Goal: Information Seeking & Learning: Learn about a topic

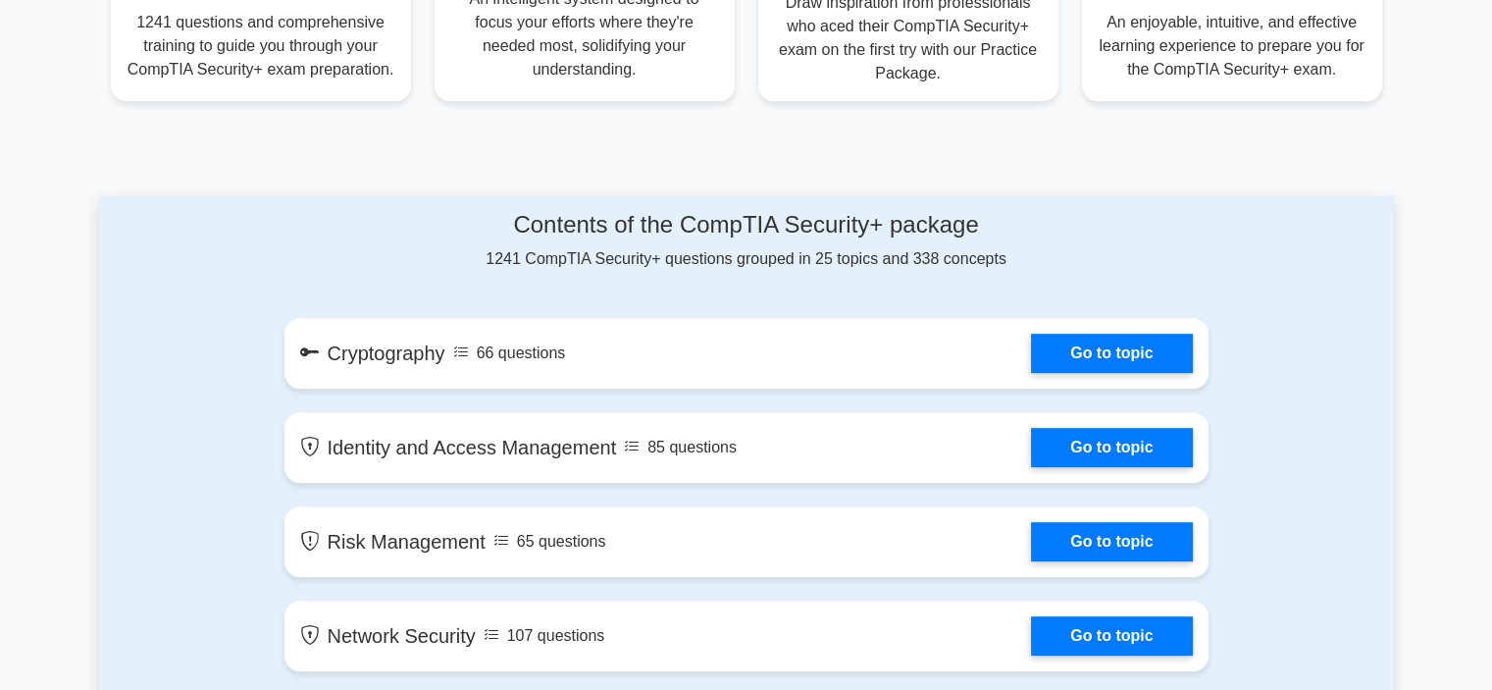
scroll to position [918, 0]
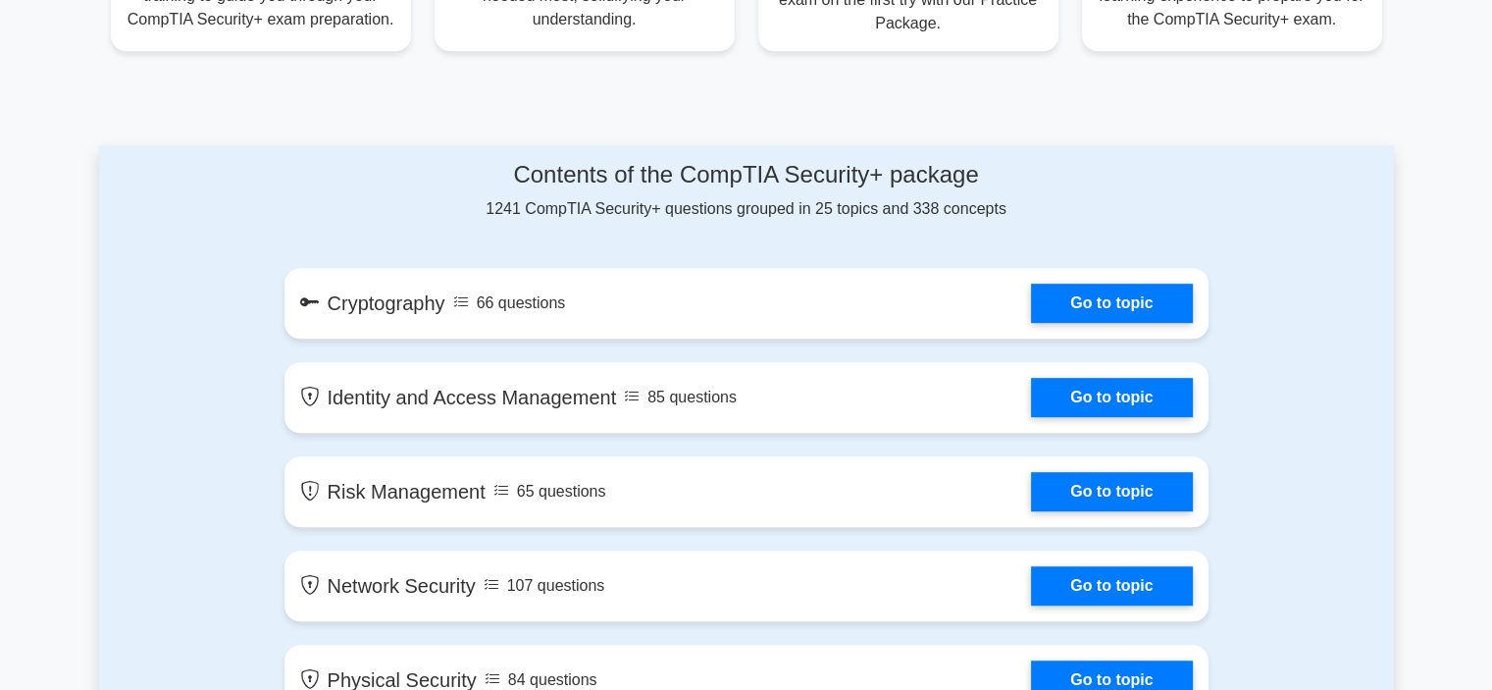
drag, startPoint x: 1490, startPoint y: 169, endPoint x: 1485, endPoint y: 187, distance: 19.3
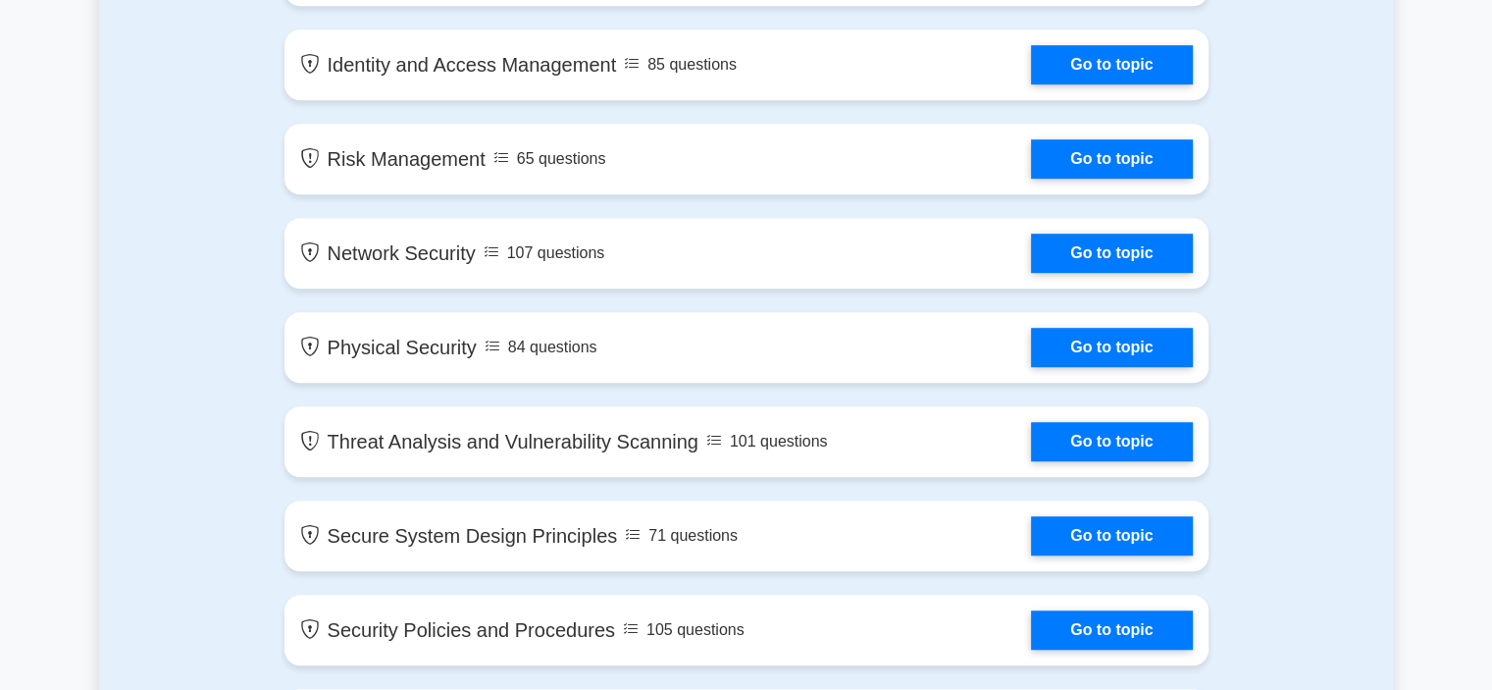
scroll to position [1279, 0]
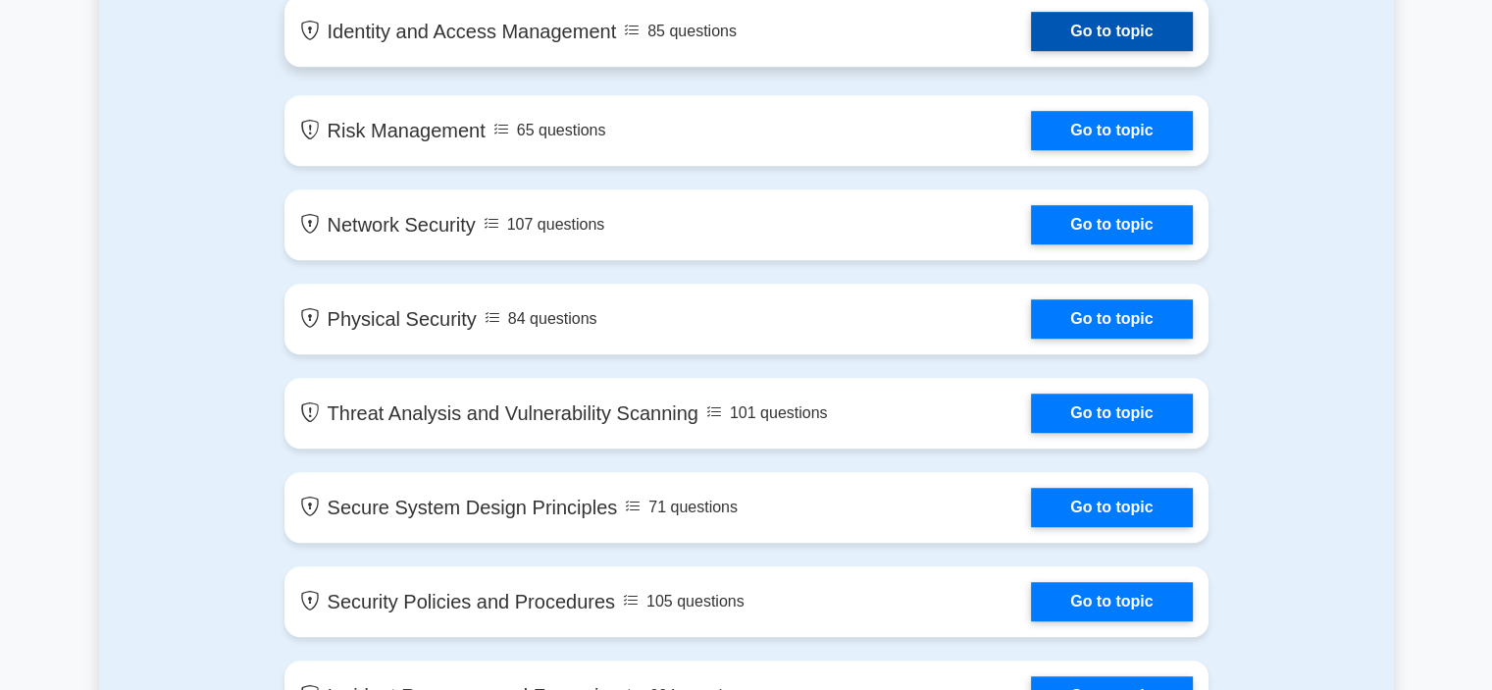
click at [1122, 21] on link "Go to topic" at bounding box center [1111, 31] width 161 height 39
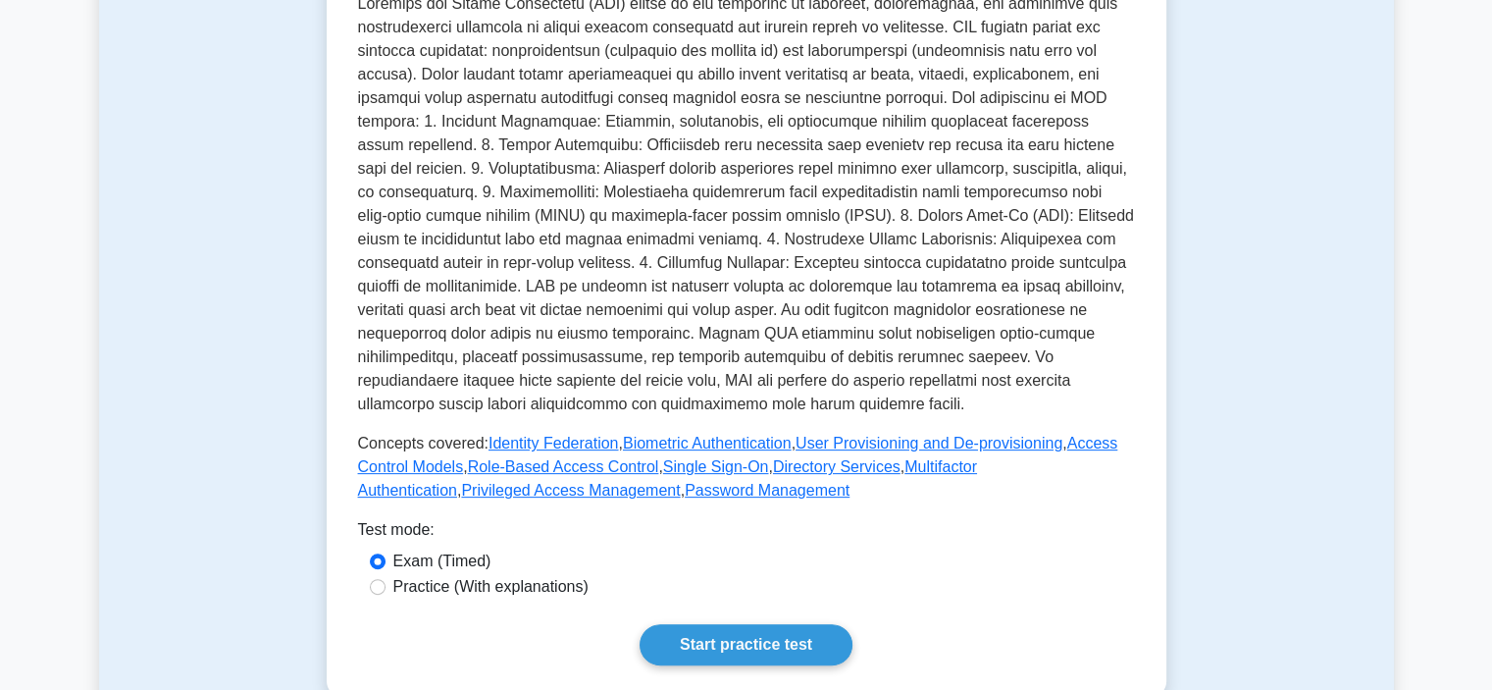
scroll to position [605, 0]
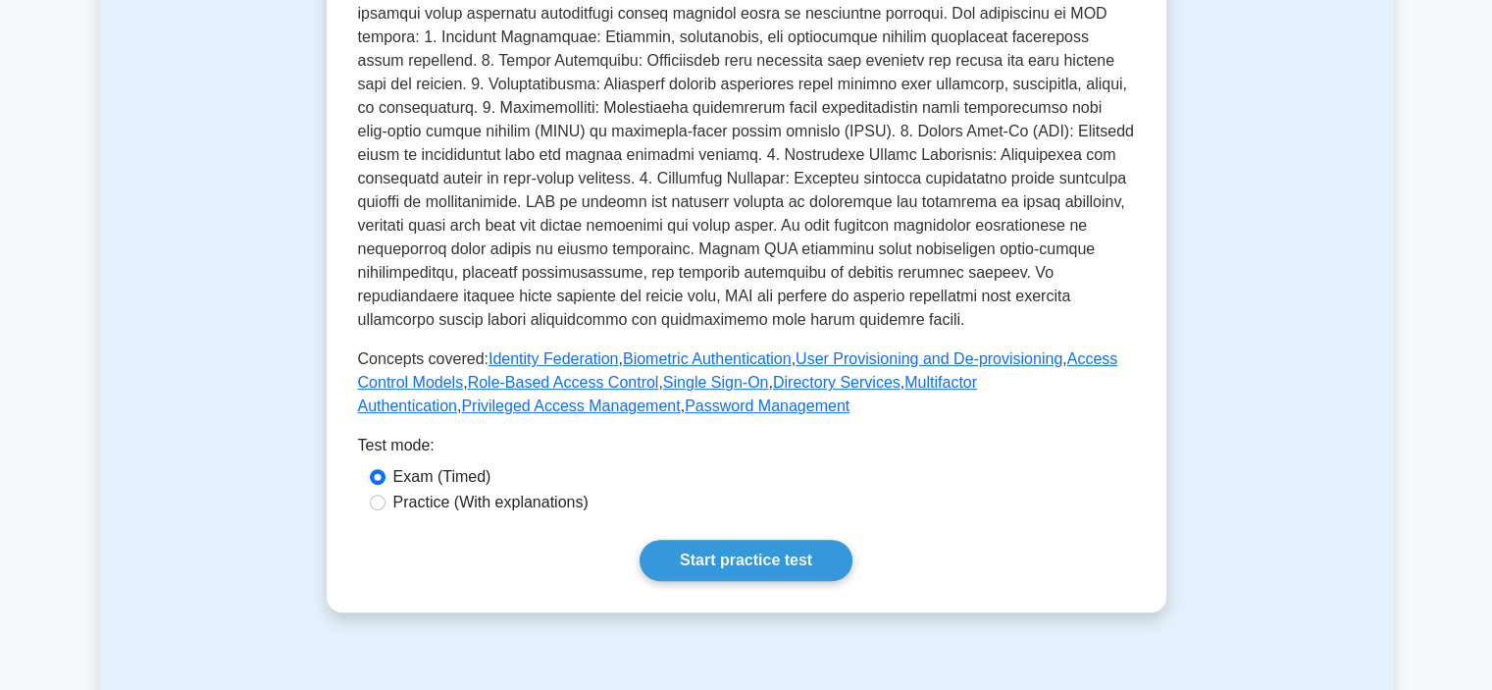
click at [460, 511] on label "Practice (With explanations)" at bounding box center [490, 503] width 195 height 24
click at [386, 510] on input "Practice (With explanations)" at bounding box center [378, 502] width 16 height 16
radio input "true"
click at [722, 548] on link "Start practice test" at bounding box center [746, 560] width 213 height 41
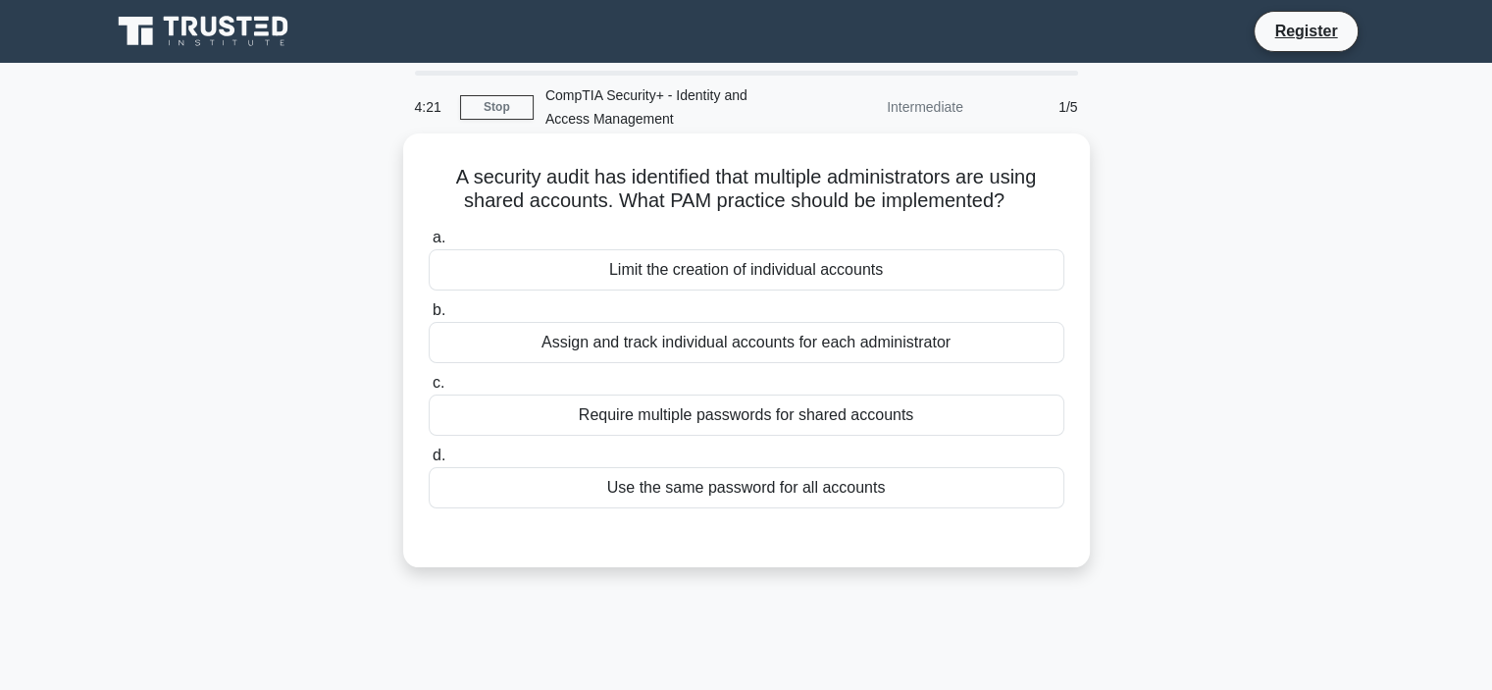
click at [860, 337] on div "Assign and track individual accounts for each administrator" at bounding box center [747, 342] width 636 height 41
click at [429, 317] on input "b. Assign and track individual accounts for each administrator" at bounding box center [429, 310] width 0 height 13
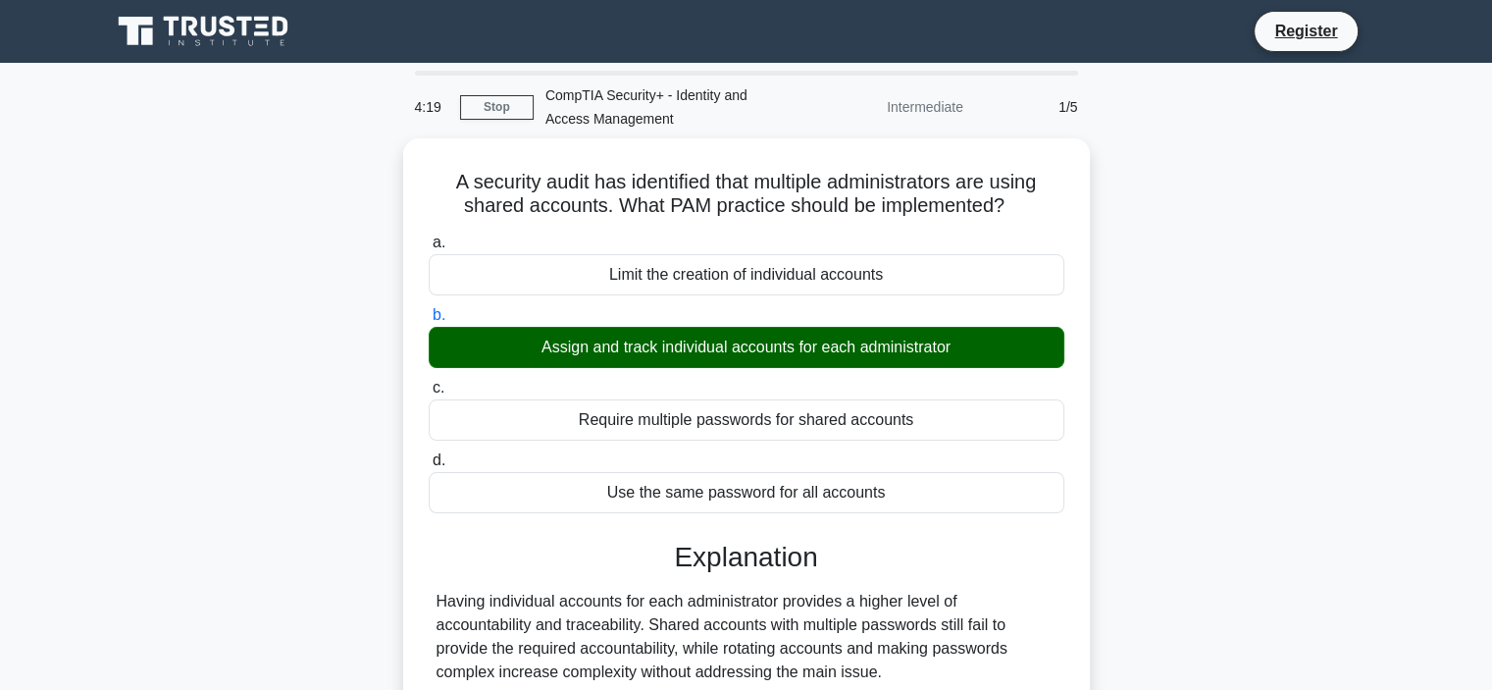
click at [1226, 477] on div "A security audit has identified that multiple administrators are using shared a…" at bounding box center [746, 492] width 1295 height 709
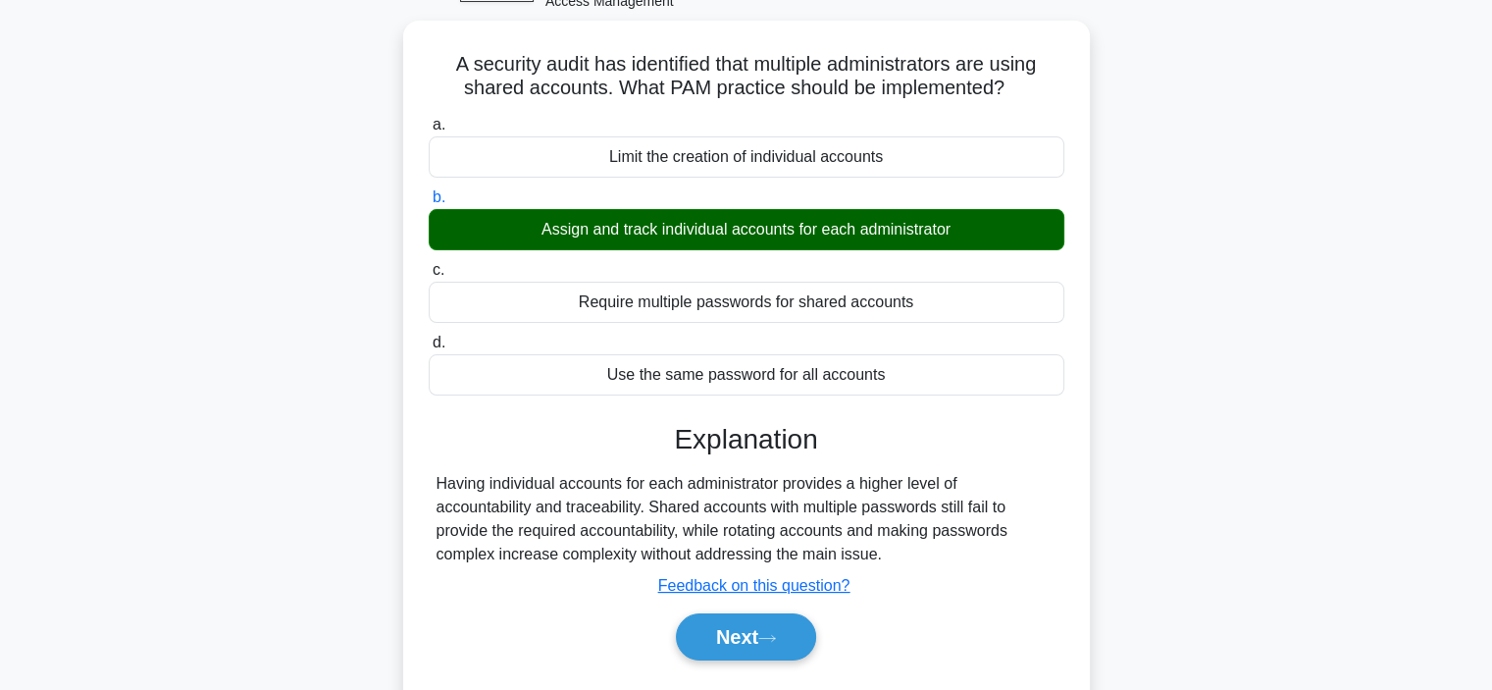
scroll to position [157, 0]
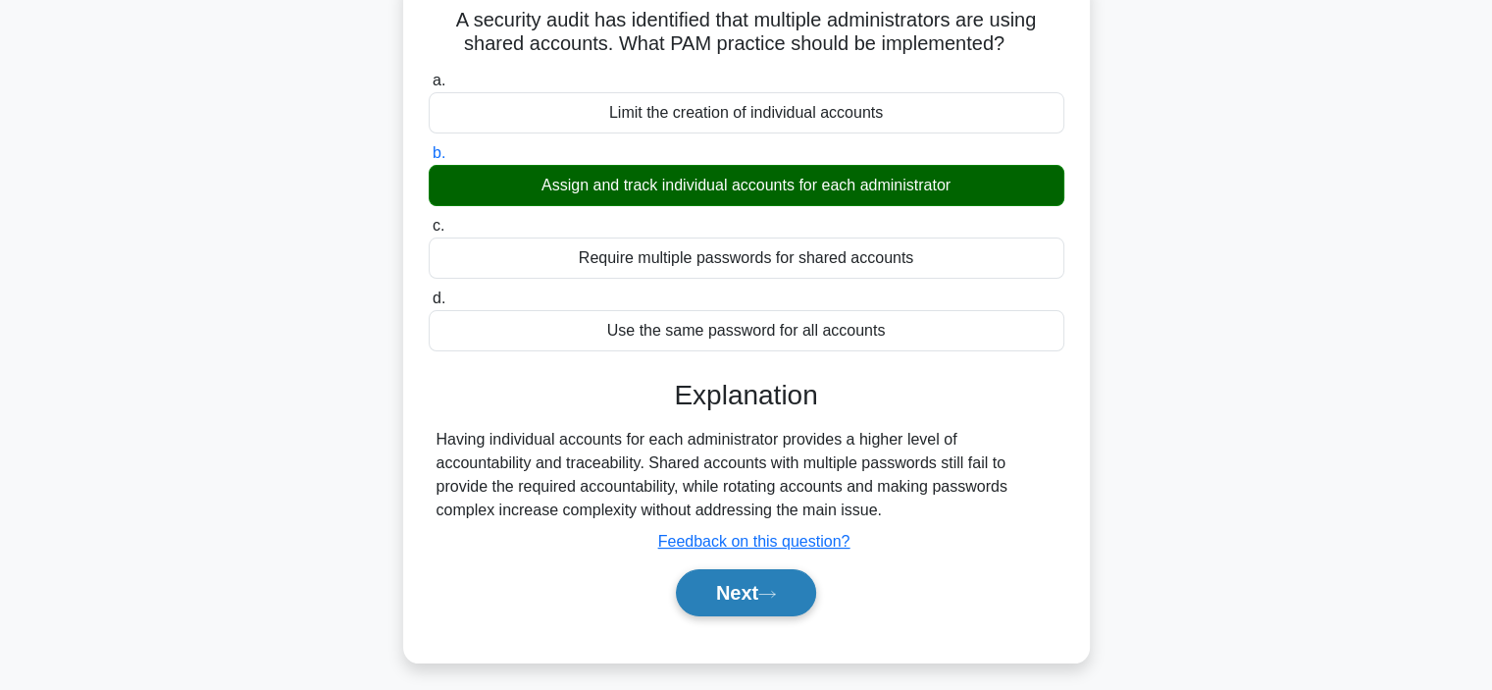
click at [750, 576] on button "Next" at bounding box center [746, 592] width 140 height 47
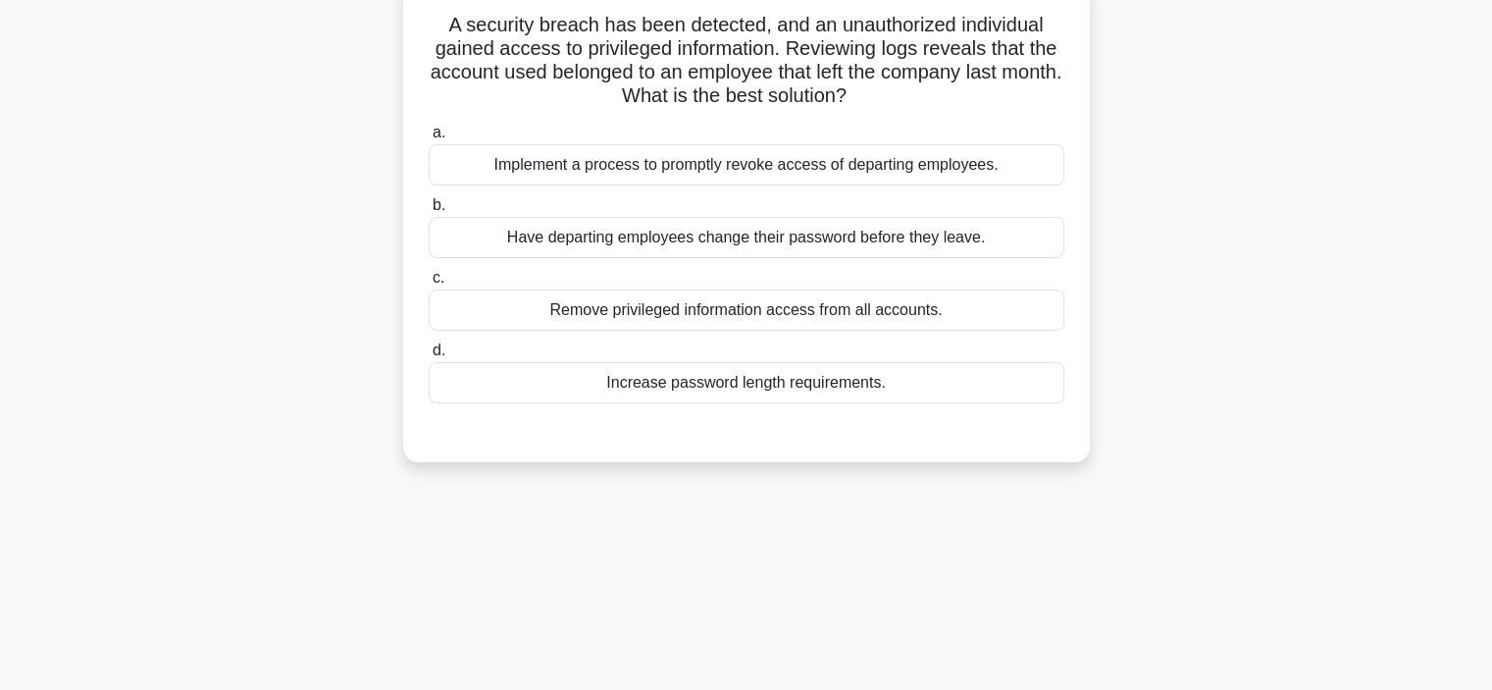
click at [1143, 415] on div "A security breach has been detected, and an unauthorized individual gained acce…" at bounding box center [746, 233] width 1295 height 504
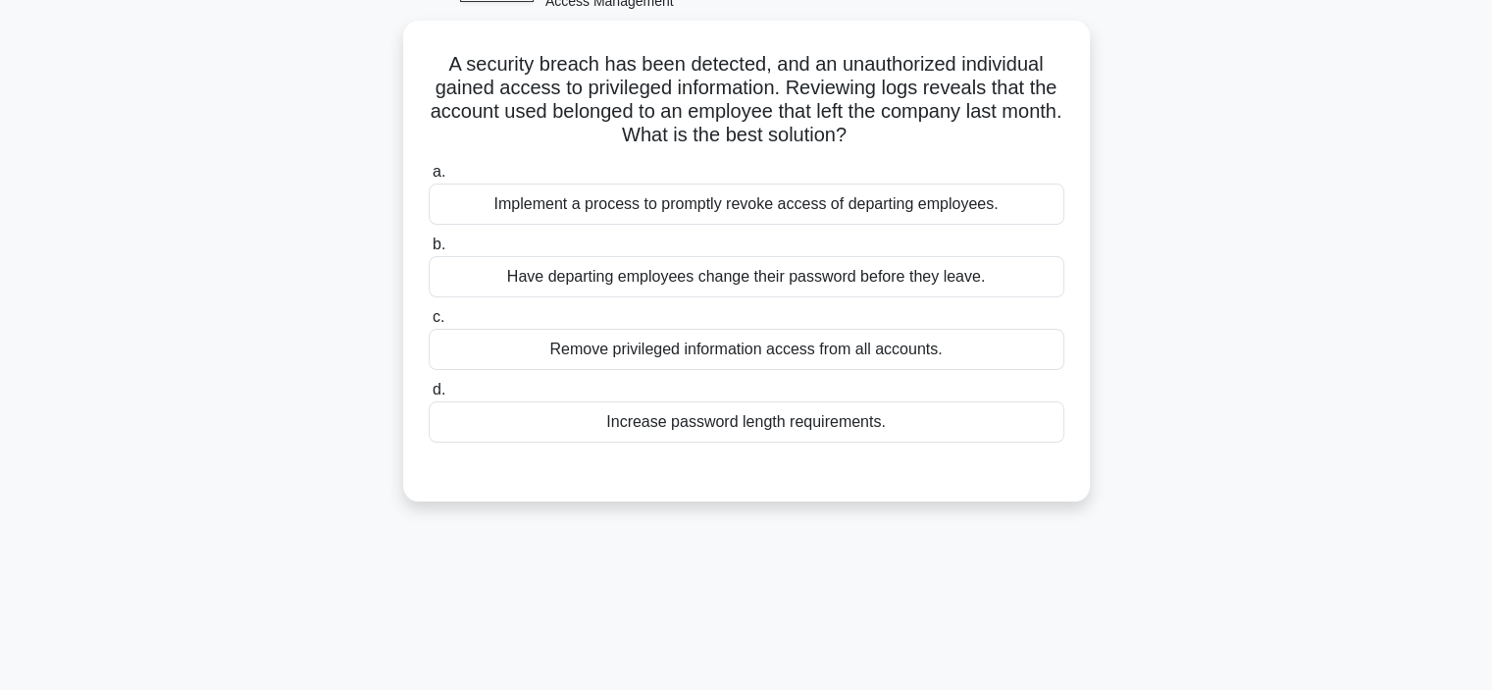
scroll to position [78, 0]
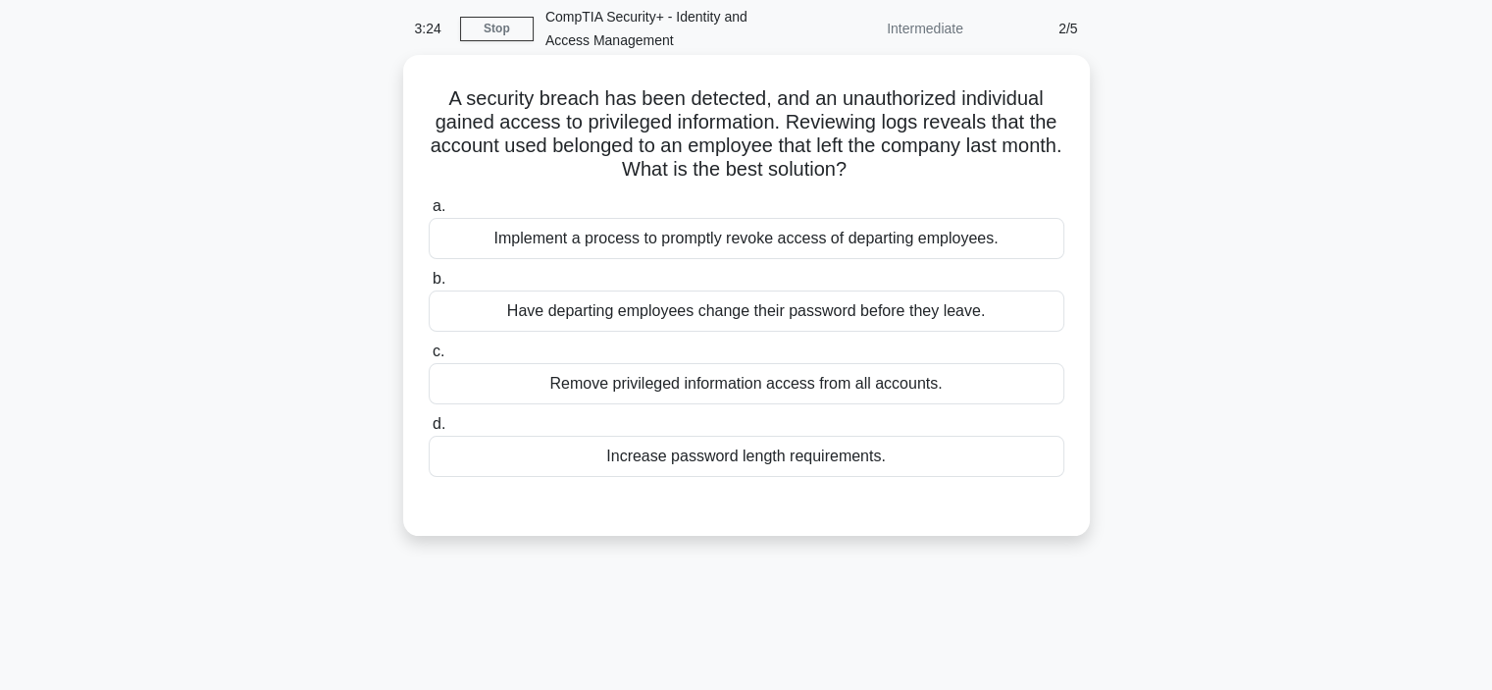
click at [974, 224] on div "Implement a process to promptly revoke access of departing employees." at bounding box center [747, 238] width 636 height 41
click at [429, 213] on input "a. Implement a process to promptly revoke access of departing employees." at bounding box center [429, 206] width 0 height 13
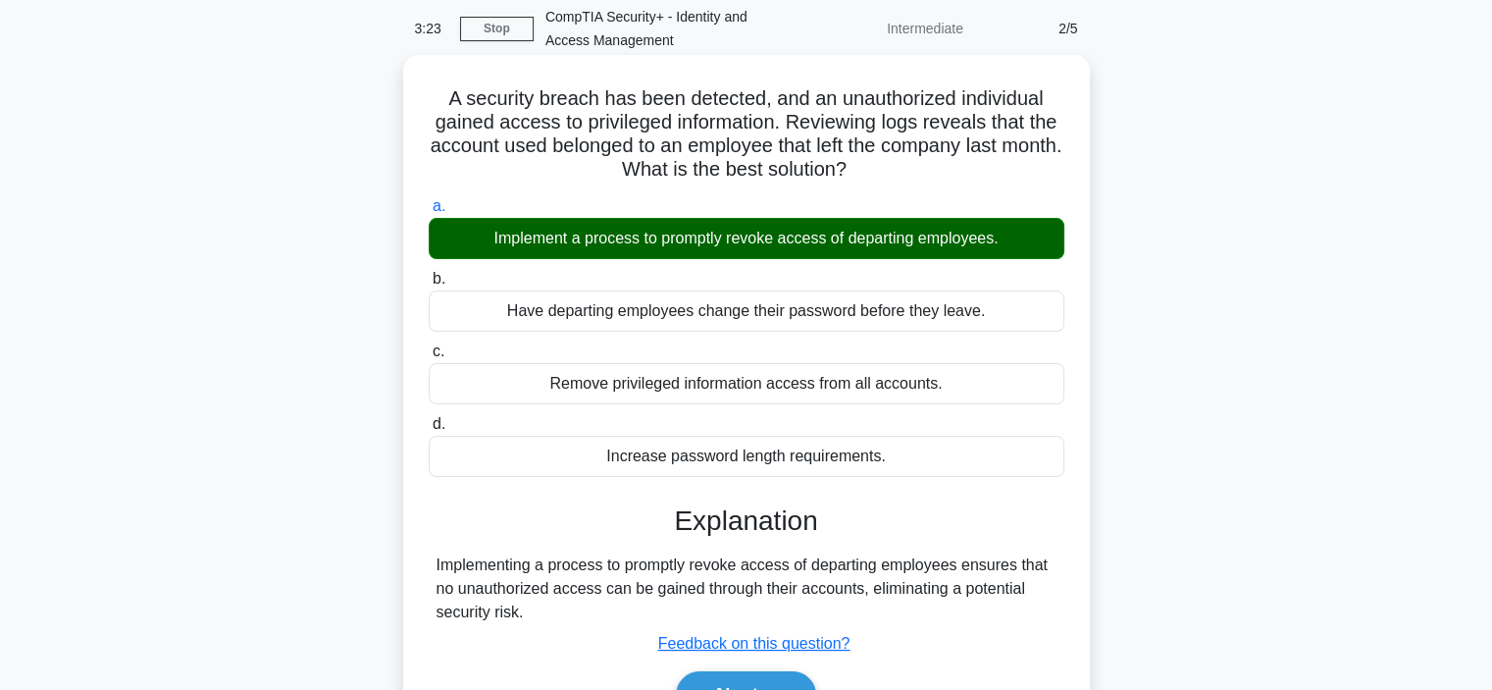
click at [429, 273] on input "b. Have departing employees change their password before they leave." at bounding box center [429, 279] width 0 height 13
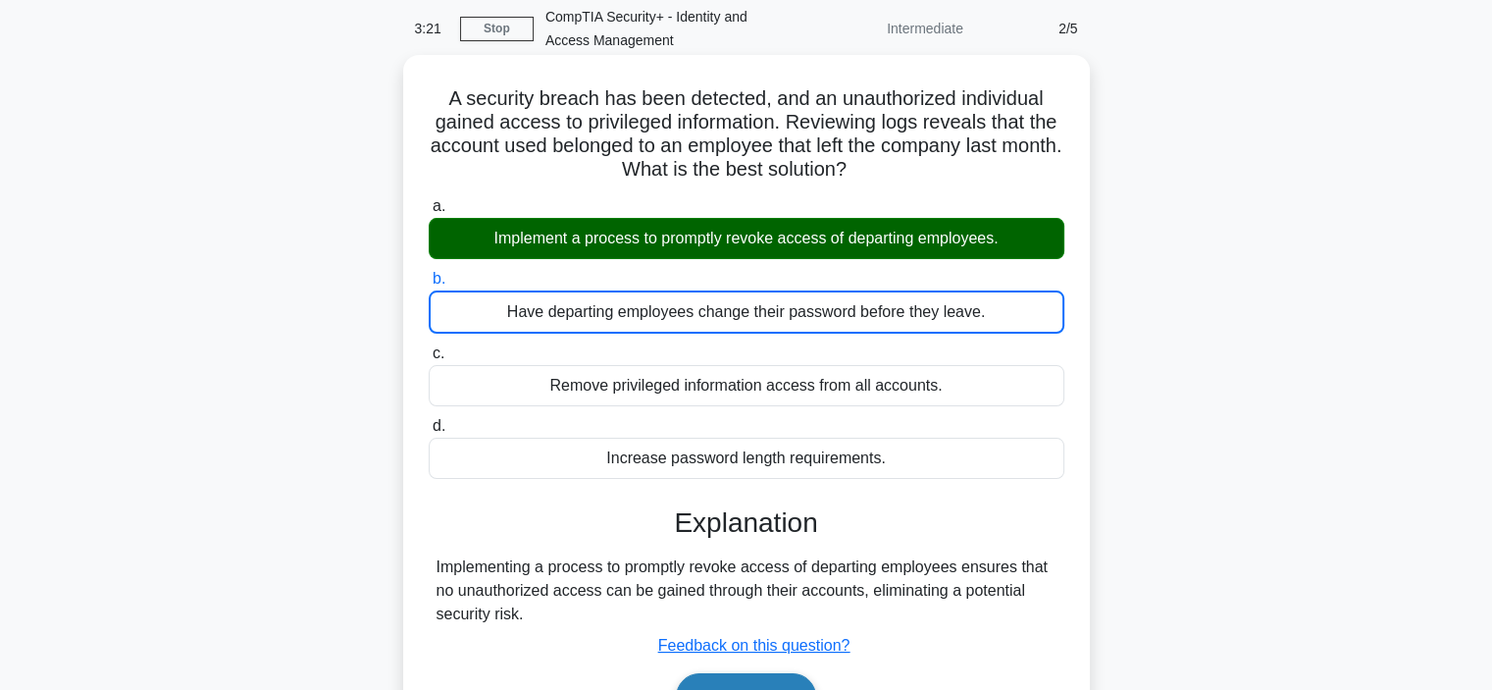
click at [756, 678] on button "Next" at bounding box center [746, 696] width 140 height 47
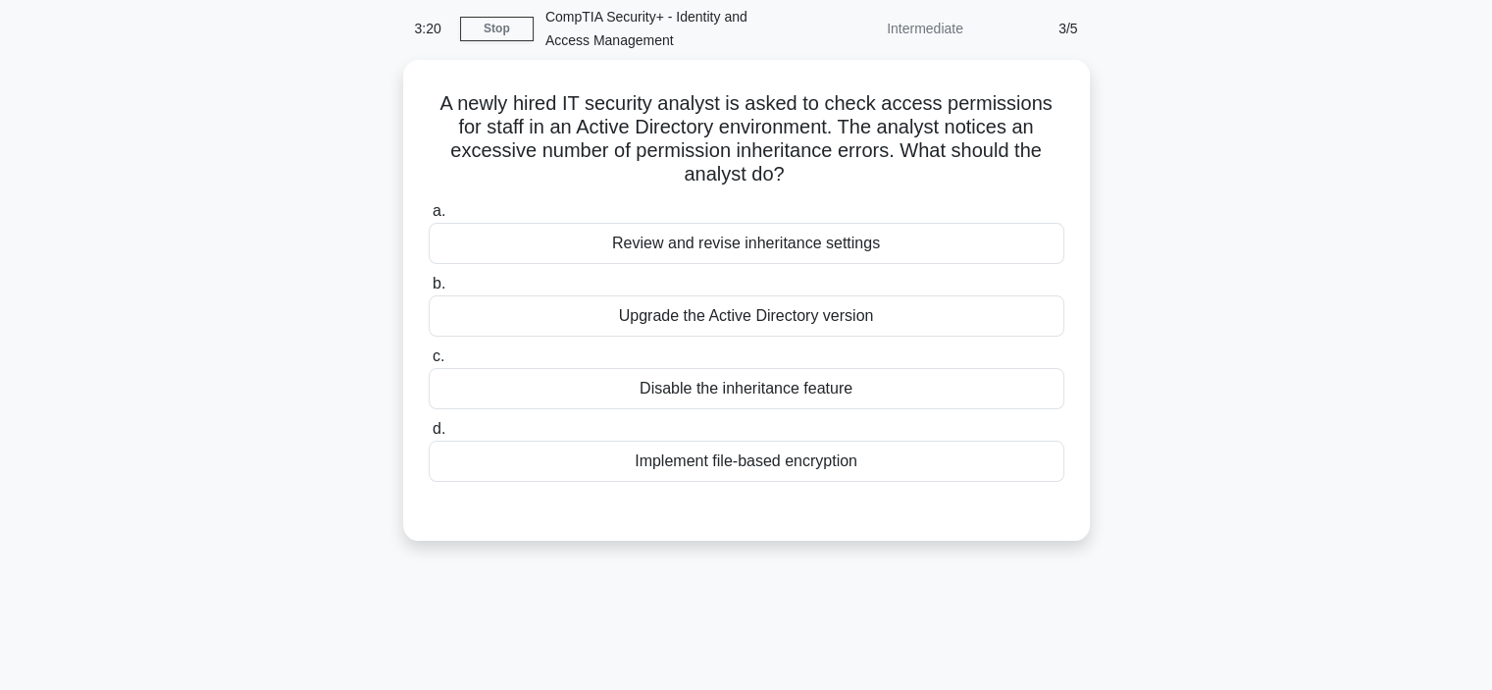
click at [1297, 301] on div "A newly hired IT security analyst is asked to check access permissions for staf…" at bounding box center [746, 312] width 1295 height 504
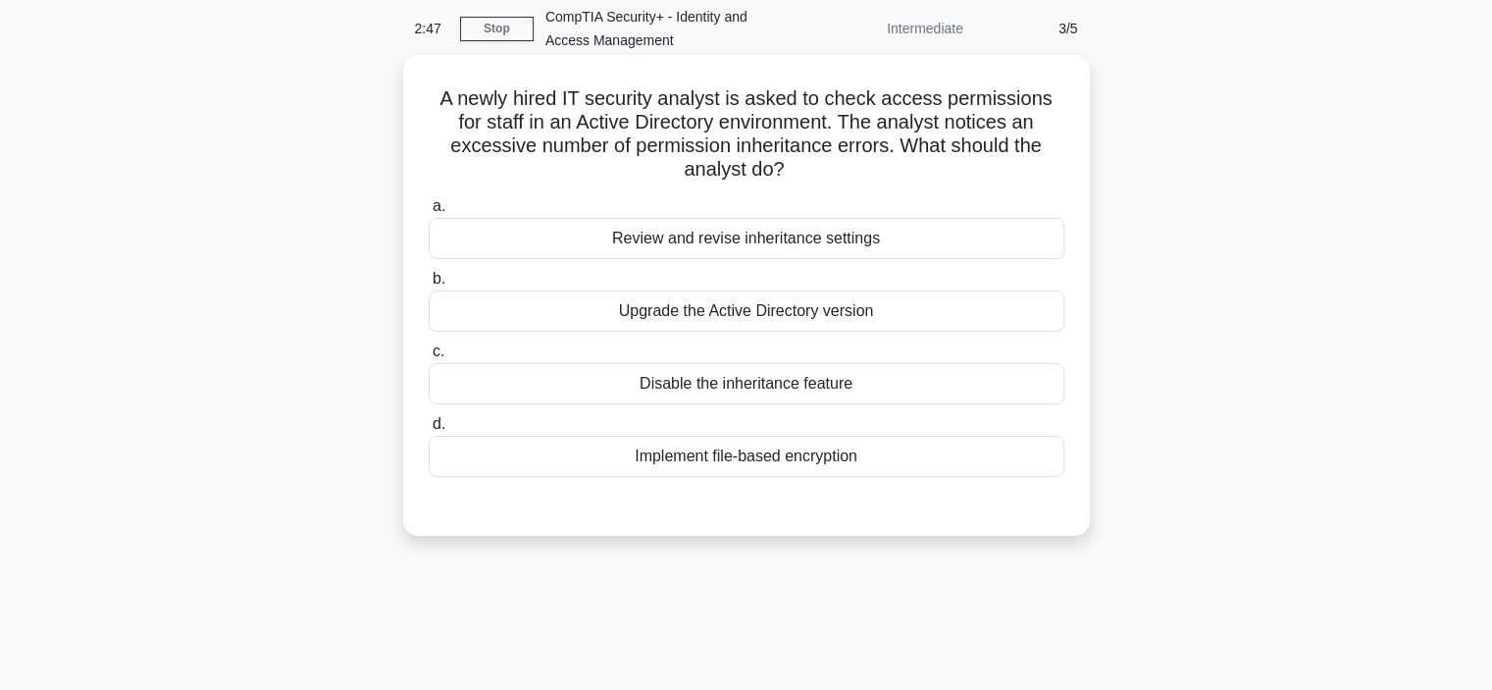
click at [949, 307] on div "Upgrade the Active Directory version" at bounding box center [747, 310] width 636 height 41
click at [429, 286] on input "b. Upgrade the Active Directory version" at bounding box center [429, 279] width 0 height 13
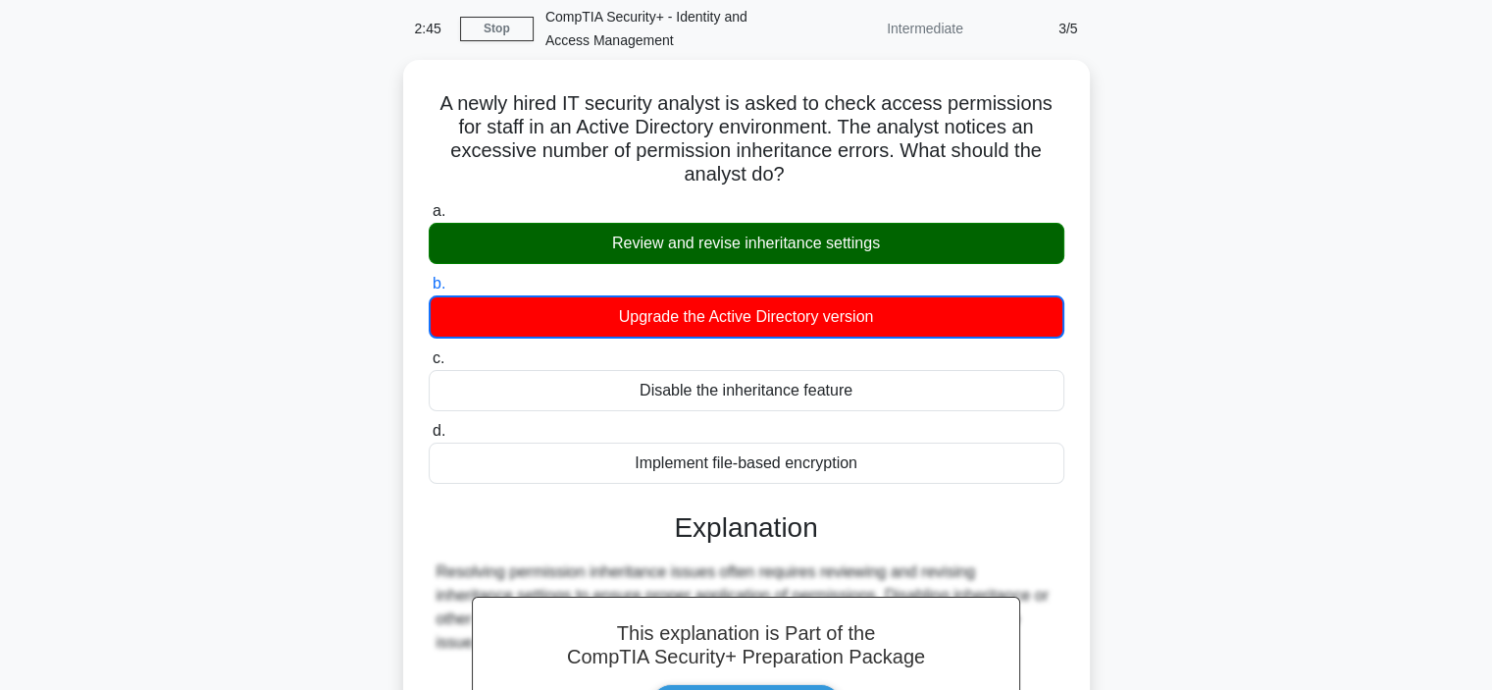
click at [1151, 329] on div "A newly hired IT security analyst is asked to check access permissions for staf…" at bounding box center [746, 510] width 1295 height 900
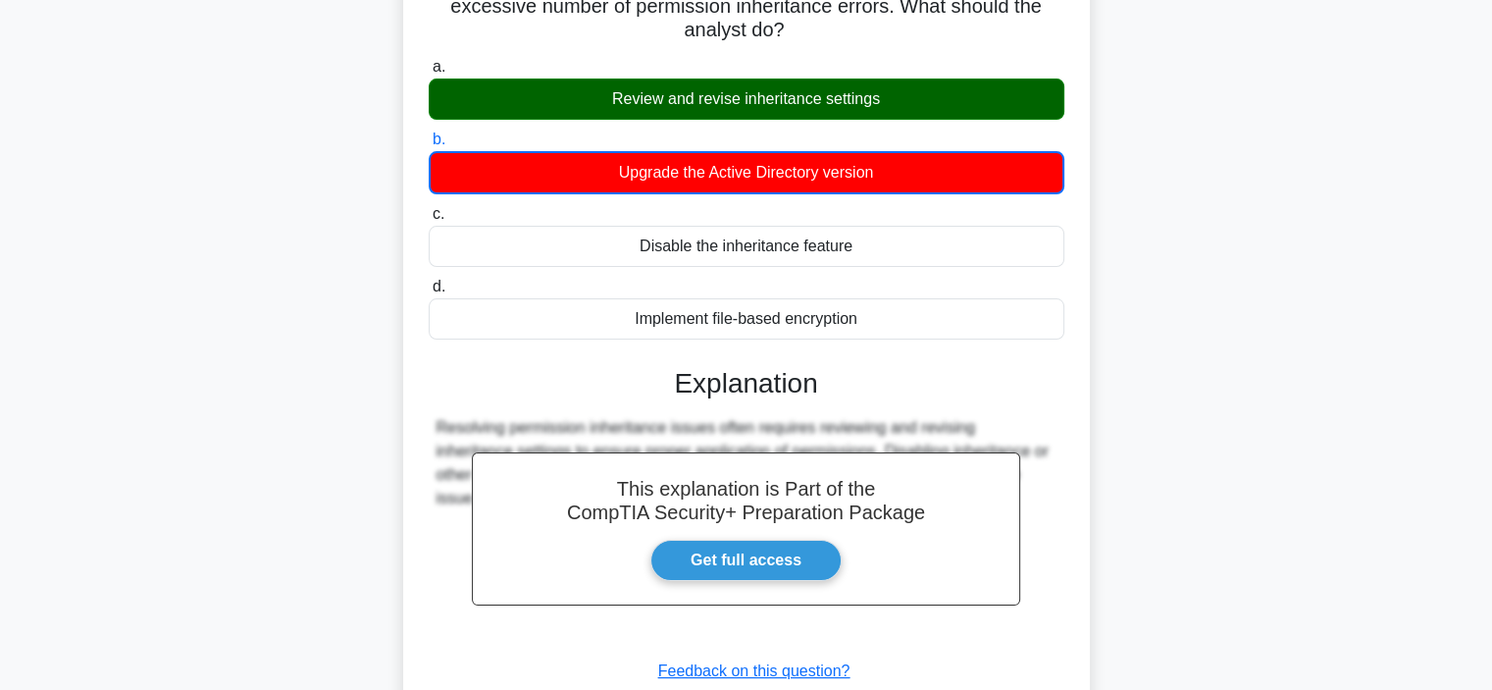
scroll to position [370, 0]
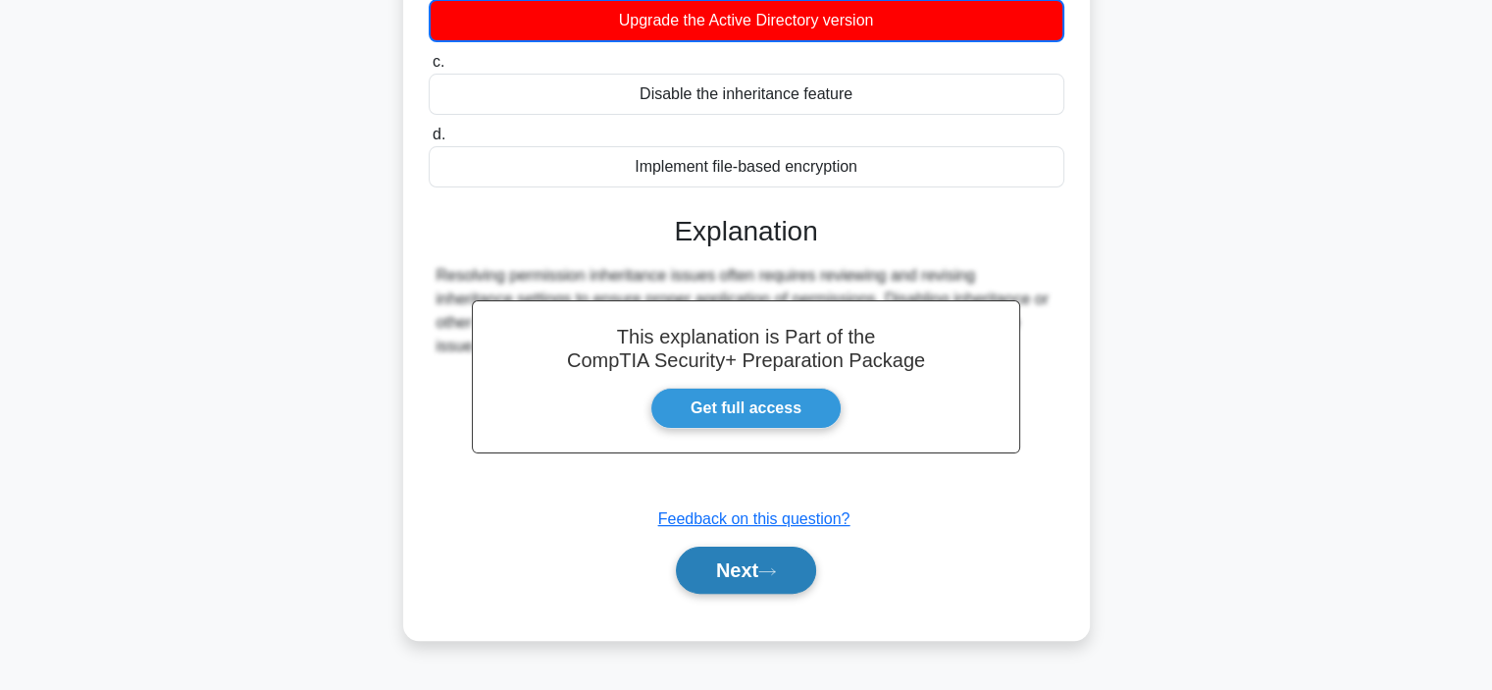
click at [816, 571] on button "Next" at bounding box center [746, 569] width 140 height 47
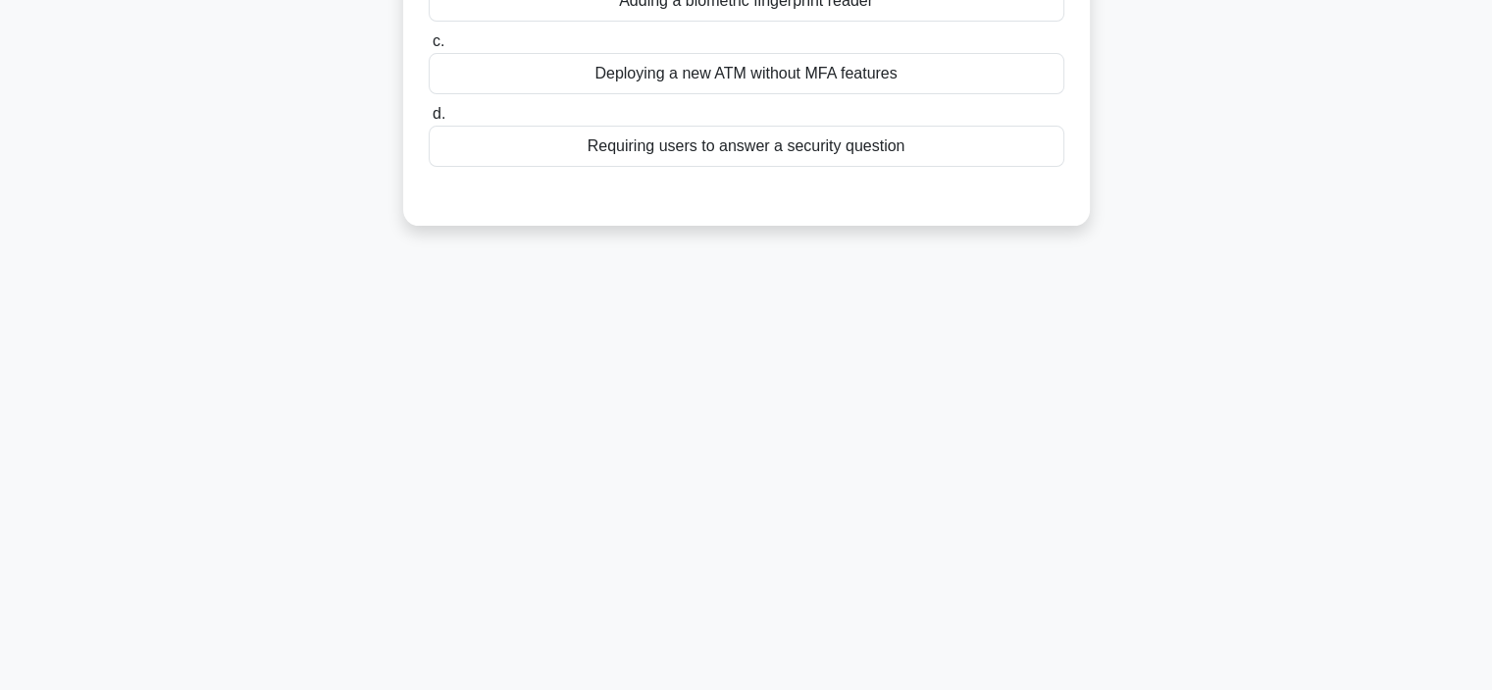
click at [1204, 359] on div "2:42 Stop CompTIA Security+ - Identity and Access Management Intermediate 4/5 A…" at bounding box center [746, 191] width 1295 height 981
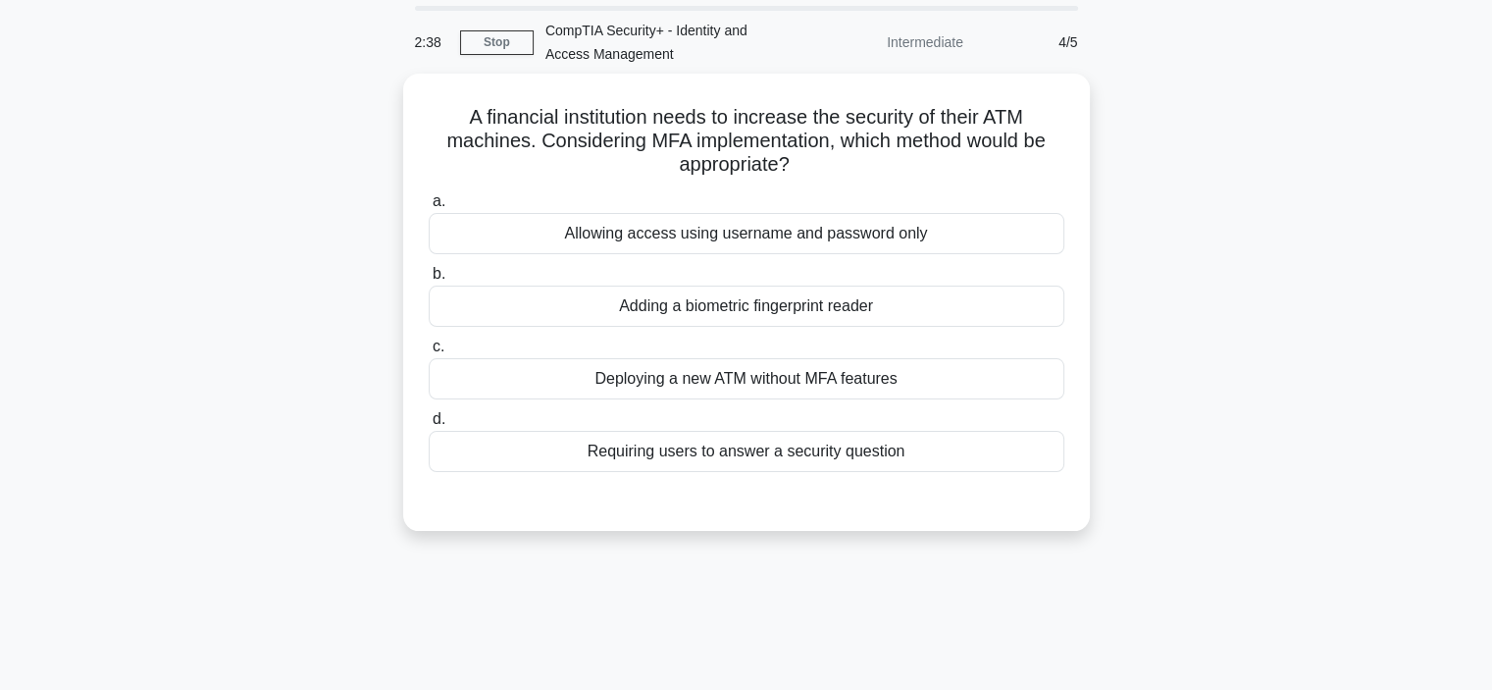
scroll to position [56, 0]
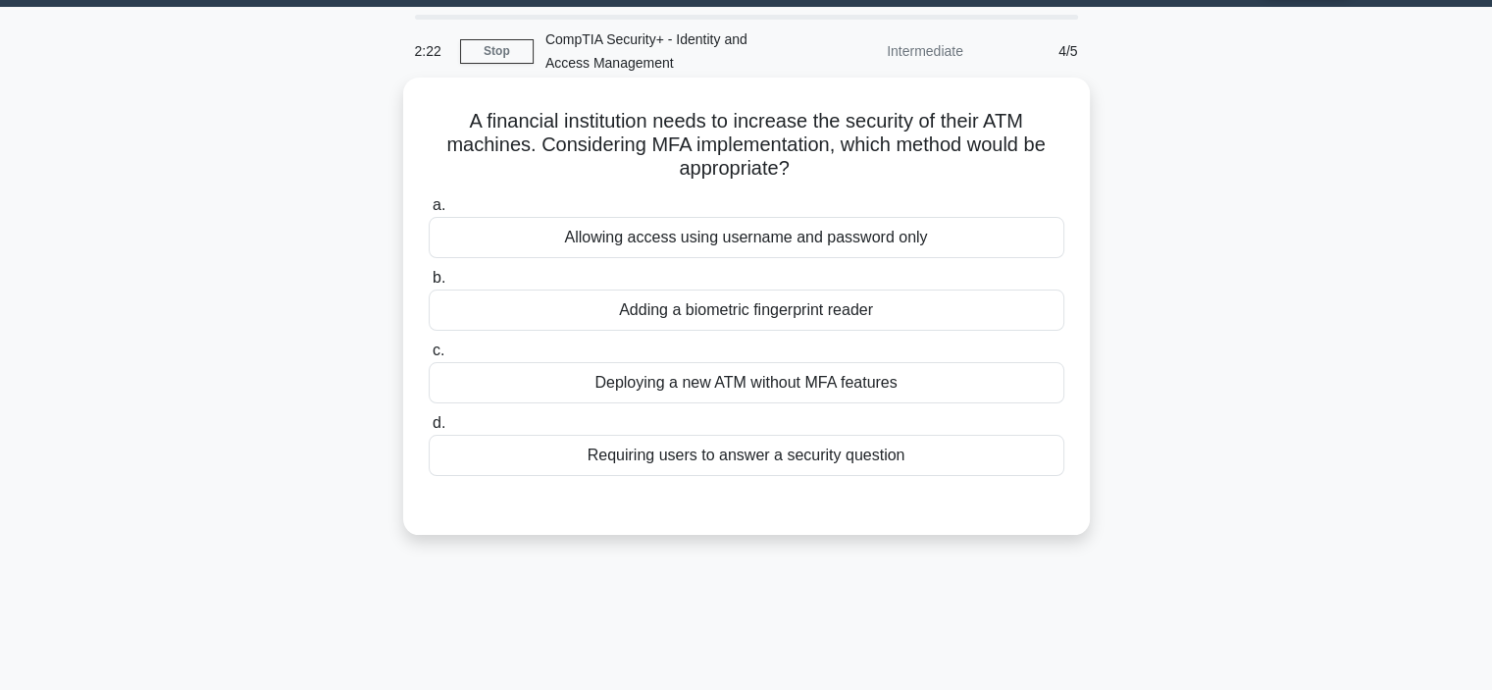
click at [964, 309] on div "Adding a biometric fingerprint reader" at bounding box center [747, 309] width 636 height 41
click at [429, 285] on input "b. Adding a biometric fingerprint reader" at bounding box center [429, 278] width 0 height 13
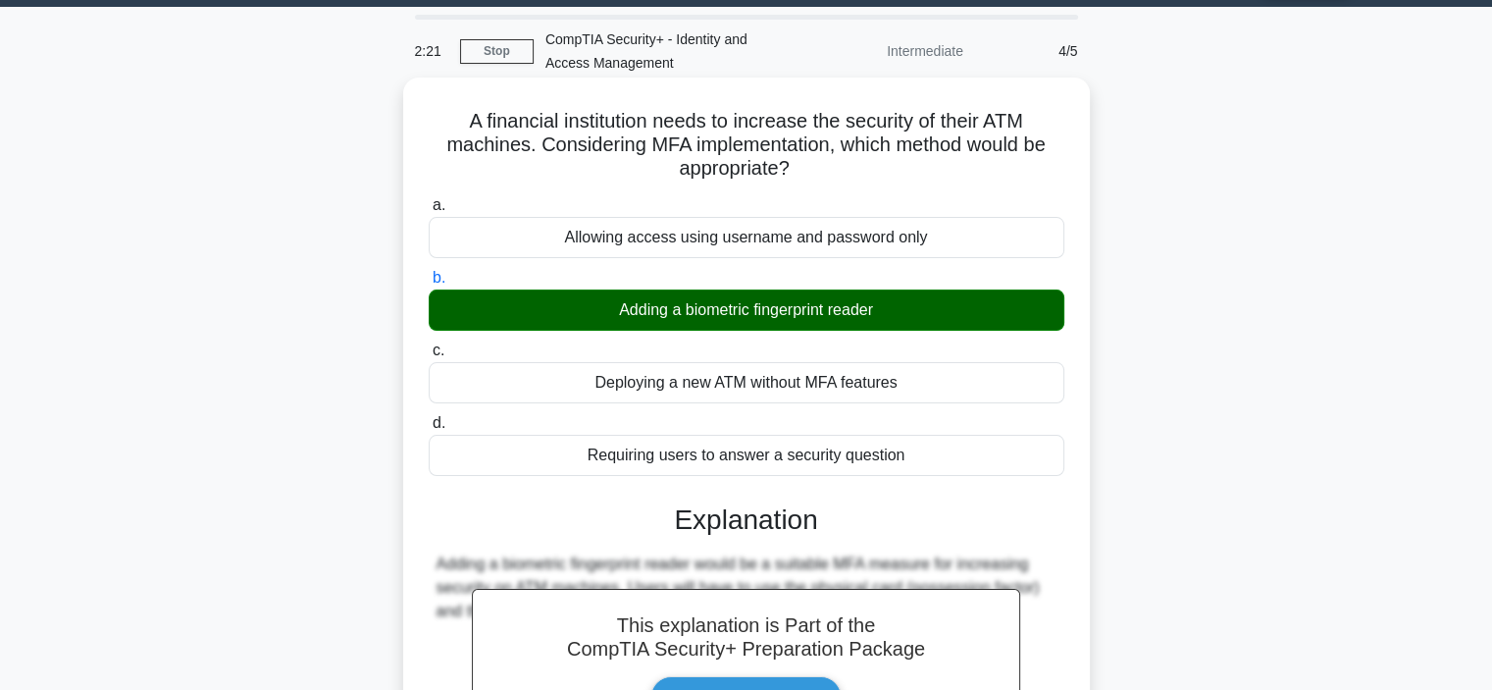
click at [429, 344] on input "c. Deploying a new ATM without MFA features" at bounding box center [429, 350] width 0 height 13
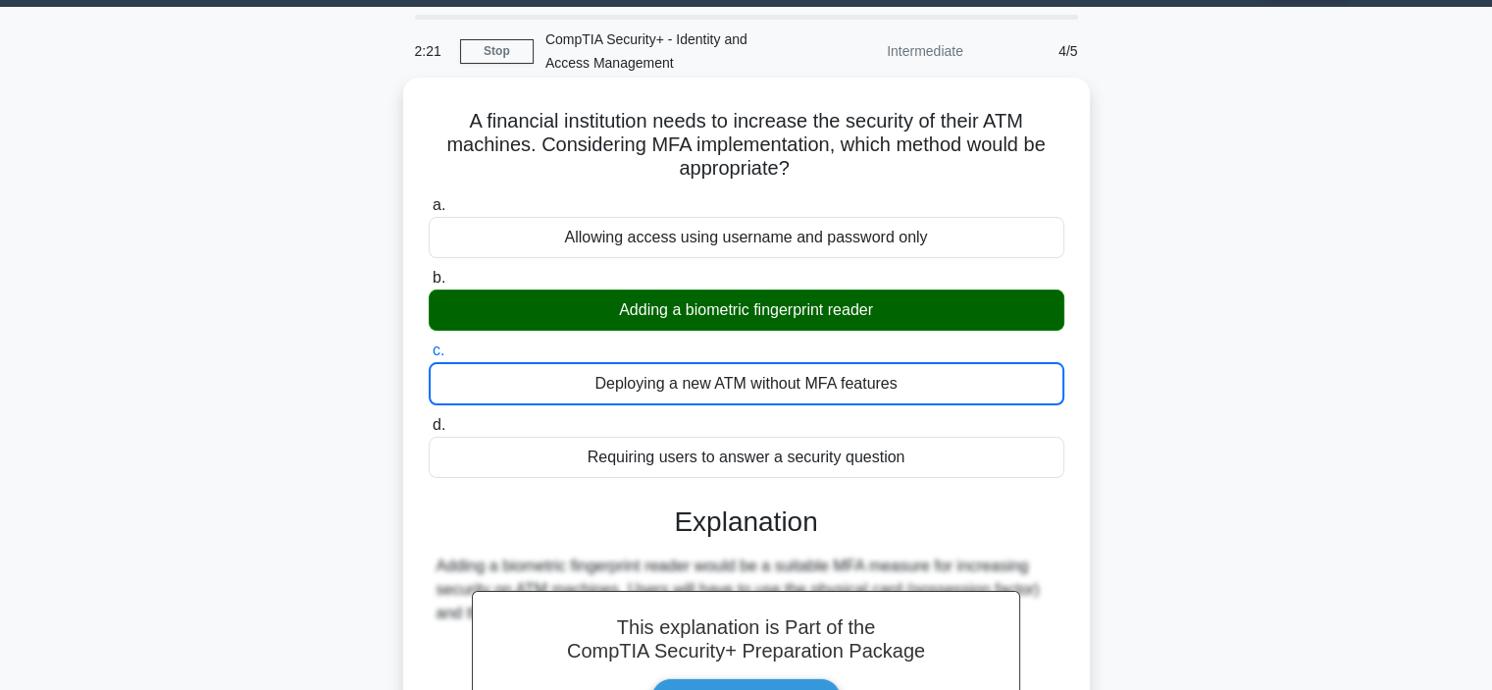
click at [429, 419] on input "d. Requiring users to answer a security question" at bounding box center [429, 425] width 0 height 13
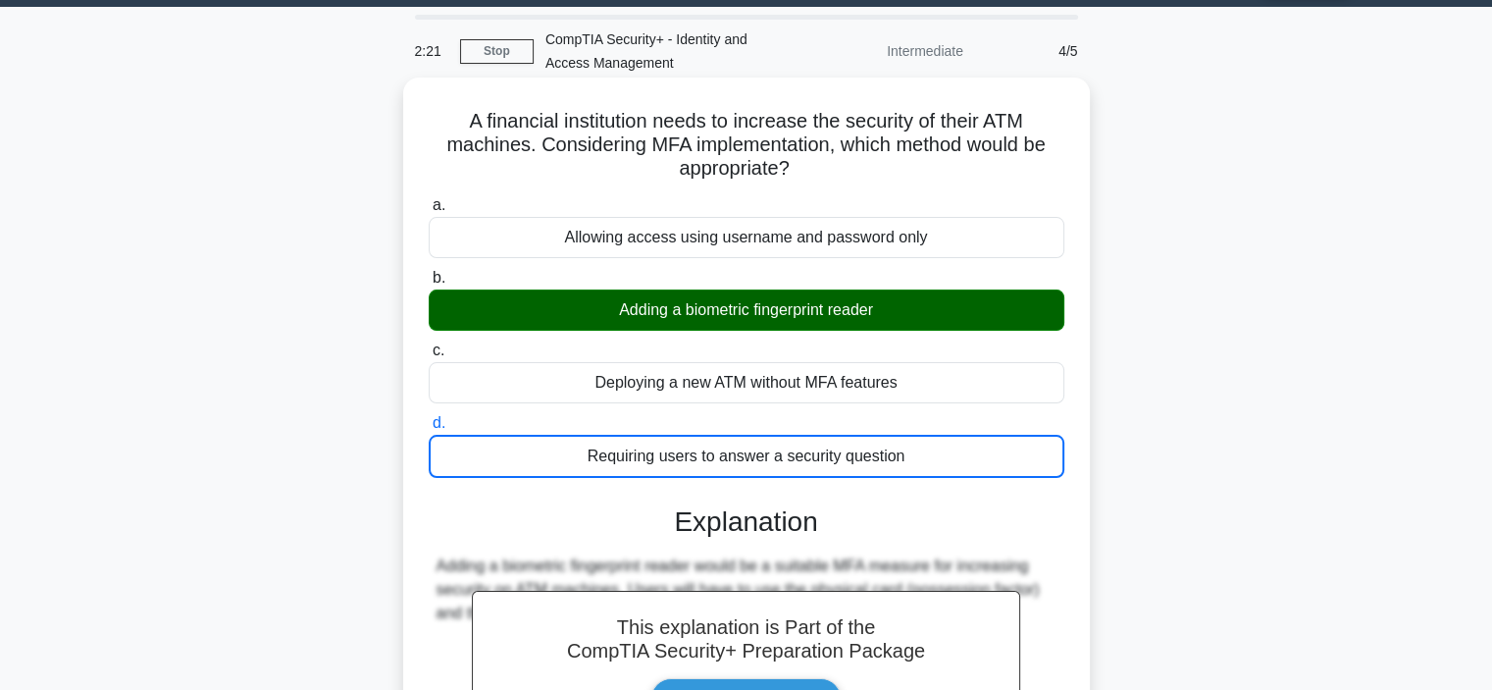
click at [429, 199] on input "a. Allowing access using username and password only" at bounding box center [429, 205] width 0 height 13
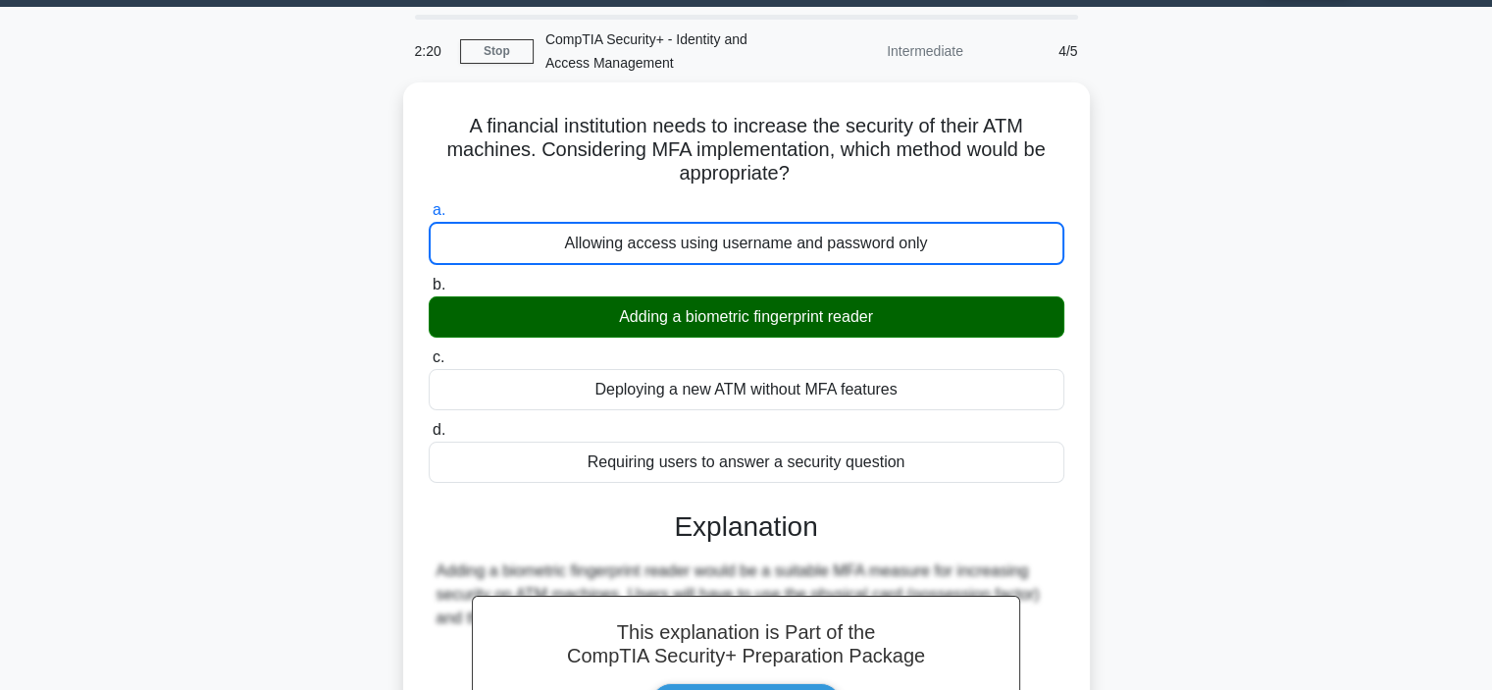
click at [1179, 345] on div "A financial institution needs to increase the security of their ATM machines. C…" at bounding box center [746, 520] width 1295 height 876
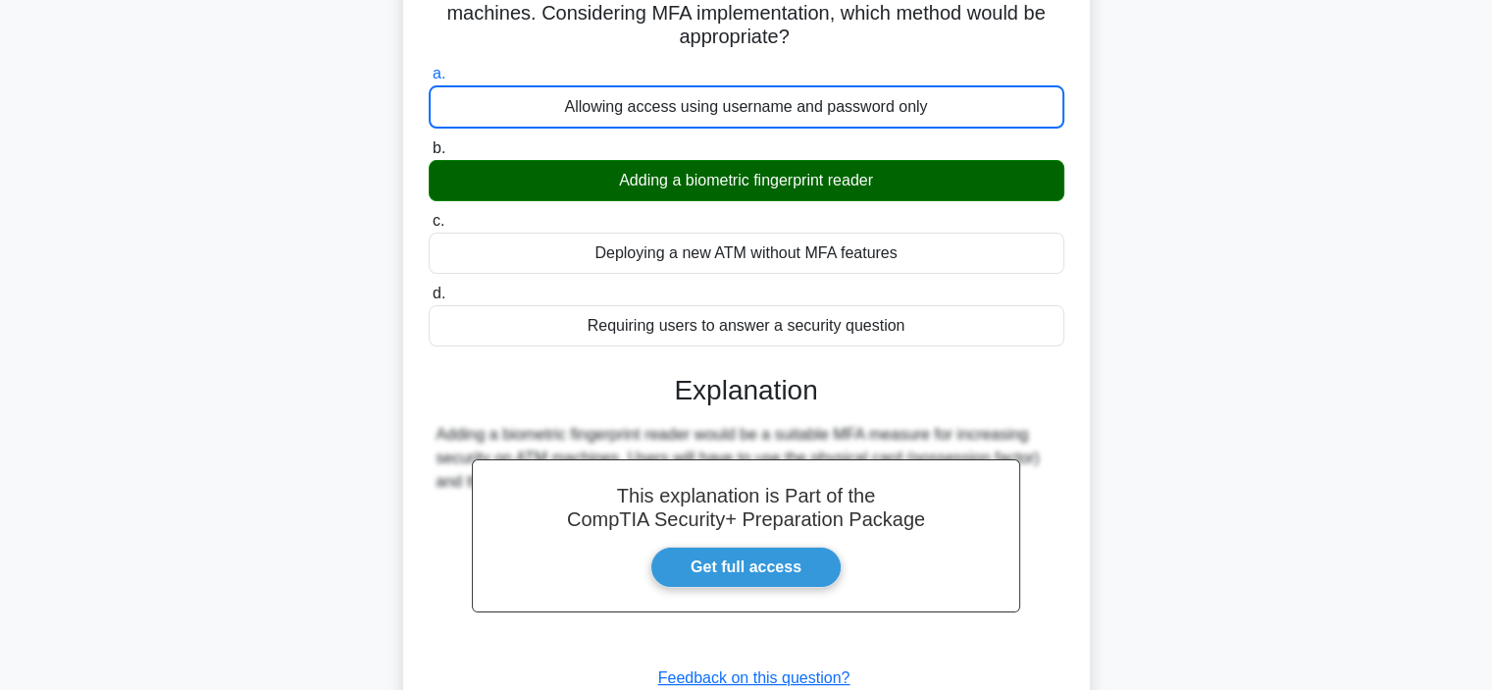
scroll to position [291, 0]
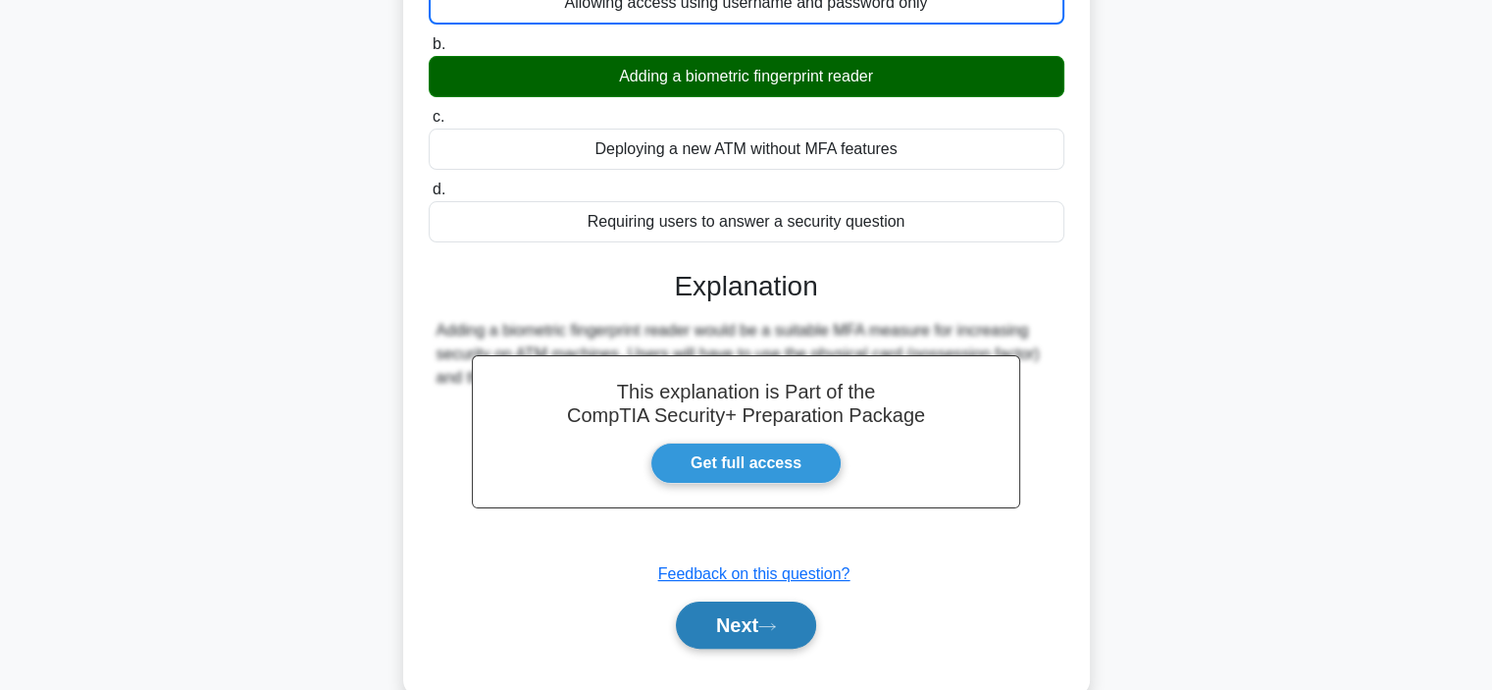
click at [816, 615] on button "Next" at bounding box center [746, 624] width 140 height 47
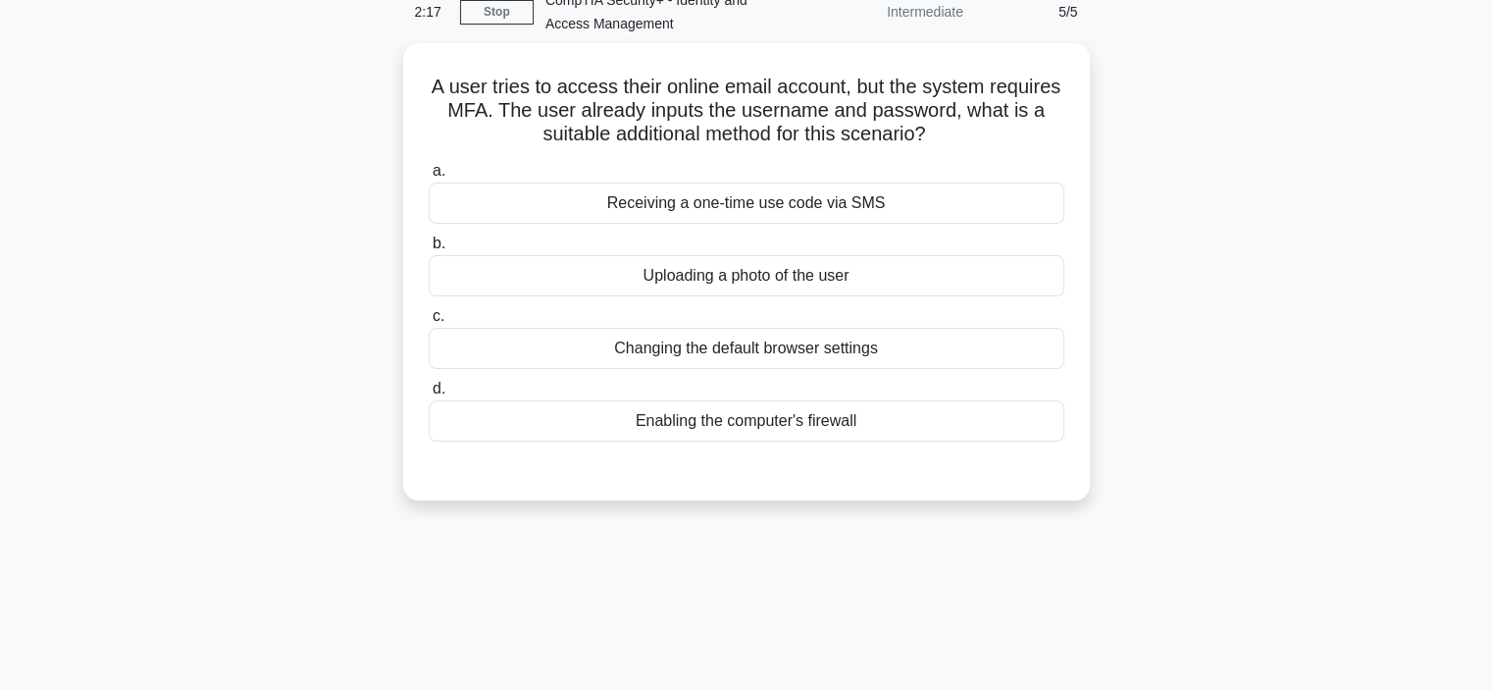
scroll to position [56, 0]
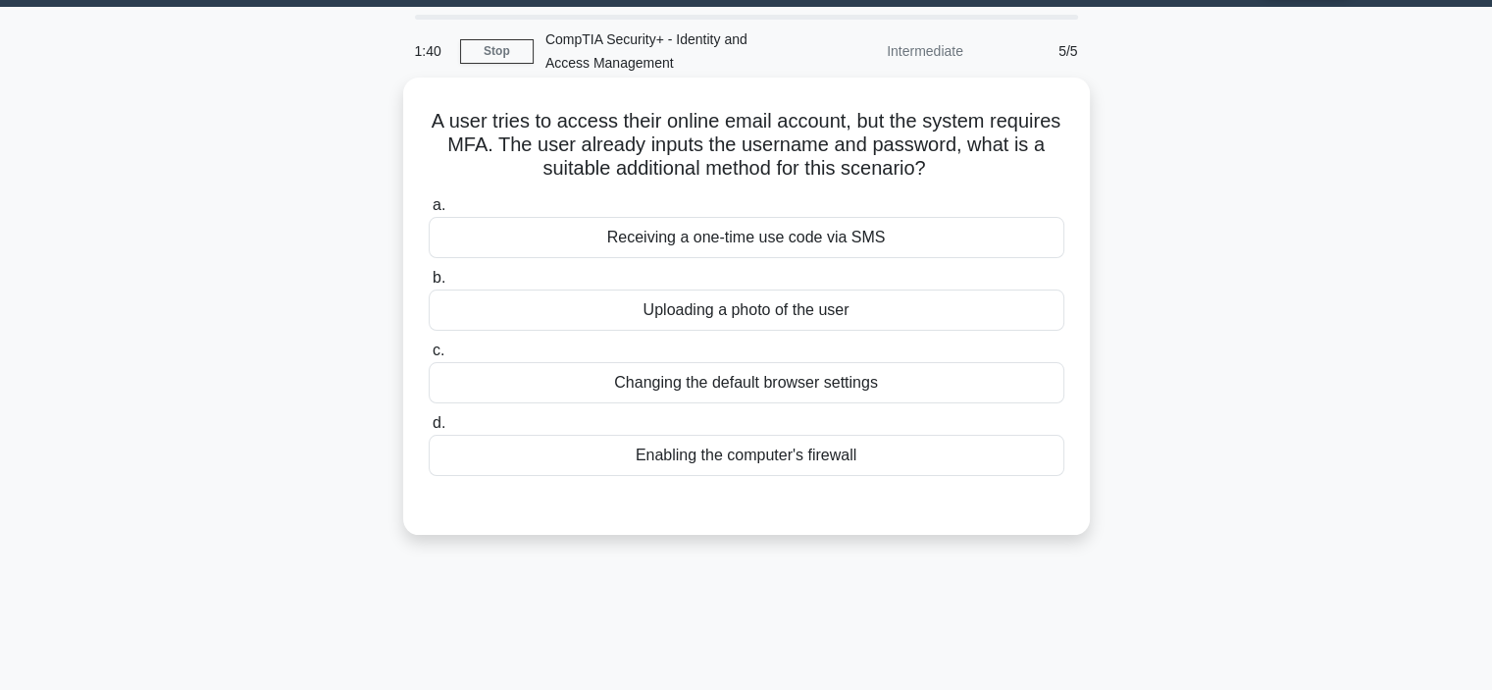
click at [786, 242] on div "Receiving a one-time use code via SMS" at bounding box center [747, 237] width 636 height 41
click at [429, 212] on input "a. Receiving a one-time use code via SMS" at bounding box center [429, 205] width 0 height 13
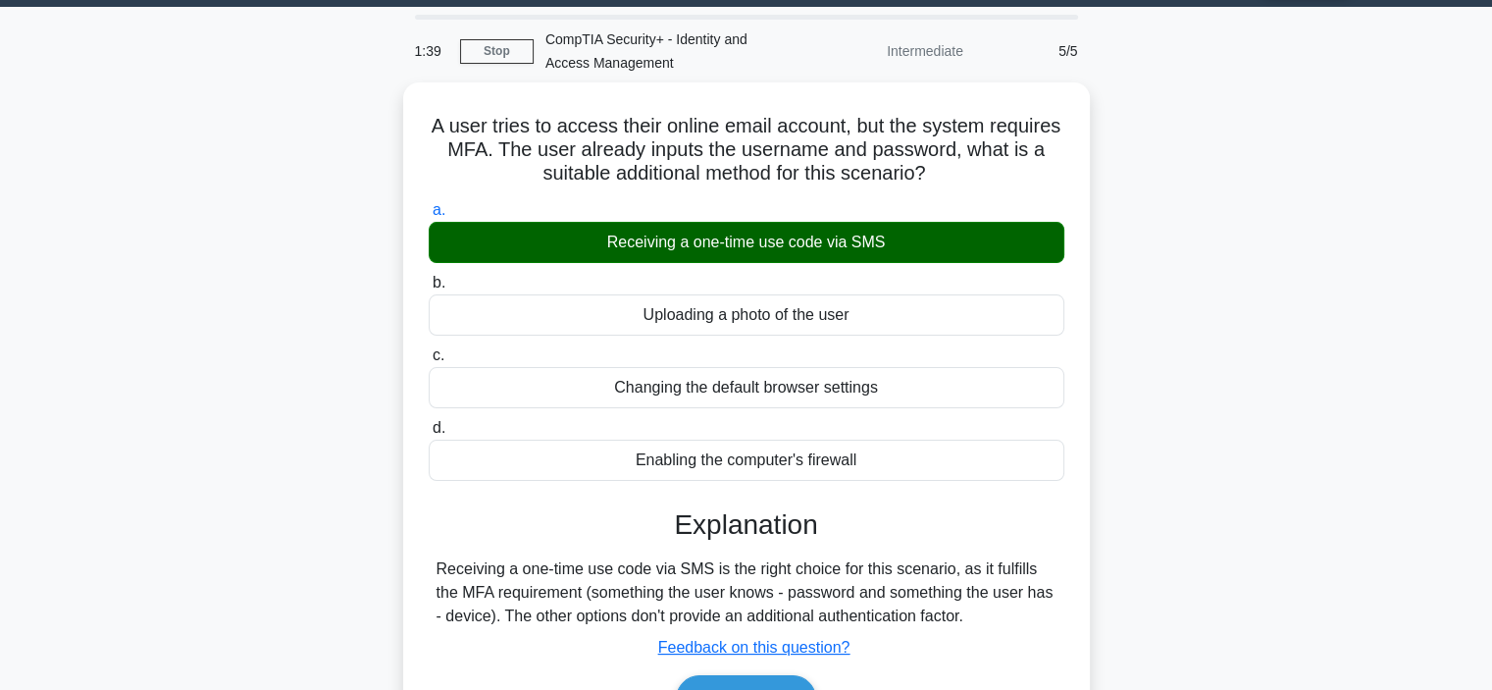
click at [1400, 341] on main "1:39 Stop CompTIA Security+ - Identity and Access Management Intermediate 5/5 A…" at bounding box center [746, 505] width 1492 height 997
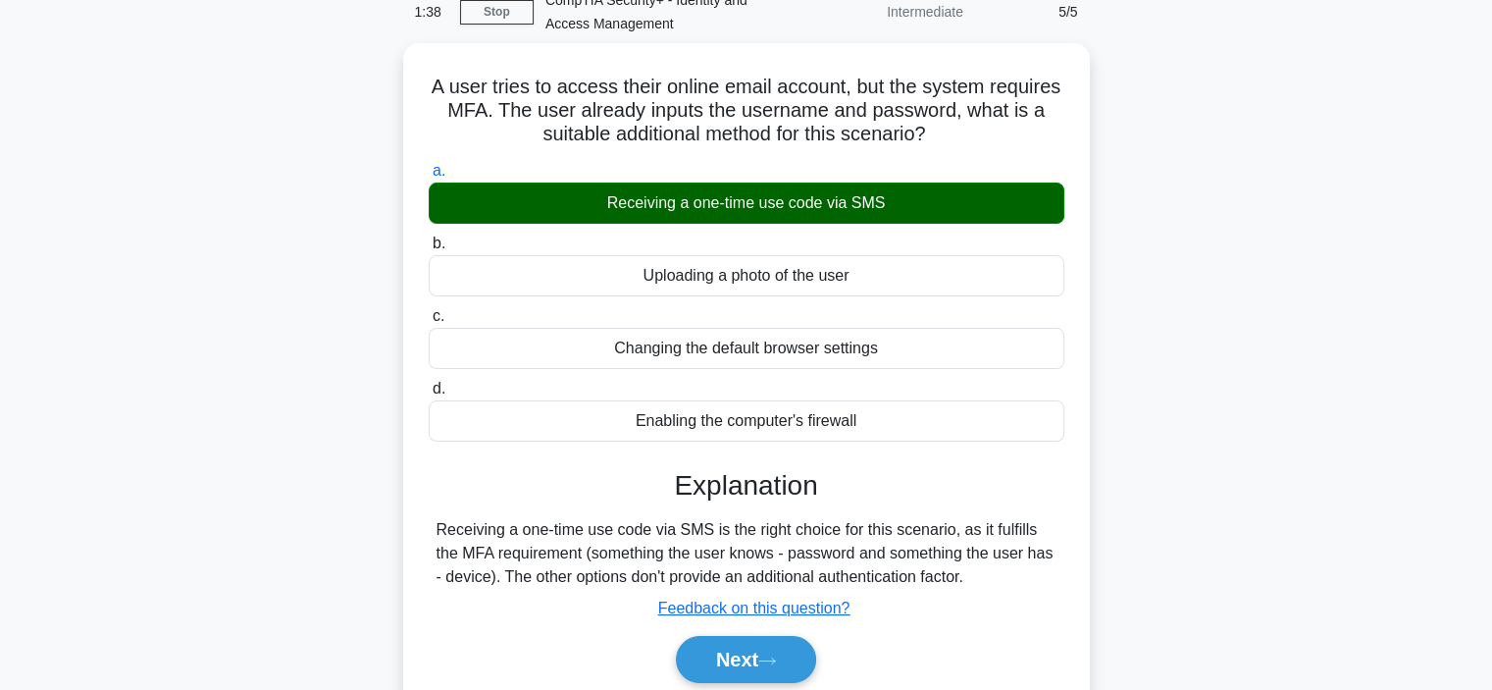
scroll to position [134, 0]
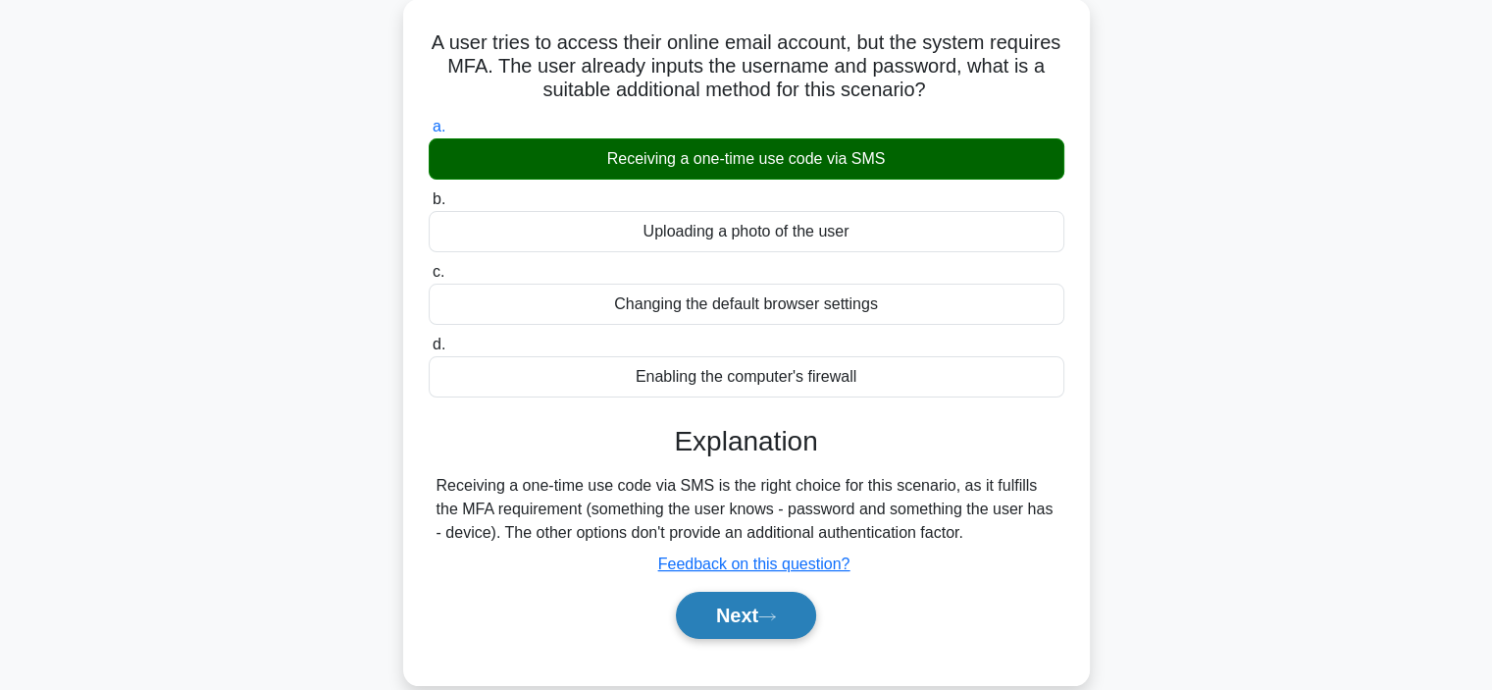
click at [797, 630] on div "Next" at bounding box center [747, 615] width 636 height 63
click at [797, 630] on button "Next" at bounding box center [746, 615] width 140 height 47
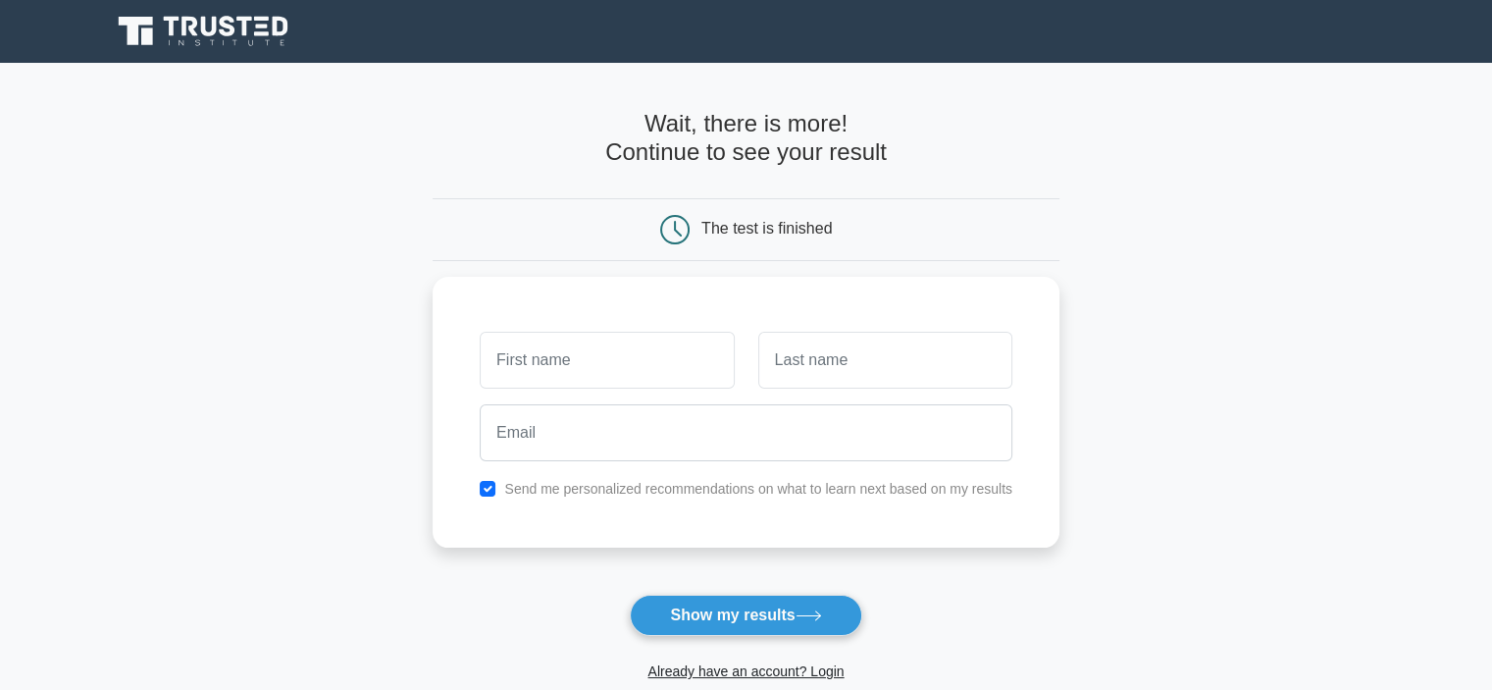
click at [173, 26] on icon at bounding box center [172, 27] width 16 height 20
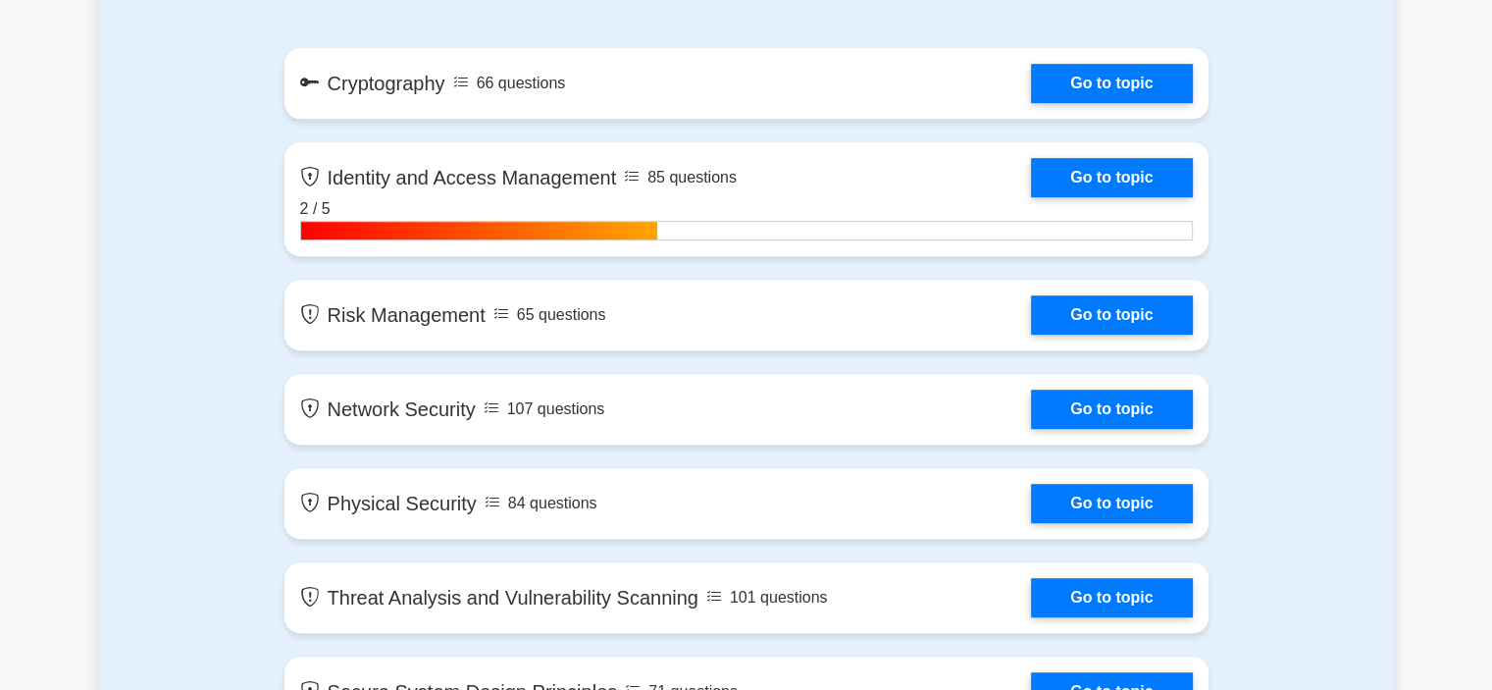
scroll to position [1099, 0]
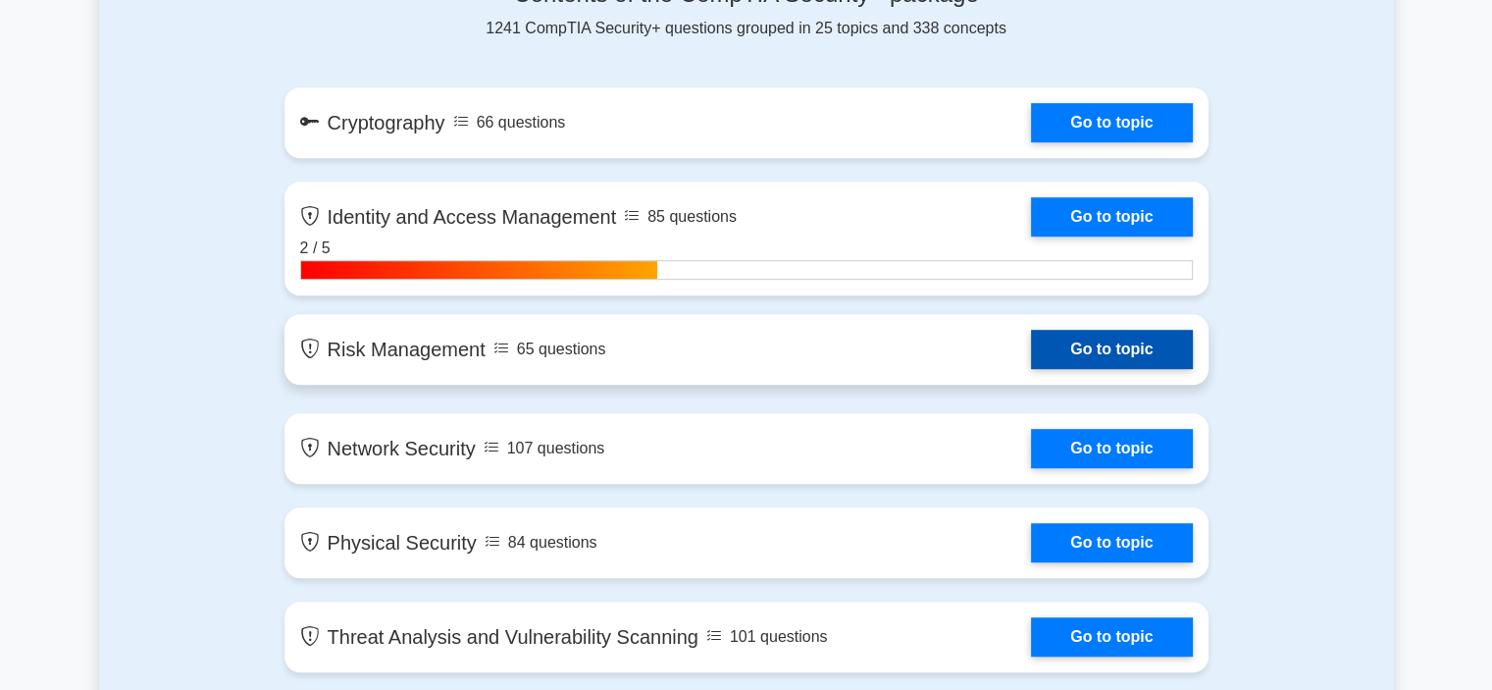
click at [1154, 356] on link "Go to topic" at bounding box center [1111, 349] width 161 height 39
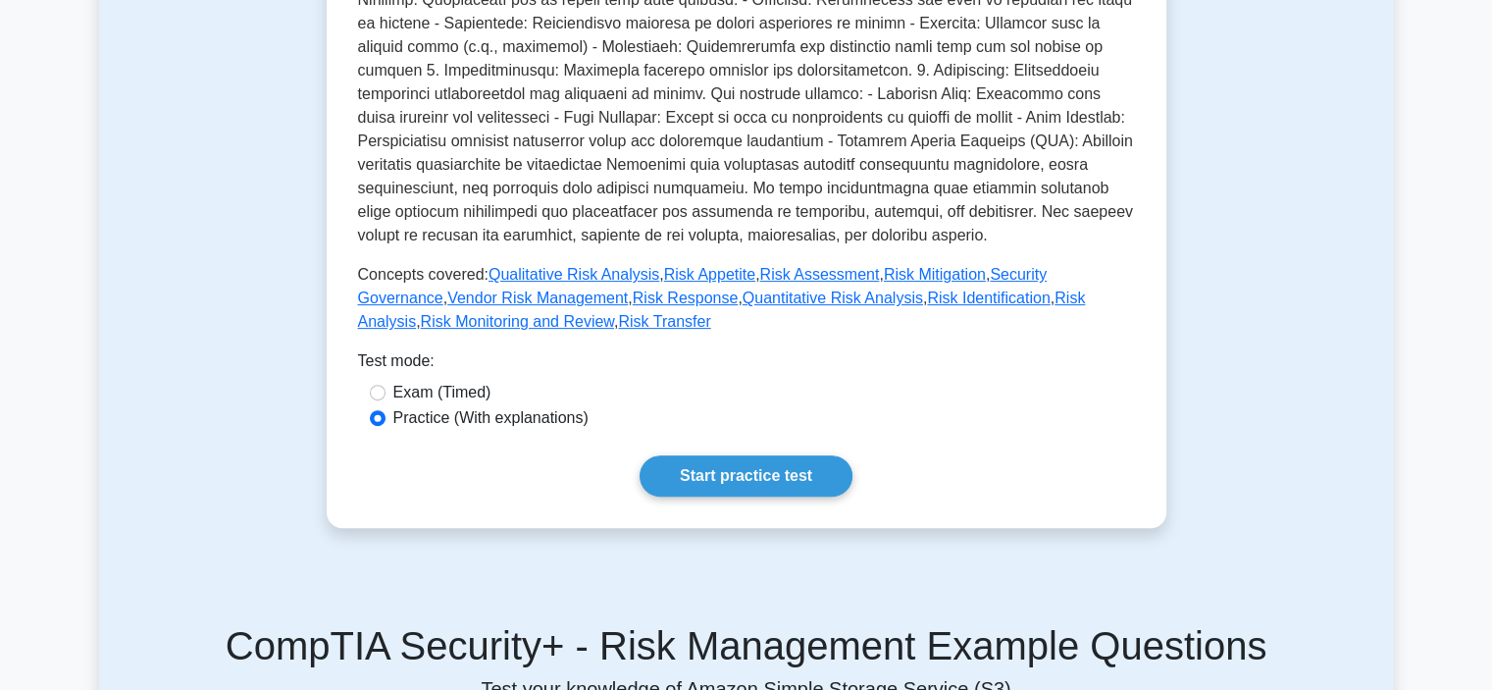
scroll to position [455, 0]
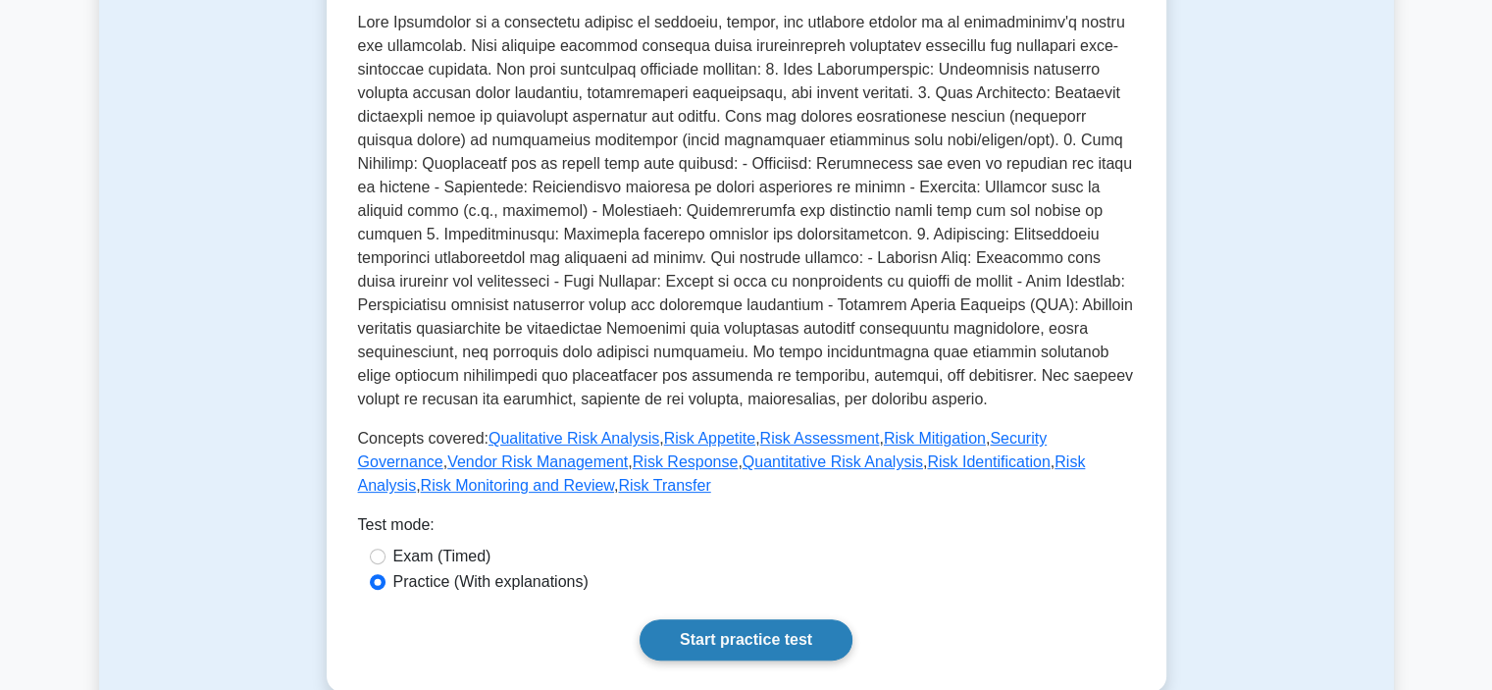
click at [697, 647] on link "Start practice test" at bounding box center [746, 639] width 213 height 41
click at [740, 626] on link "Start practice test" at bounding box center [746, 639] width 213 height 41
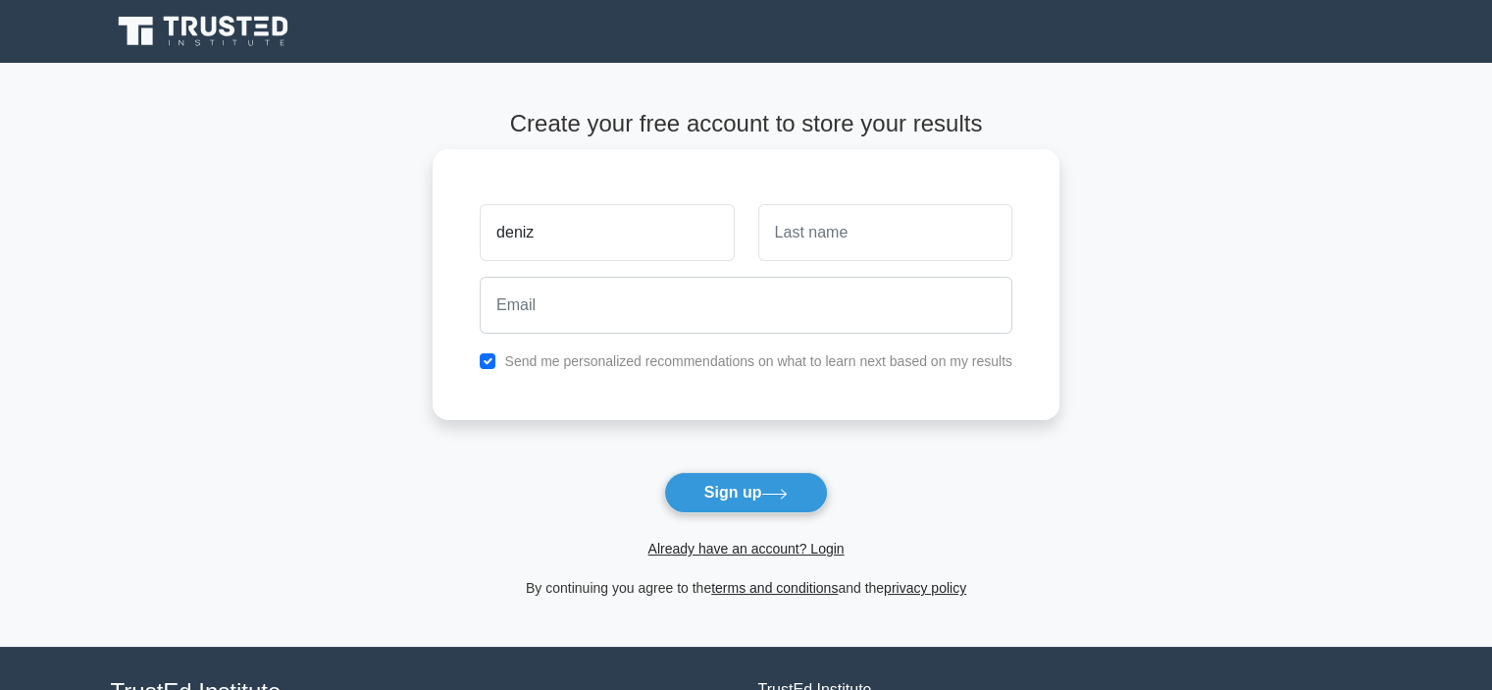
type input "deniz"
click at [888, 226] on input "text" at bounding box center [885, 232] width 254 height 57
type input "yılmaz"
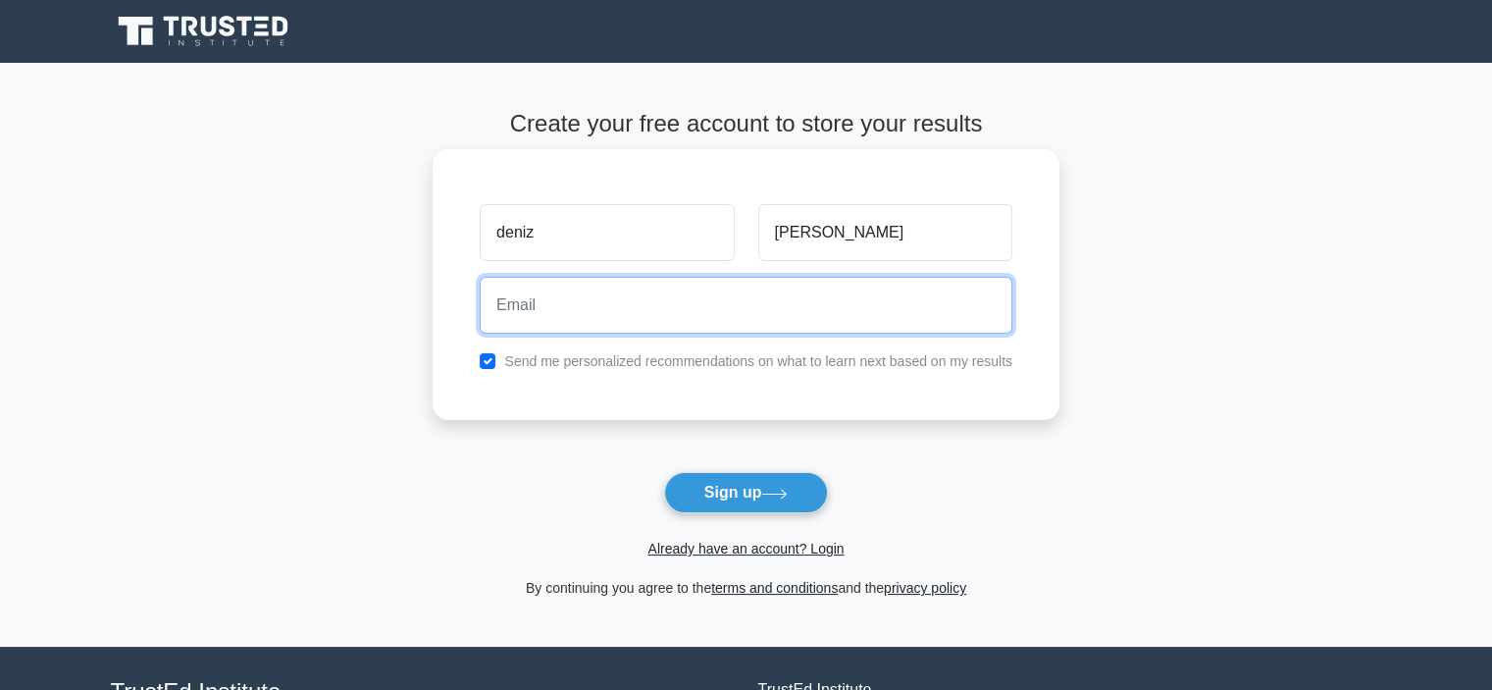
click at [822, 325] on input "email" at bounding box center [746, 305] width 533 height 57
type input "[EMAIL_ADDRESS][DOMAIN_NAME]"
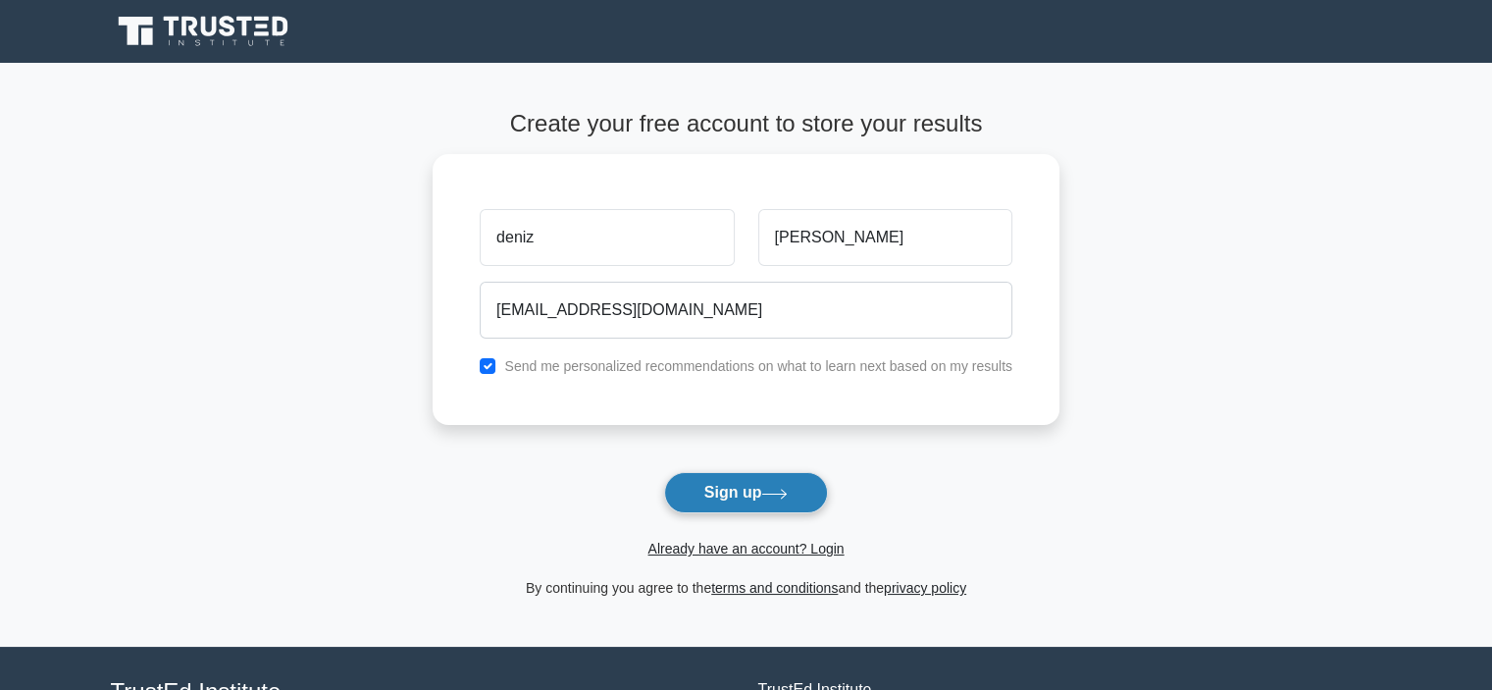
click at [737, 509] on button "Sign up" at bounding box center [746, 492] width 165 height 41
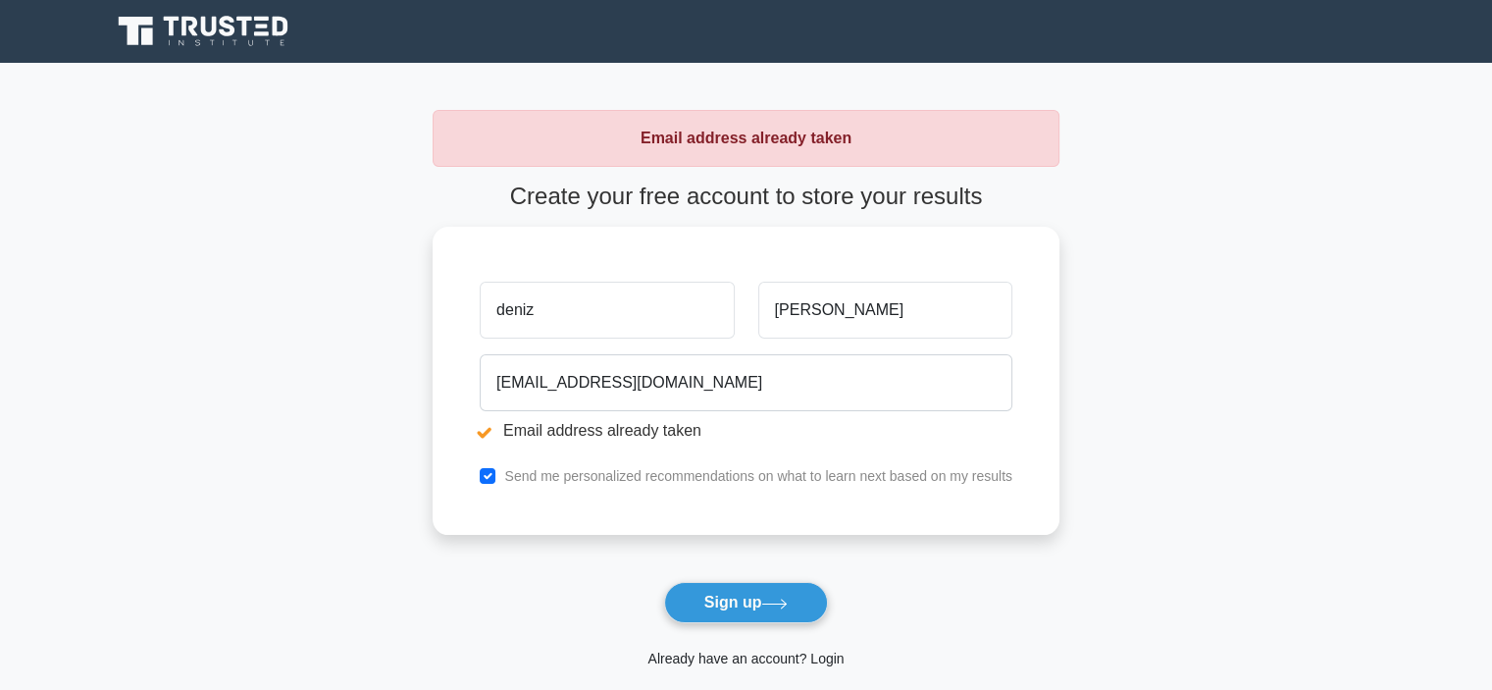
click at [737, 658] on link "Already have an account? Login" at bounding box center [746, 658] width 196 height 16
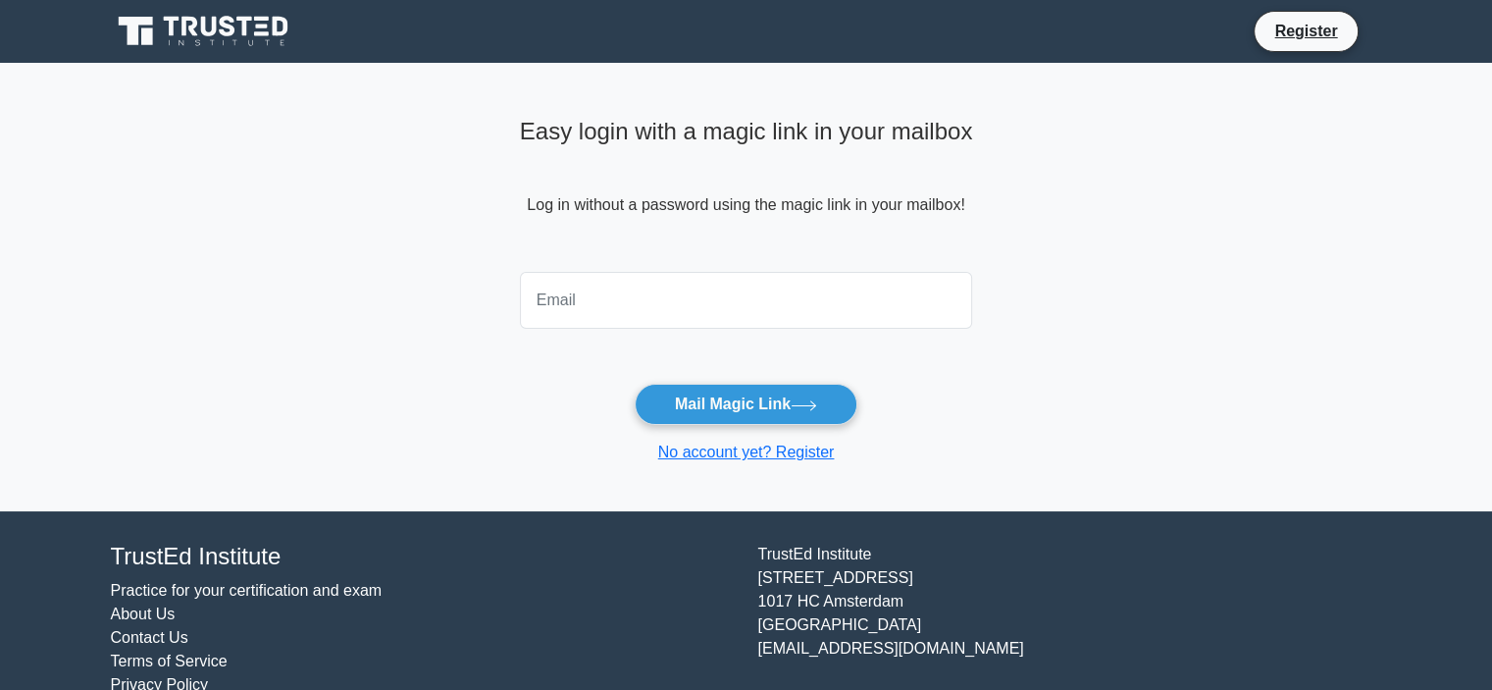
click at [624, 305] on input "email" at bounding box center [746, 300] width 453 height 57
type input "[EMAIL_ADDRESS][DOMAIN_NAME]"
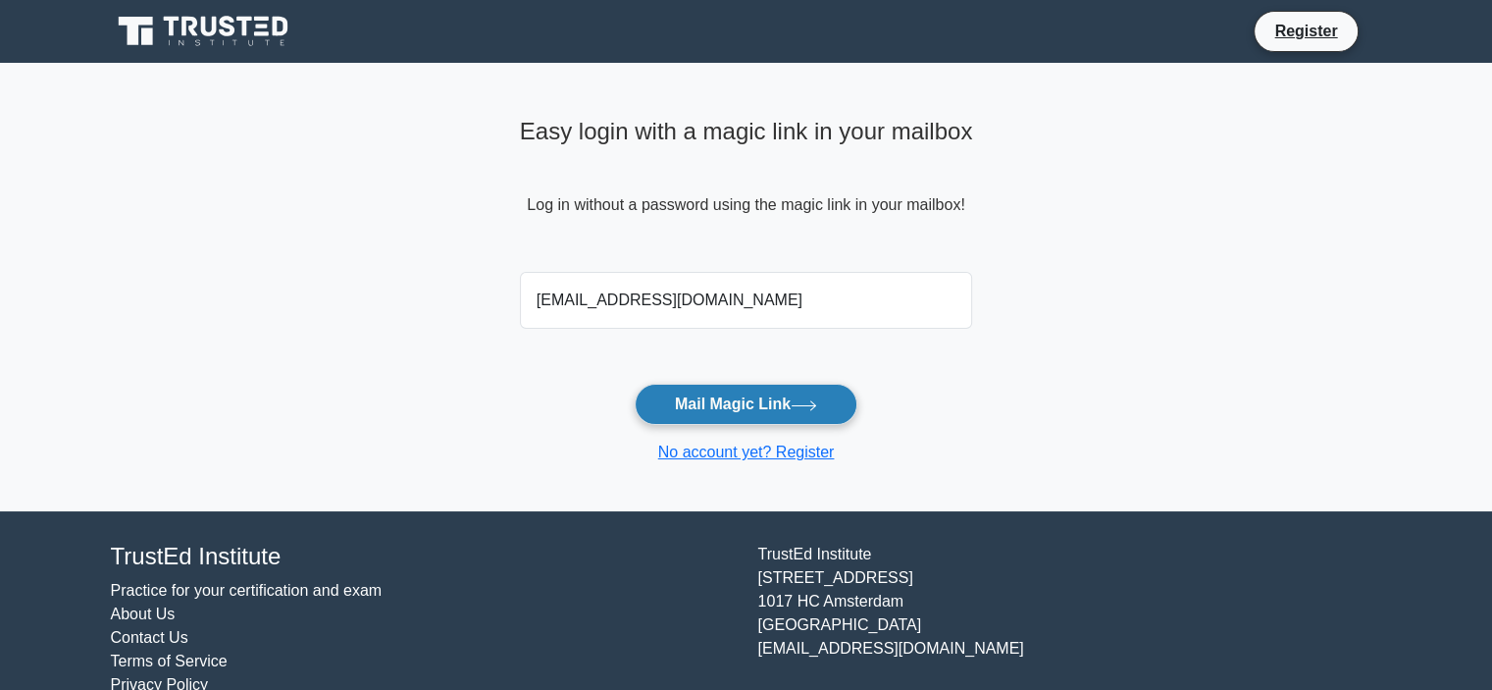
click at [694, 405] on button "Mail Magic Link" at bounding box center [746, 404] width 223 height 41
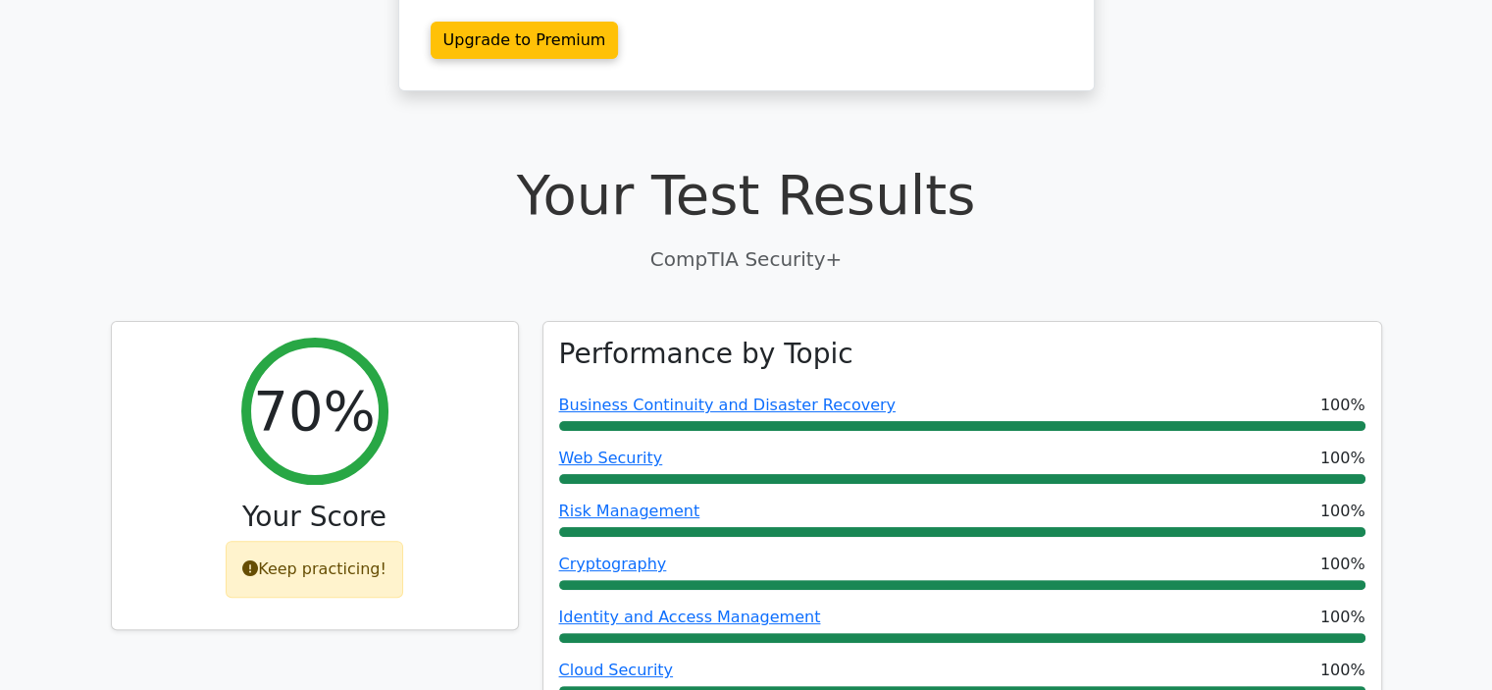
scroll to position [420, 0]
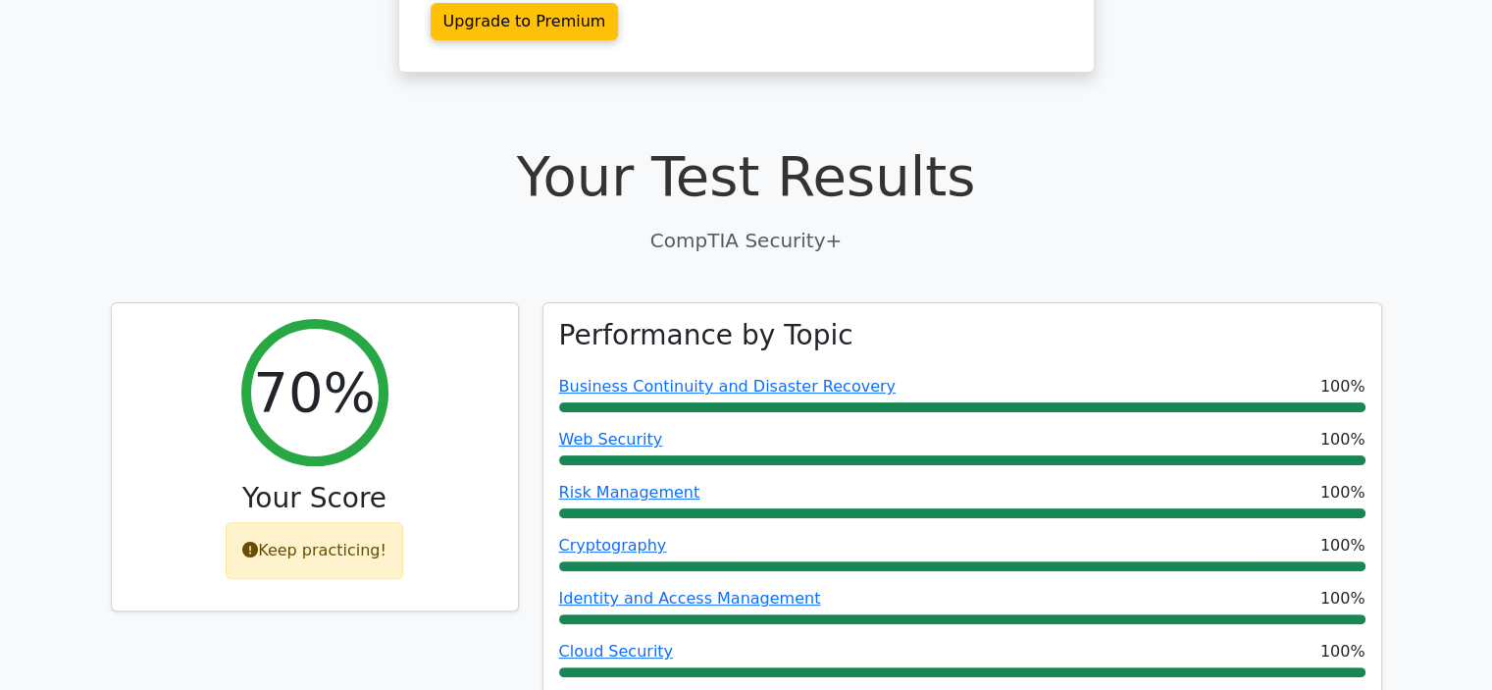
drag, startPoint x: 1490, startPoint y: 185, endPoint x: 1480, endPoint y: 238, distance: 53.9
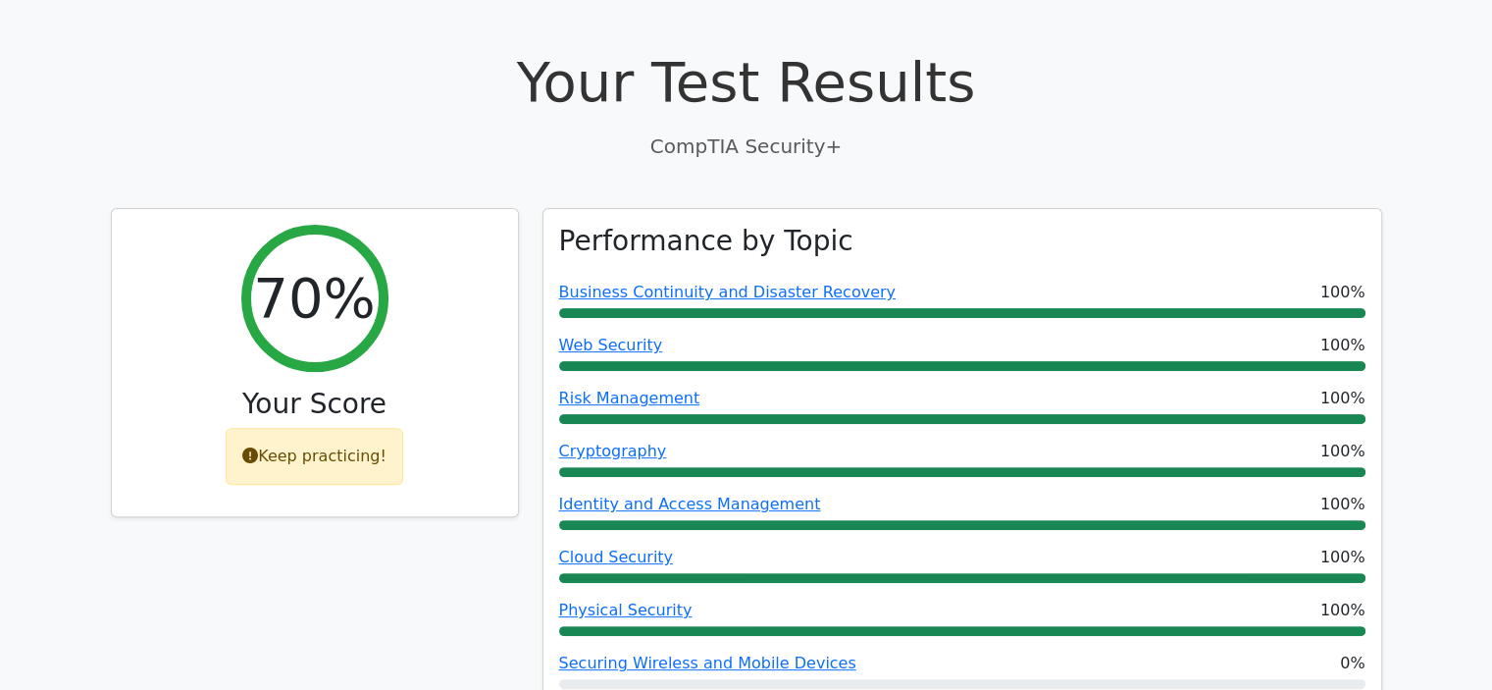
scroll to position [0, 0]
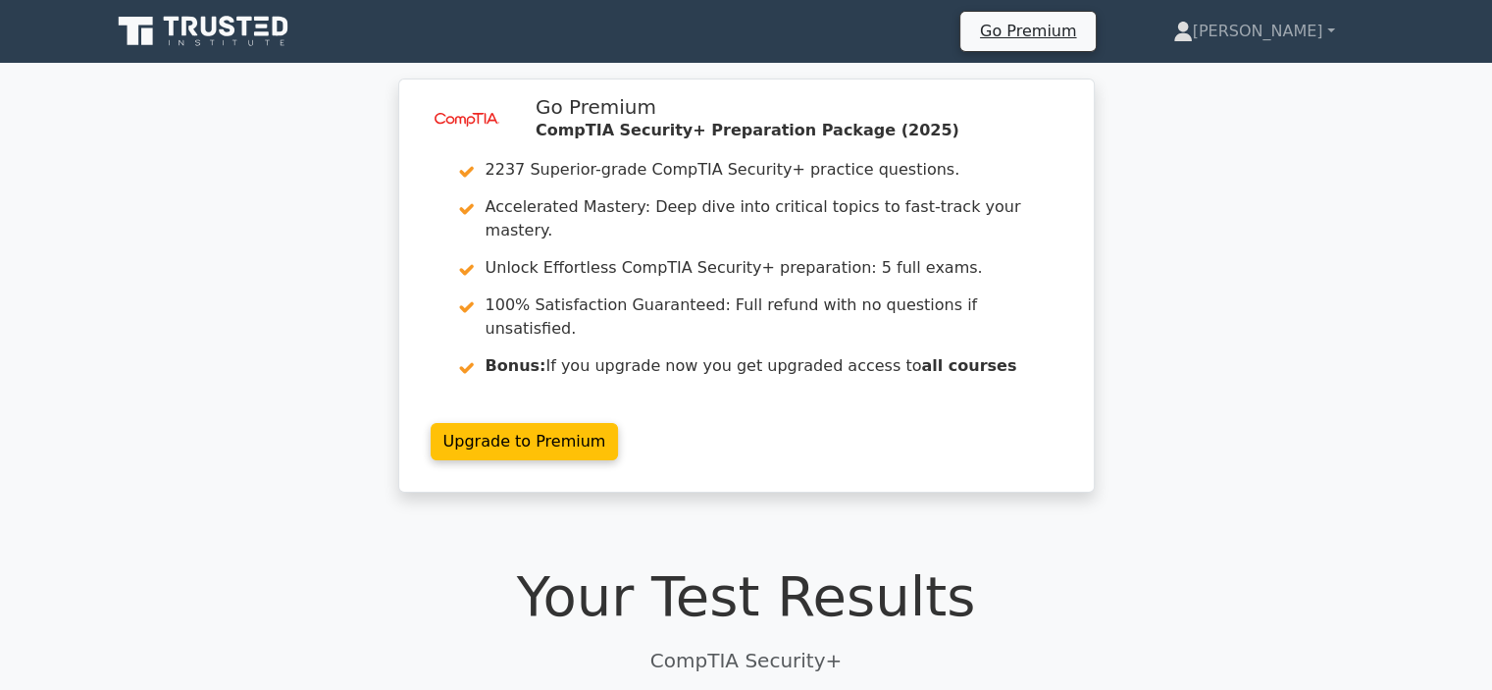
click at [186, 31] on icon at bounding box center [205, 31] width 188 height 37
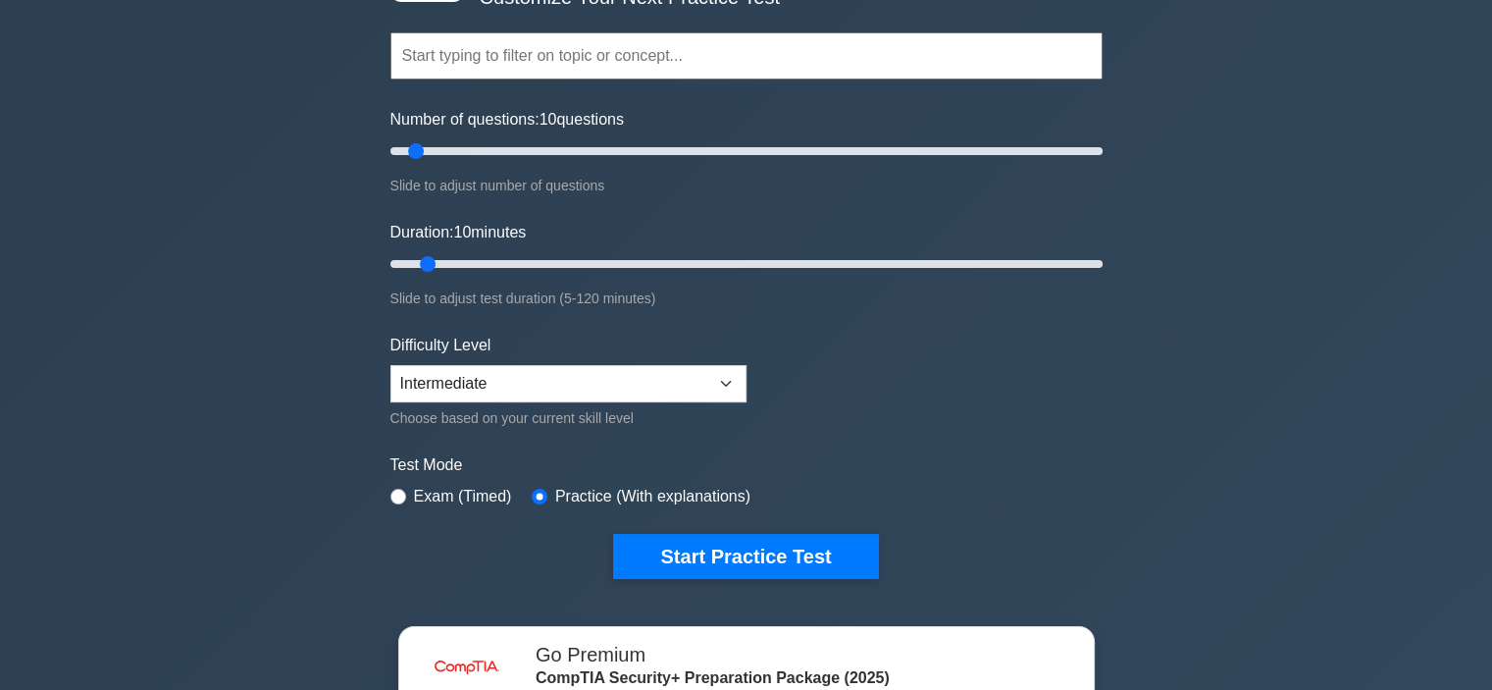
scroll to position [169, 0]
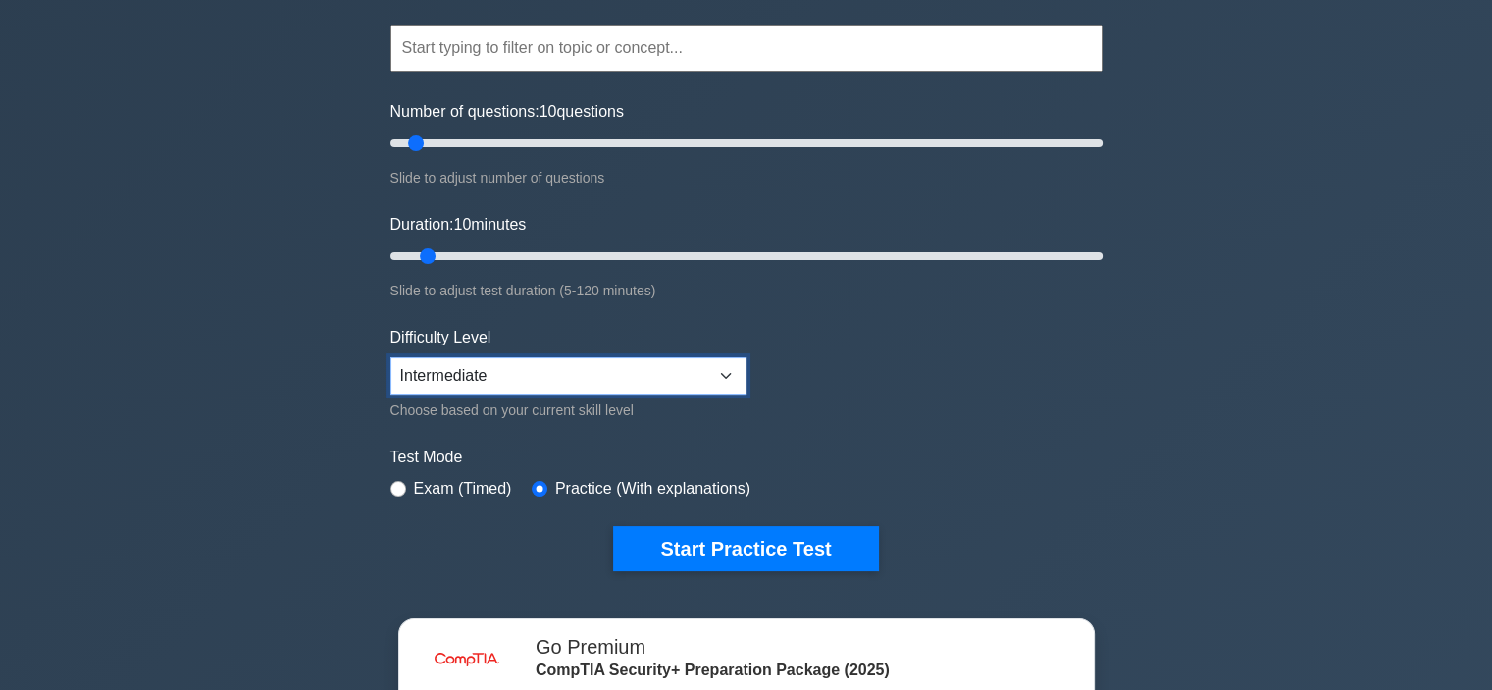
click at [687, 358] on select "Beginner Intermediate Expert" at bounding box center [568, 375] width 356 height 37
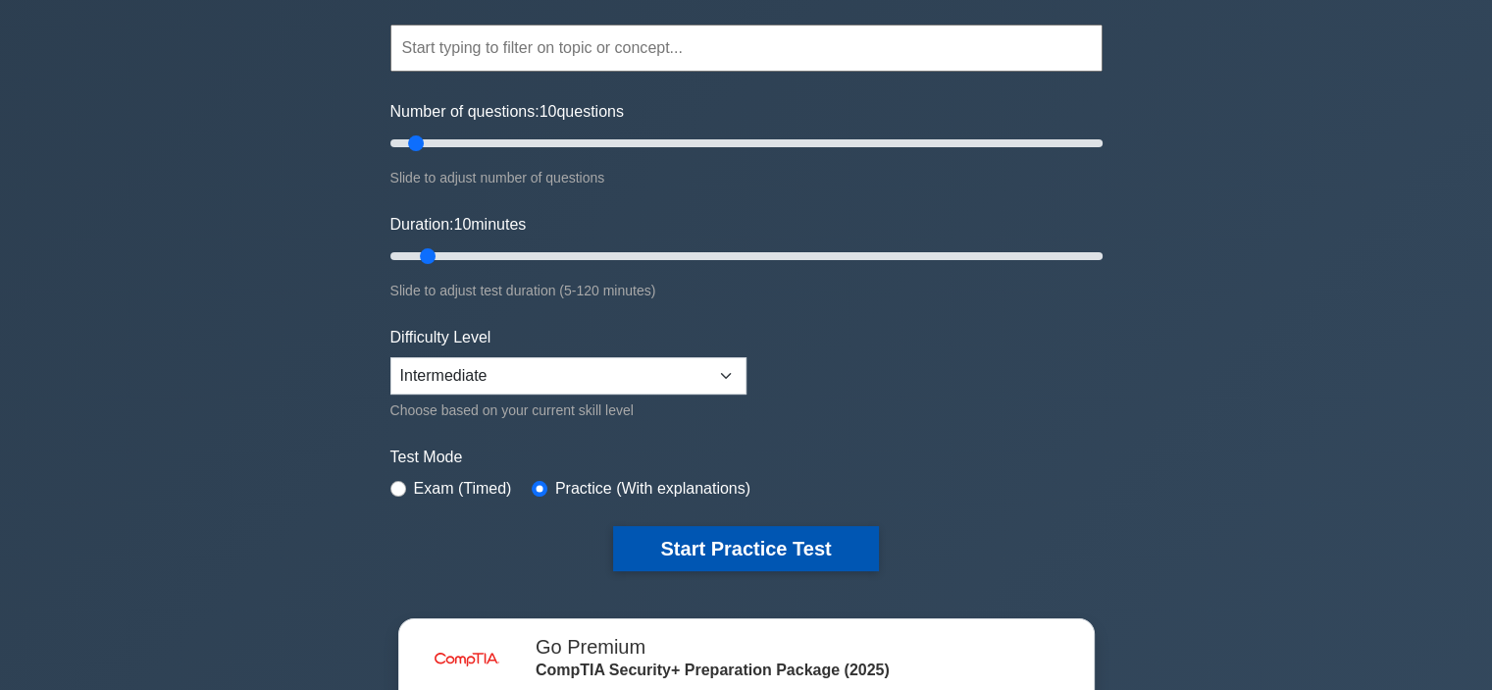
click at [813, 553] on button "Start Practice Test" at bounding box center [745, 548] width 265 height 45
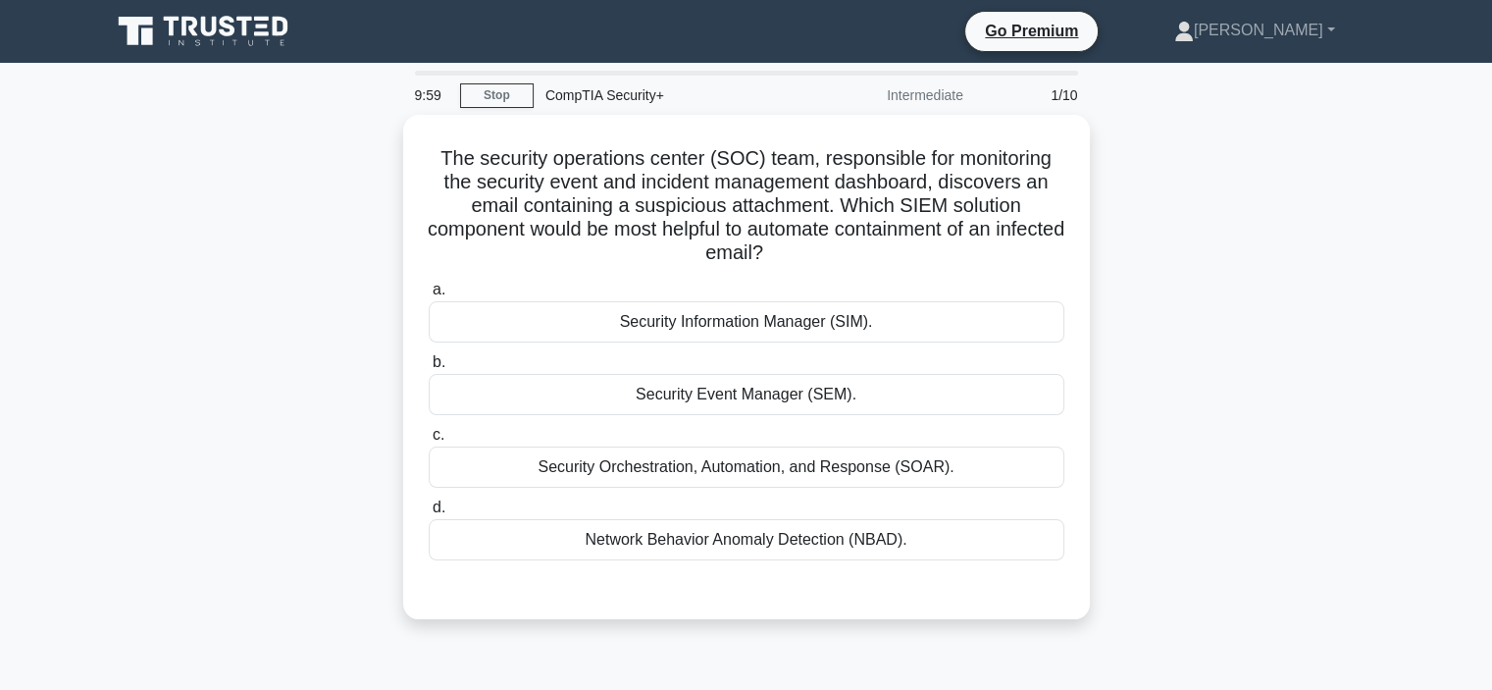
click at [1272, 329] on div "The security operations center (SOC) team, responsible for monitoring the secur…" at bounding box center [746, 379] width 1295 height 528
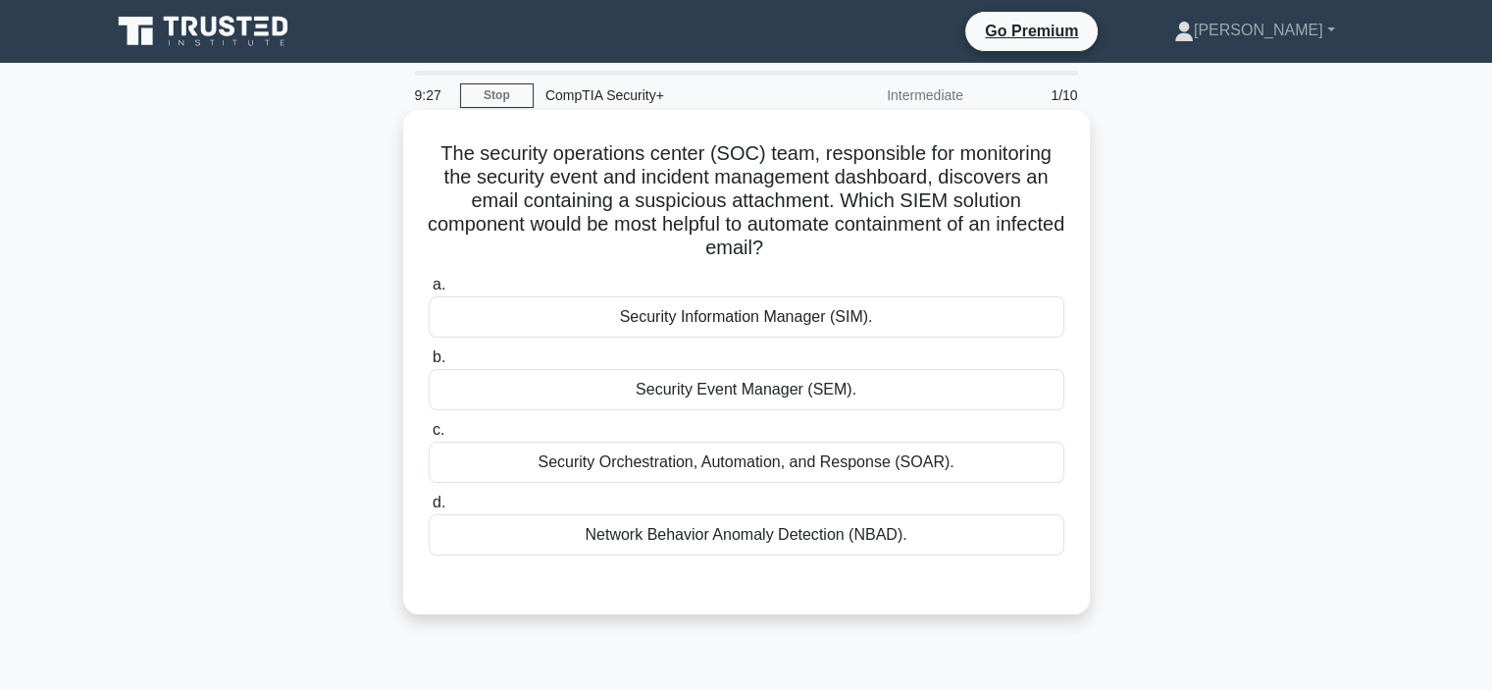
click at [870, 464] on div "Security Orchestration, Automation, and Response (SOAR)." at bounding box center [747, 461] width 636 height 41
click at [429, 437] on input "c. Security Orchestration, Automation, and Response (SOAR)." at bounding box center [429, 430] width 0 height 13
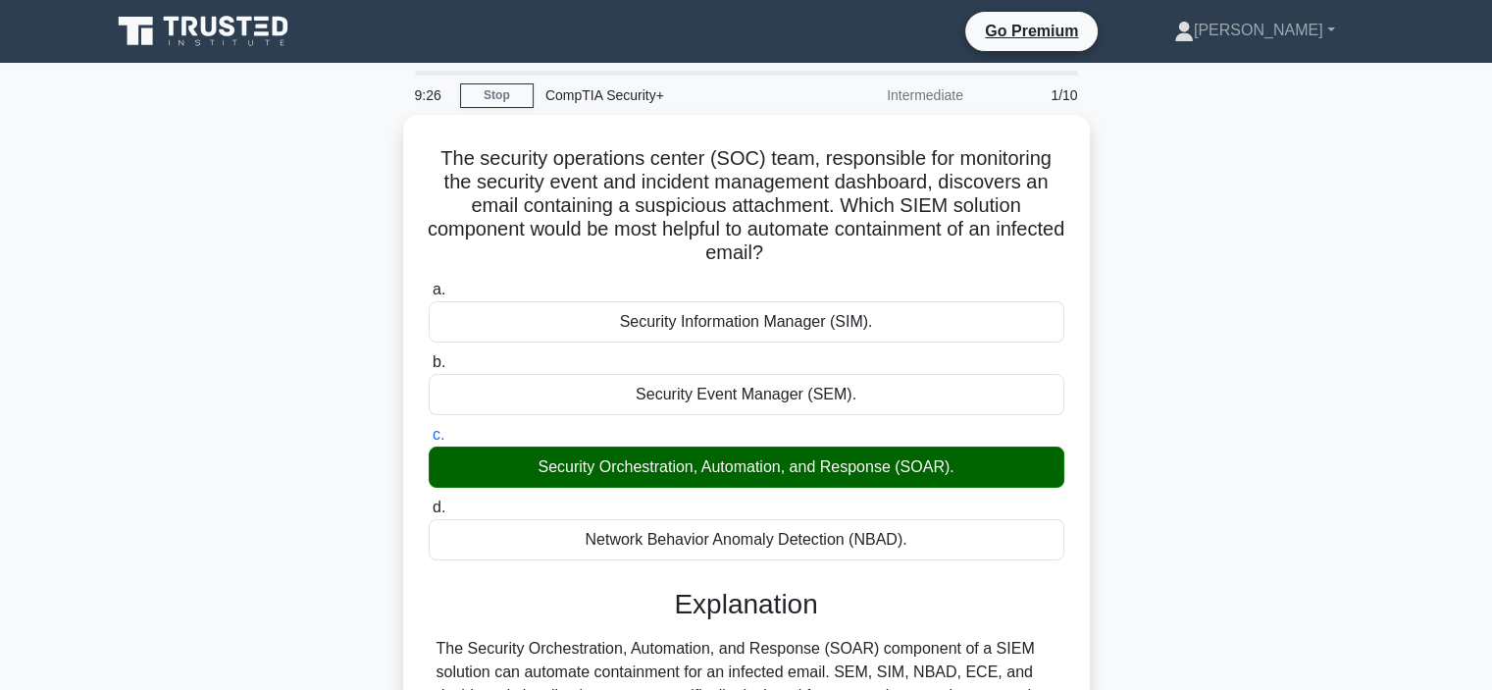
click at [1236, 463] on div "The security operations center (SOC) team, responsible for monitoring the secur…" at bounding box center [746, 505] width 1295 height 780
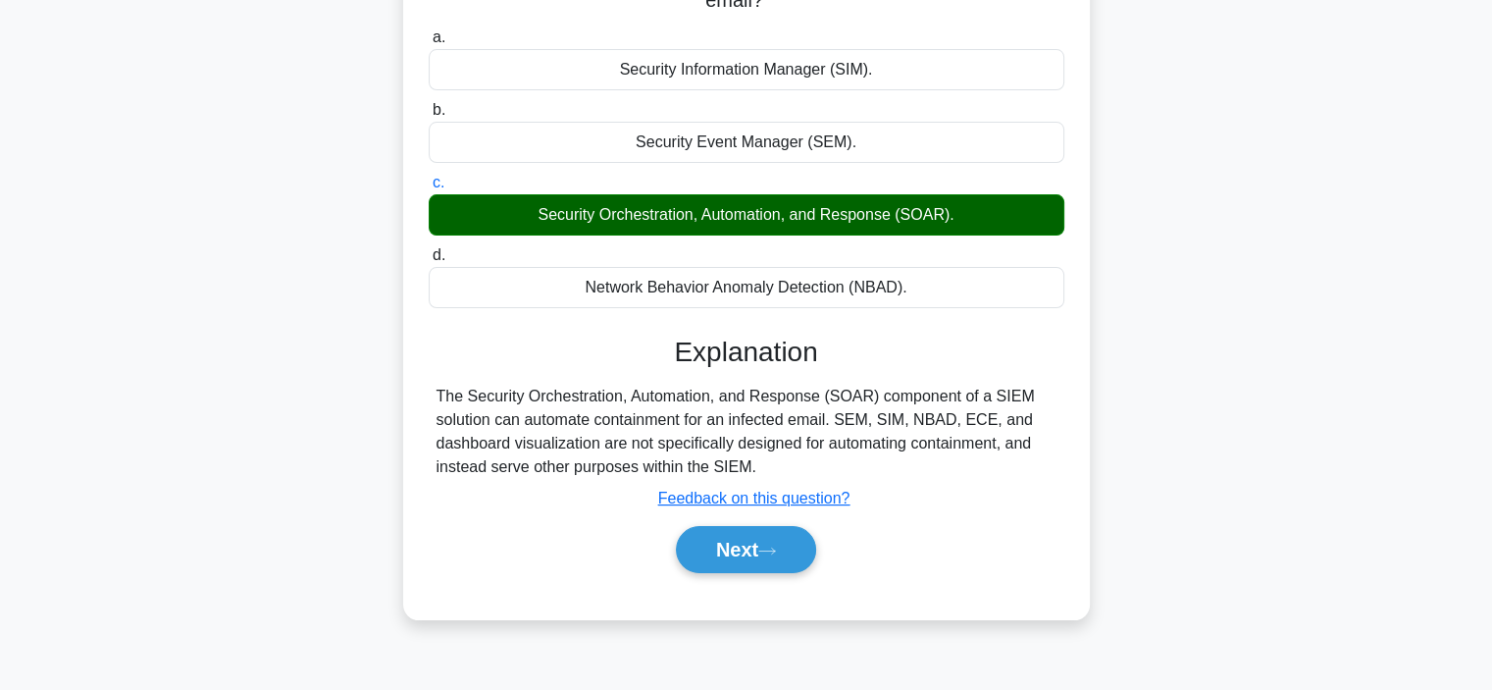
scroll to position [275, 0]
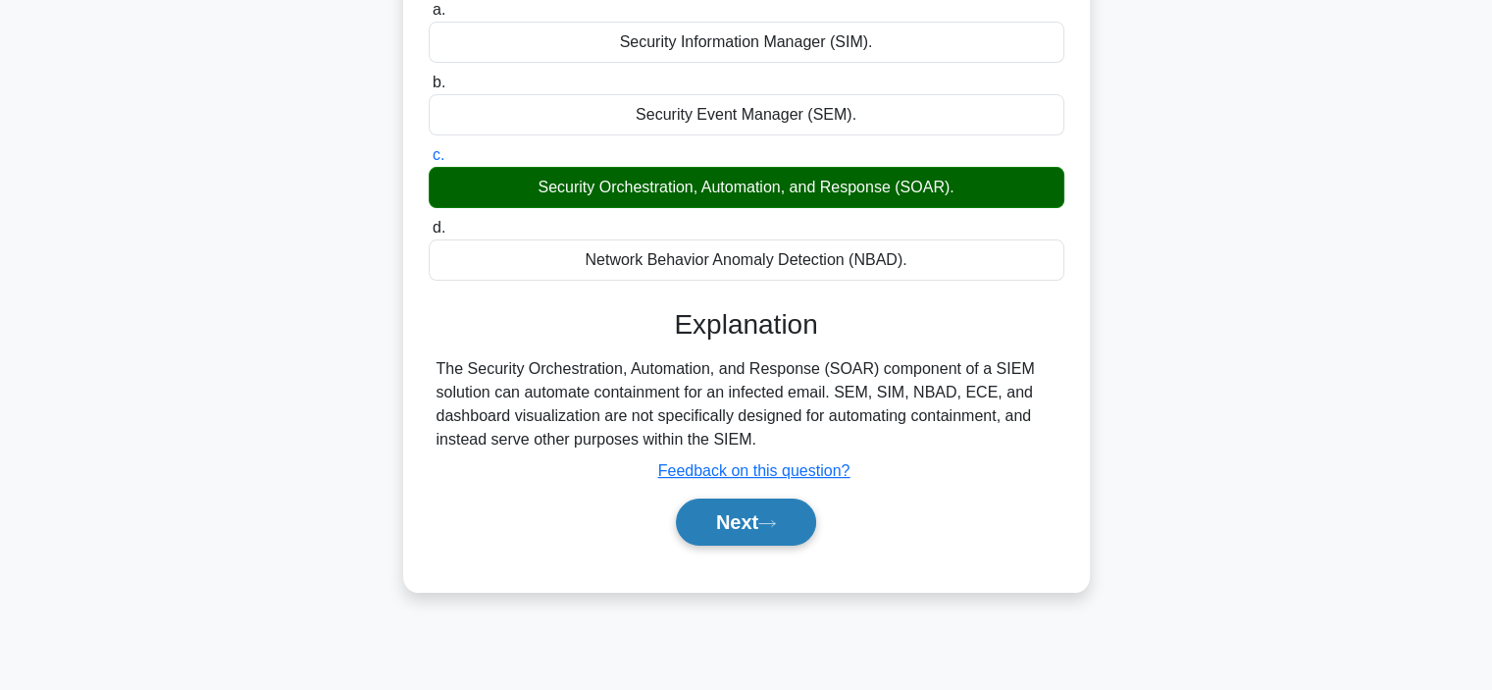
click at [742, 517] on button "Next" at bounding box center [746, 521] width 140 height 47
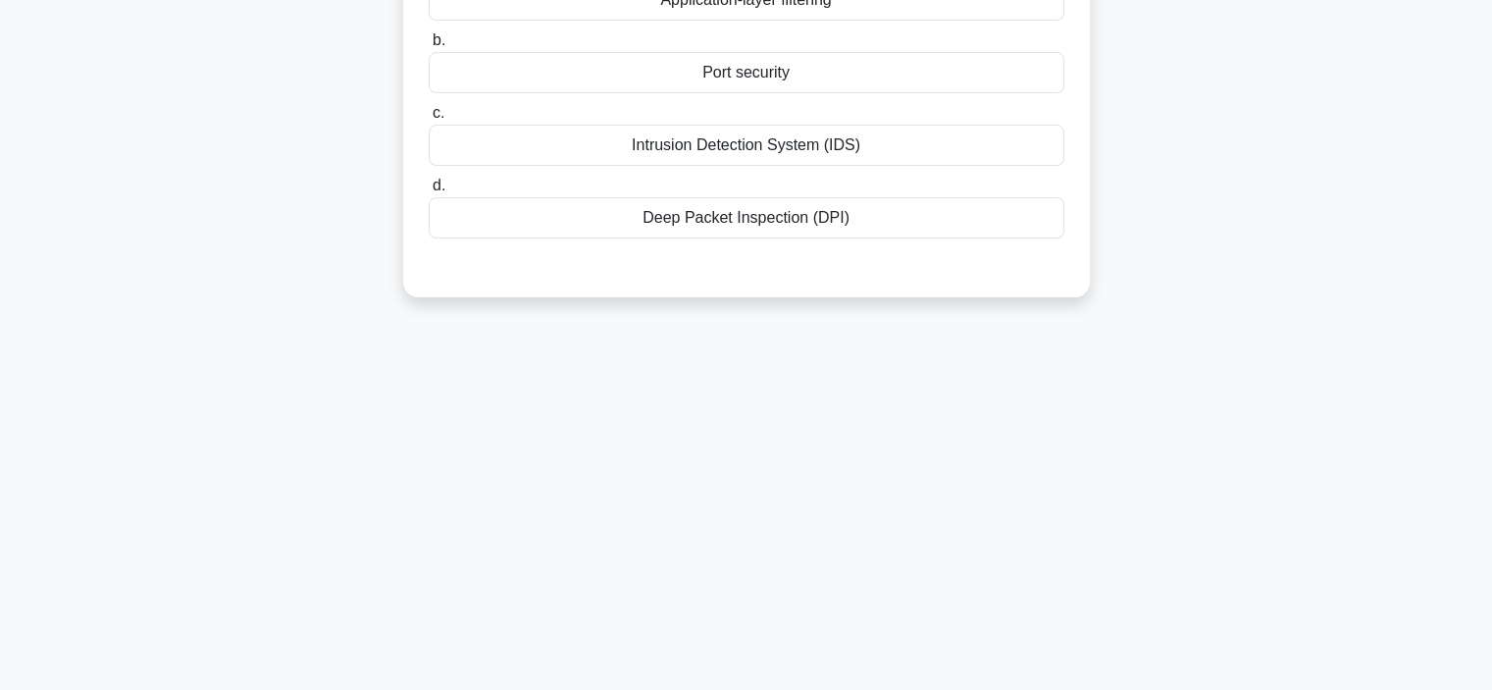
click at [1178, 422] on div "9:24 Stop CompTIA Security+ Intermediate 2/10 During an audit, a medium-sized c…" at bounding box center [746, 286] width 1295 height 981
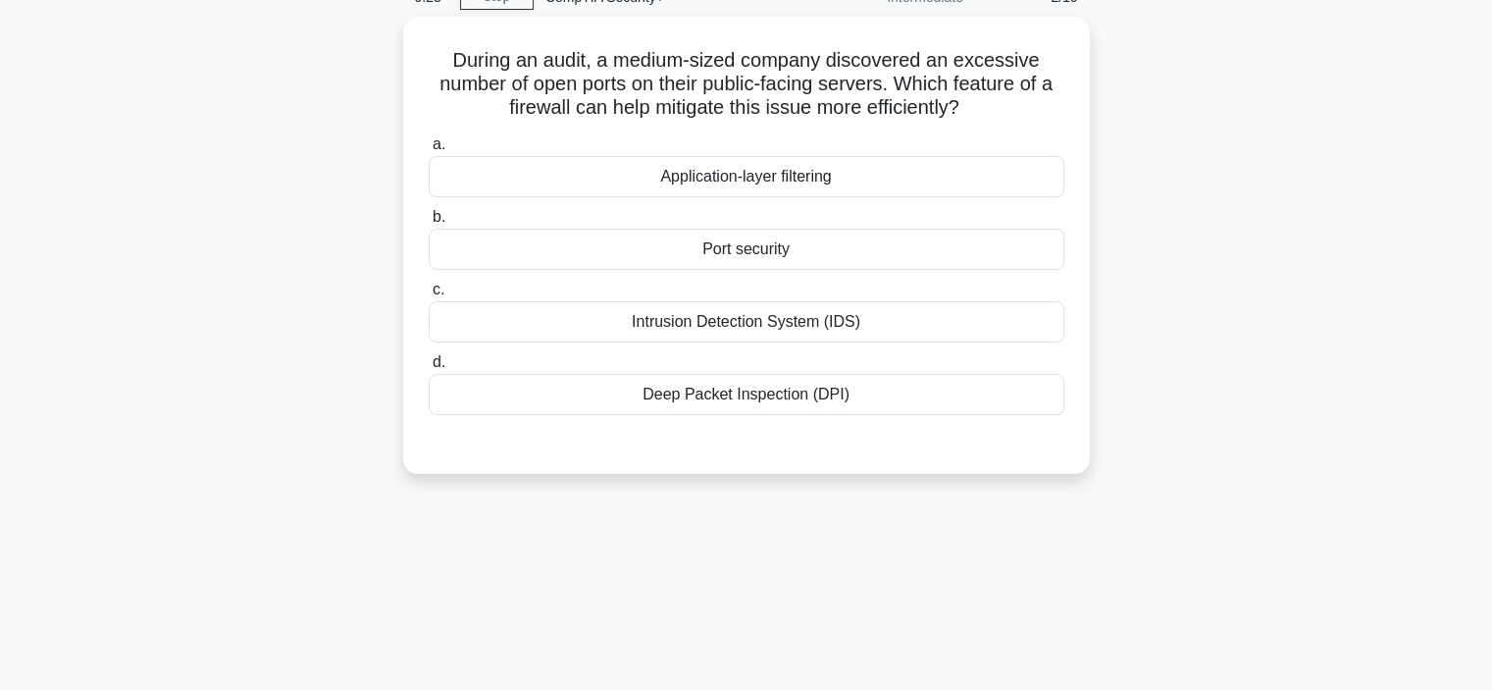
scroll to position [78, 0]
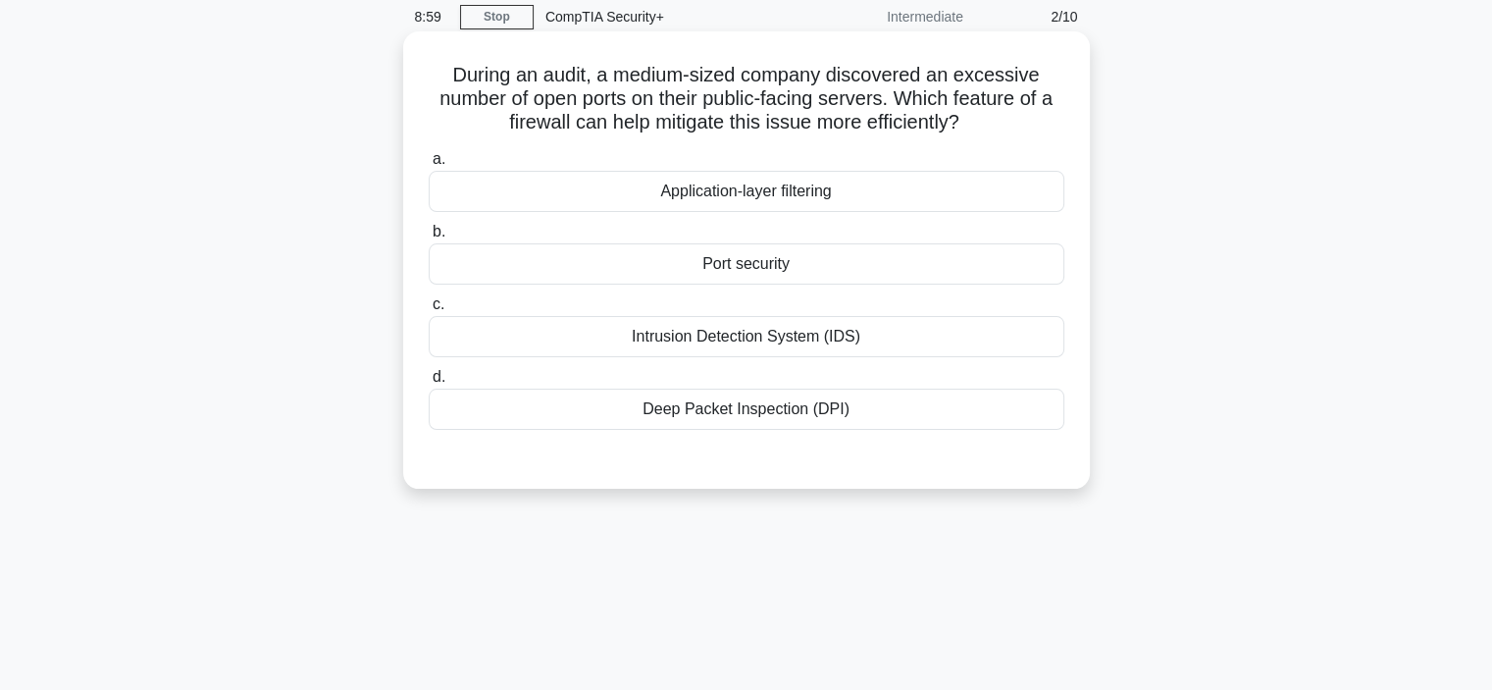
click at [793, 196] on div "Application-layer filtering" at bounding box center [747, 191] width 636 height 41
click at [429, 166] on input "a. Application-layer filtering" at bounding box center [429, 159] width 0 height 13
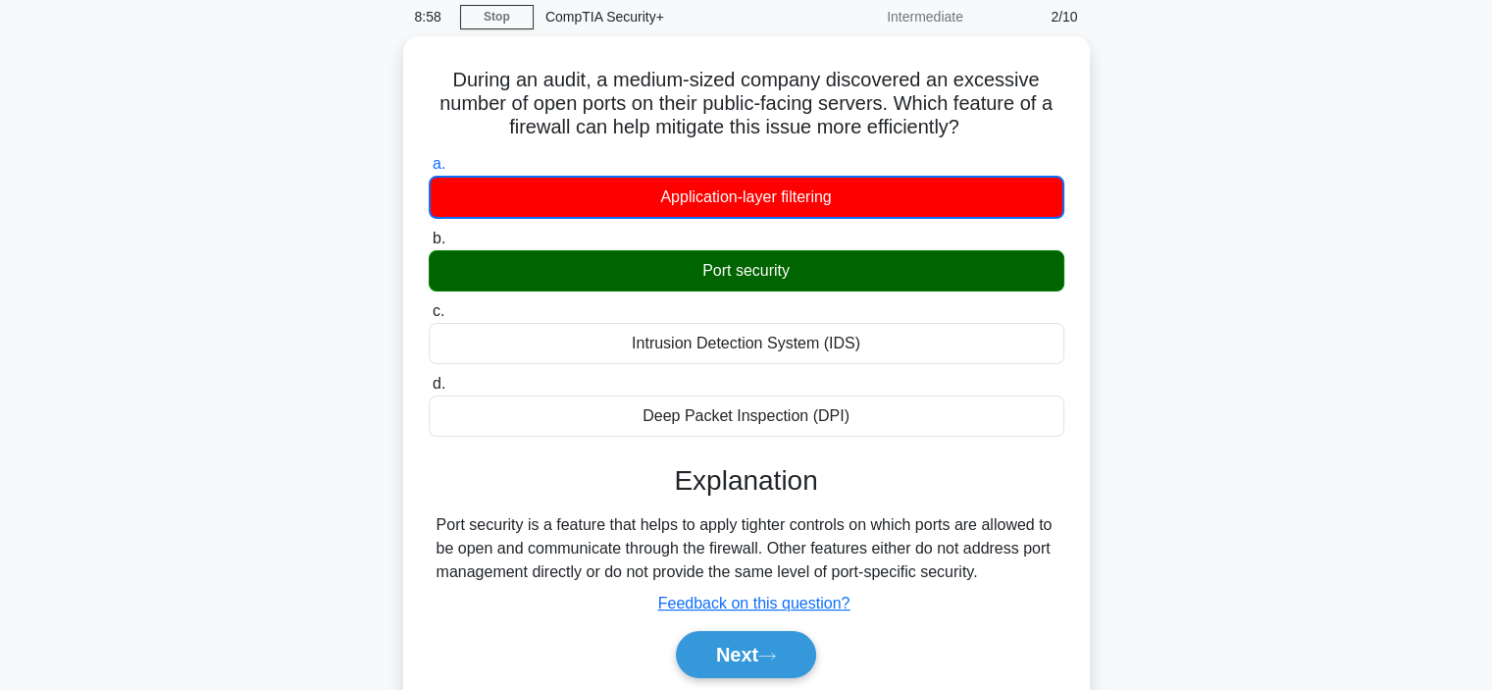
click at [1116, 384] on div "During an audit, a medium-sized company discovered an excessive number of open …" at bounding box center [746, 391] width 1295 height 711
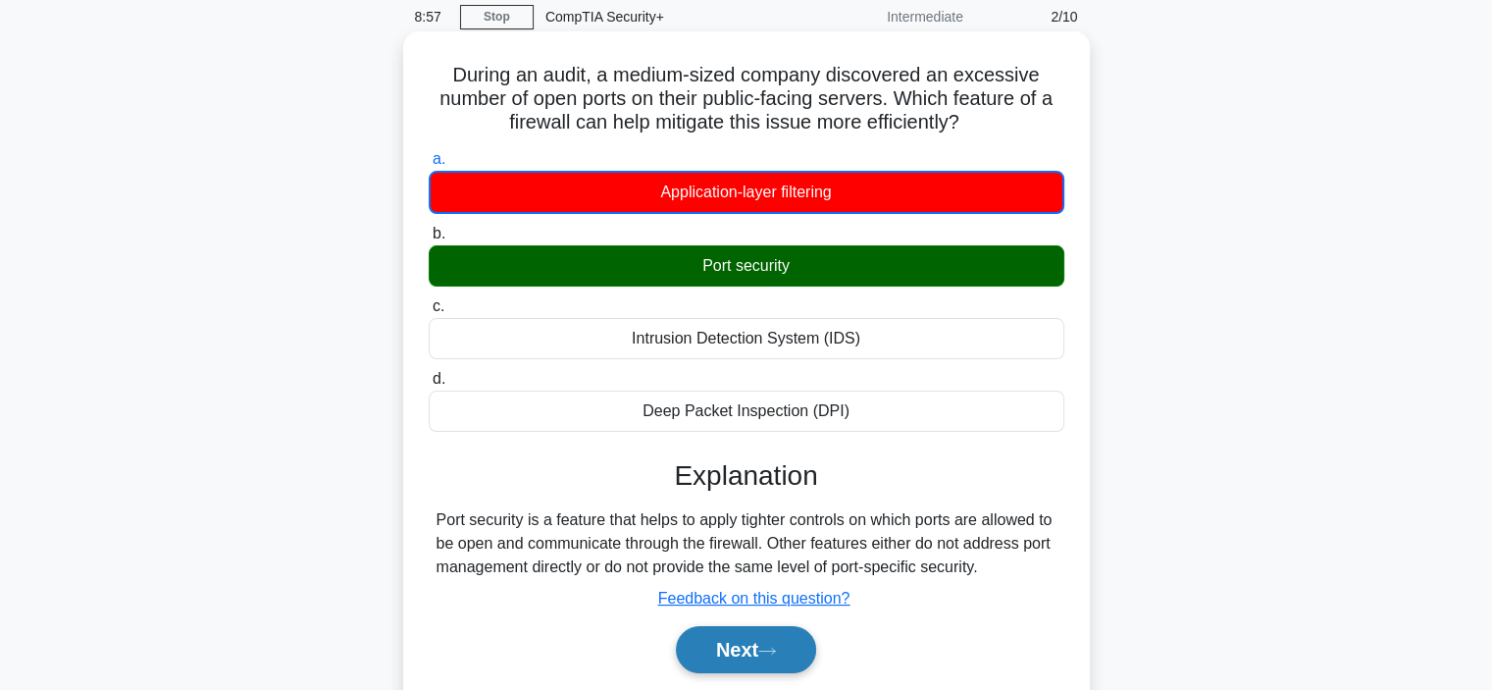
click at [782, 637] on button "Next" at bounding box center [746, 649] width 140 height 47
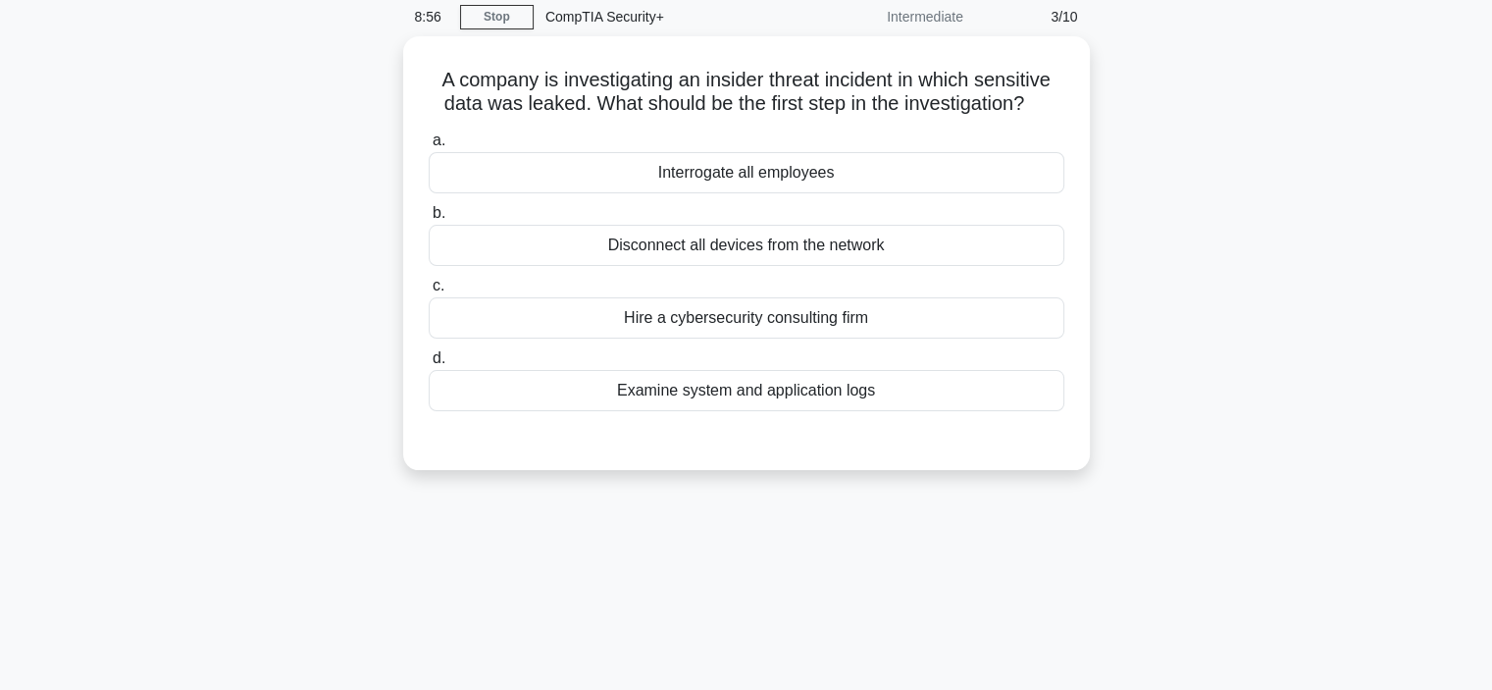
click at [1201, 437] on div "A company is investigating an insider threat incident in which sensitive data w…" at bounding box center [746, 264] width 1295 height 457
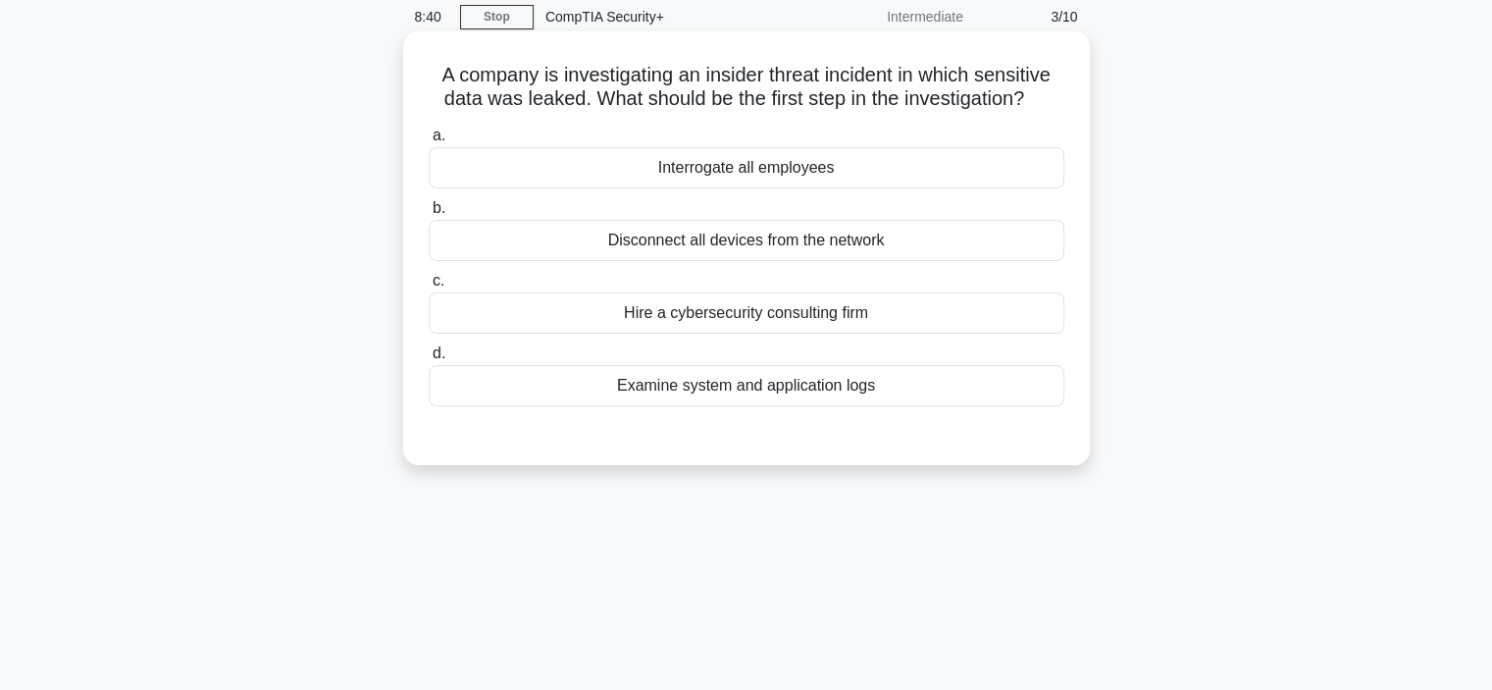
click at [941, 392] on div "Examine system and application logs" at bounding box center [747, 385] width 636 height 41
click at [429, 360] on input "d. Examine system and application logs" at bounding box center [429, 353] width 0 height 13
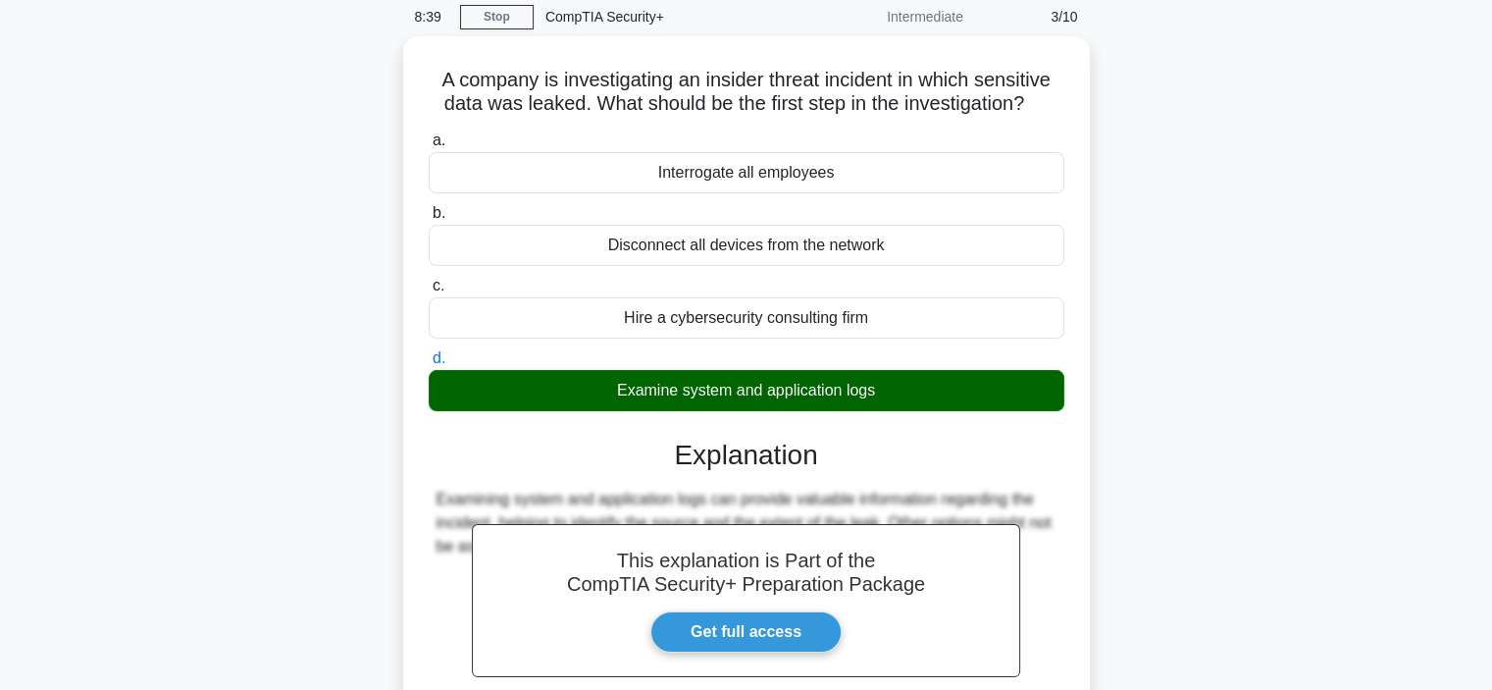
click at [1201, 436] on div "A company is investigating an insider threat incident in which sensitive data w…" at bounding box center [746, 461] width 1295 height 851
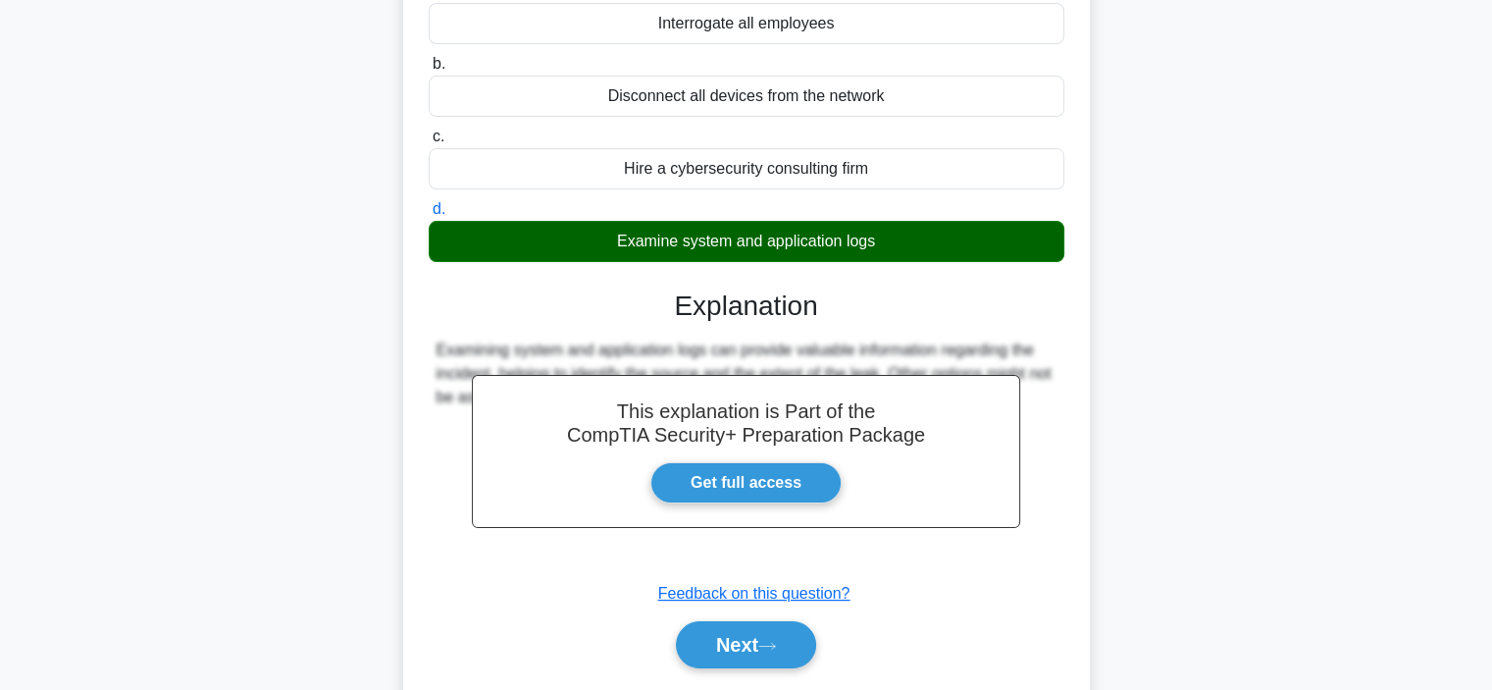
scroll to position [314, 0]
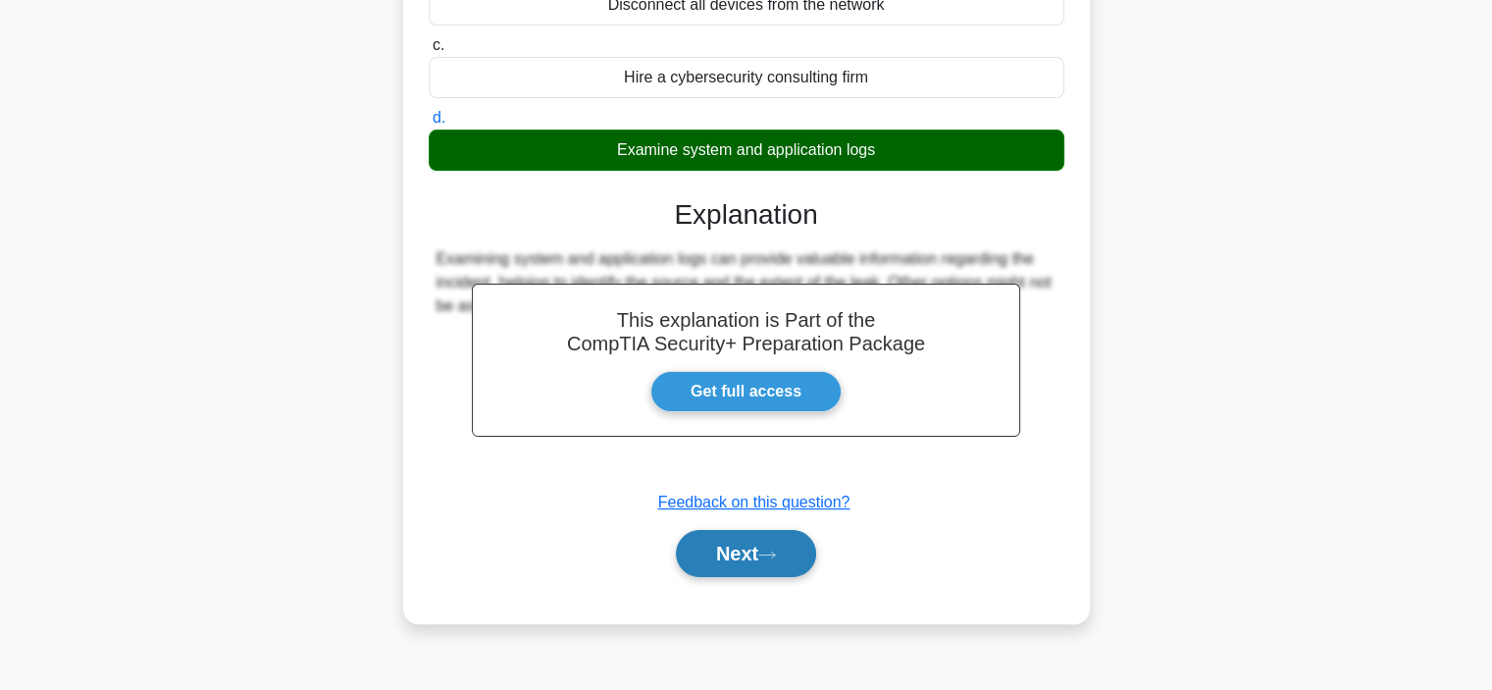
click at [760, 567] on button "Next" at bounding box center [746, 553] width 140 height 47
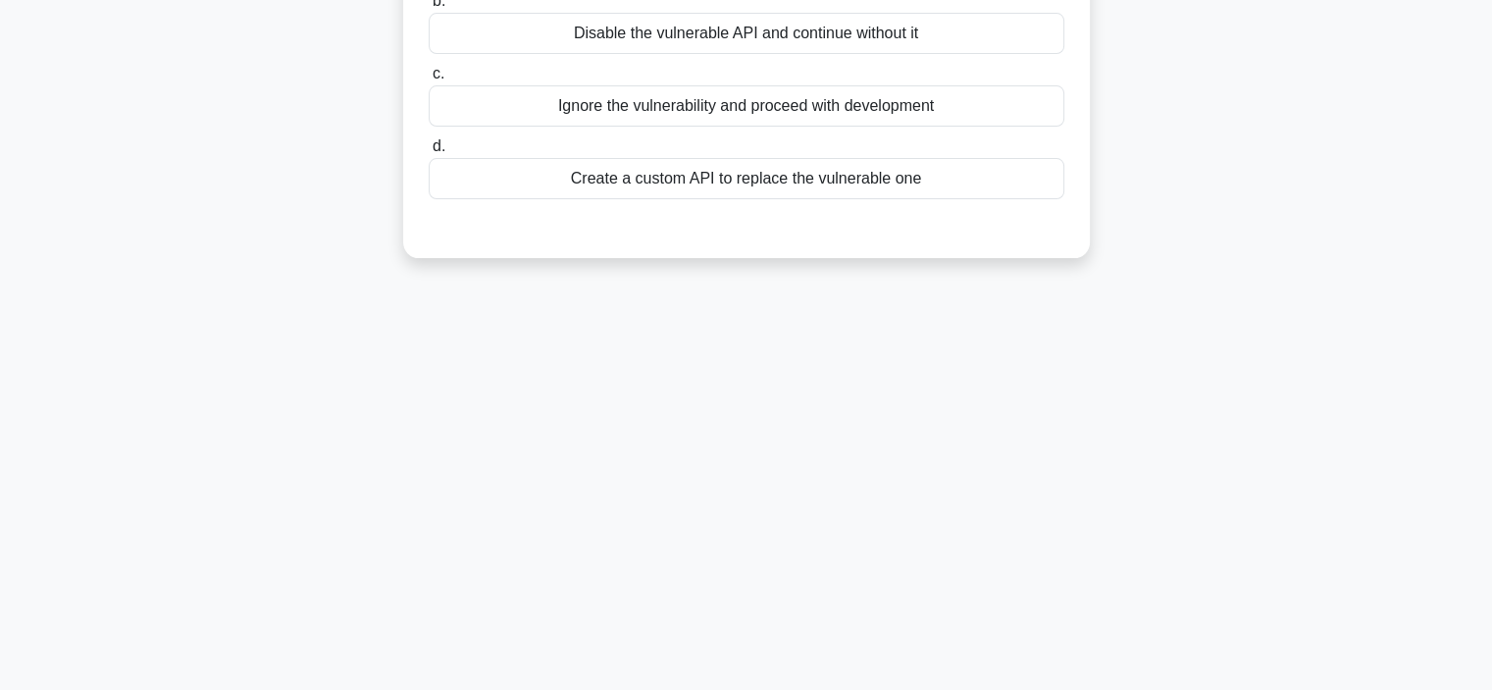
click at [1238, 493] on div "8:36 Stop CompTIA Security+ Intermediate 4/10 An application developer discover…" at bounding box center [746, 247] width 1295 height 981
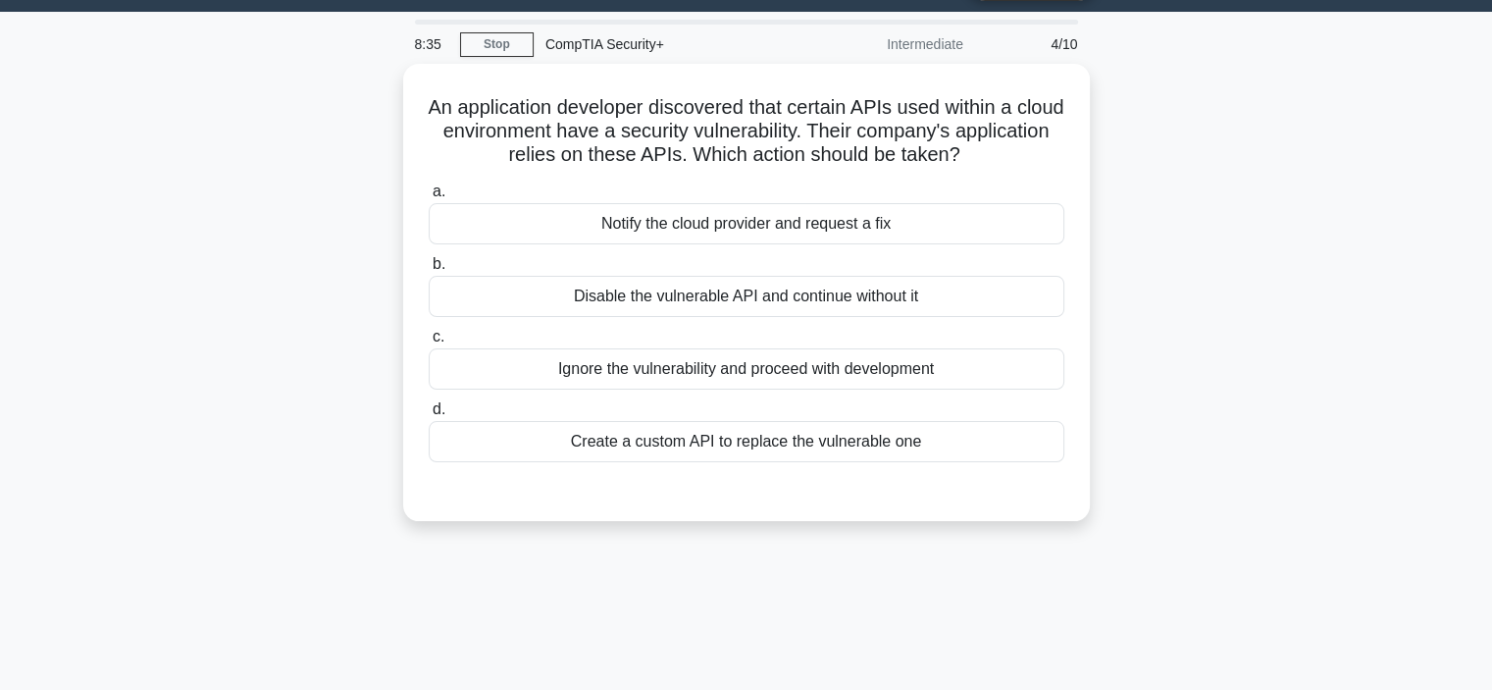
scroll to position [39, 0]
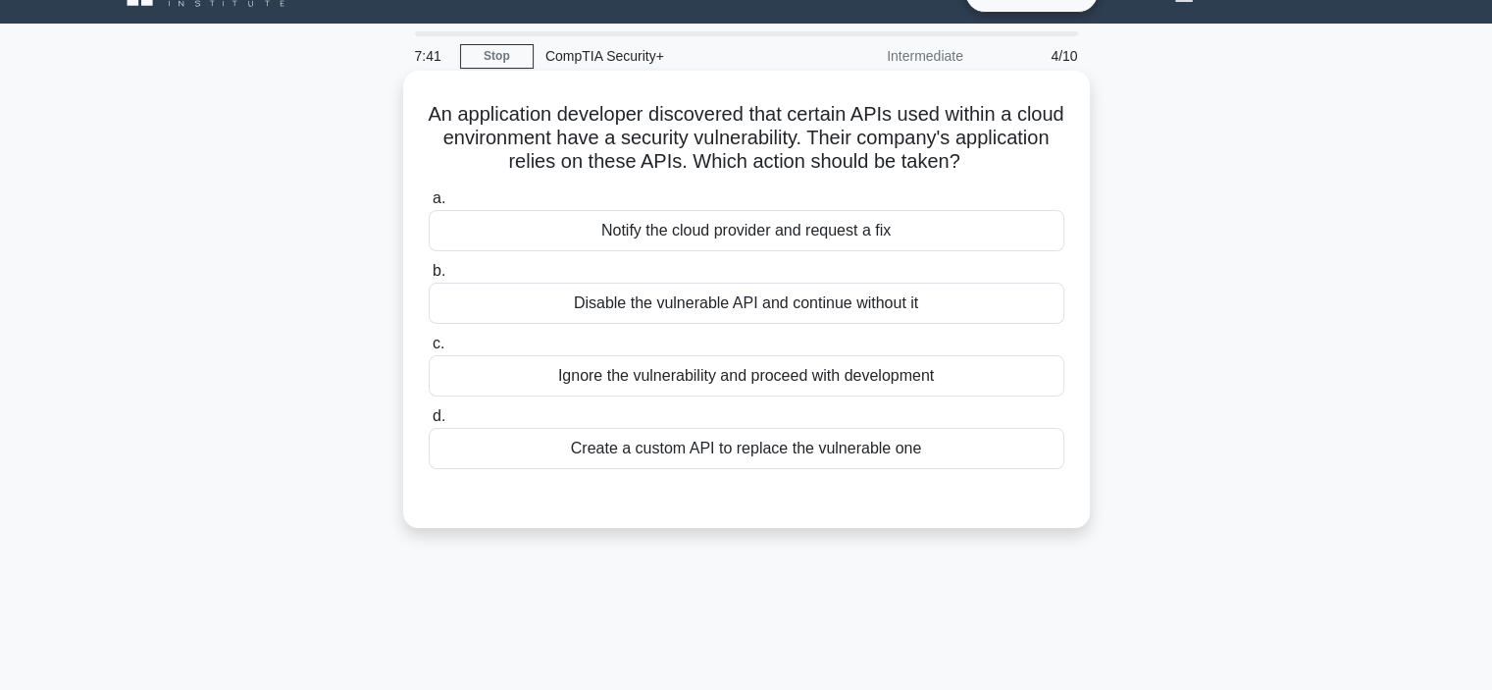
click at [672, 239] on div "Notify the cloud provider and request a fix" at bounding box center [747, 230] width 636 height 41
click at [429, 205] on input "a. Notify the cloud provider and request a fix" at bounding box center [429, 198] width 0 height 13
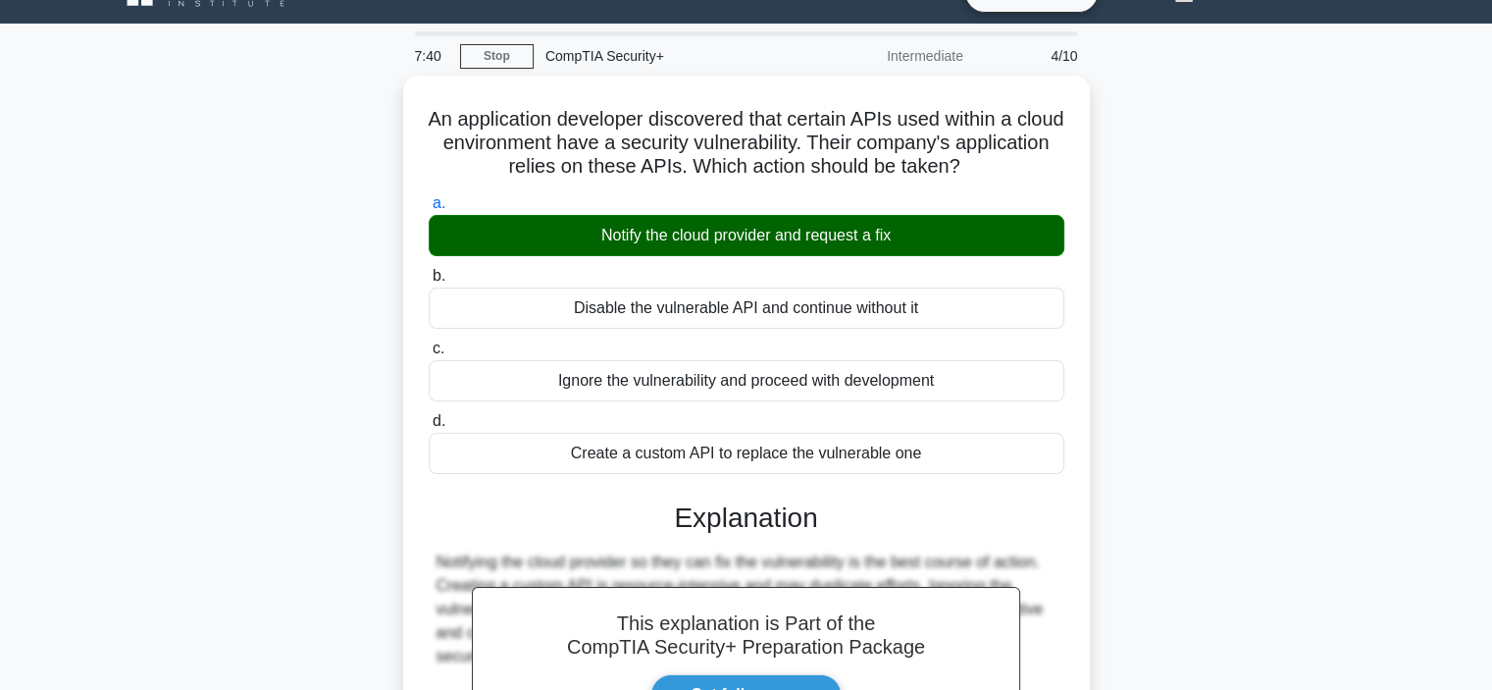
click at [1201, 426] on div "An application developer discovered that certain APIs used within a cloud envir…" at bounding box center [746, 513] width 1295 height 874
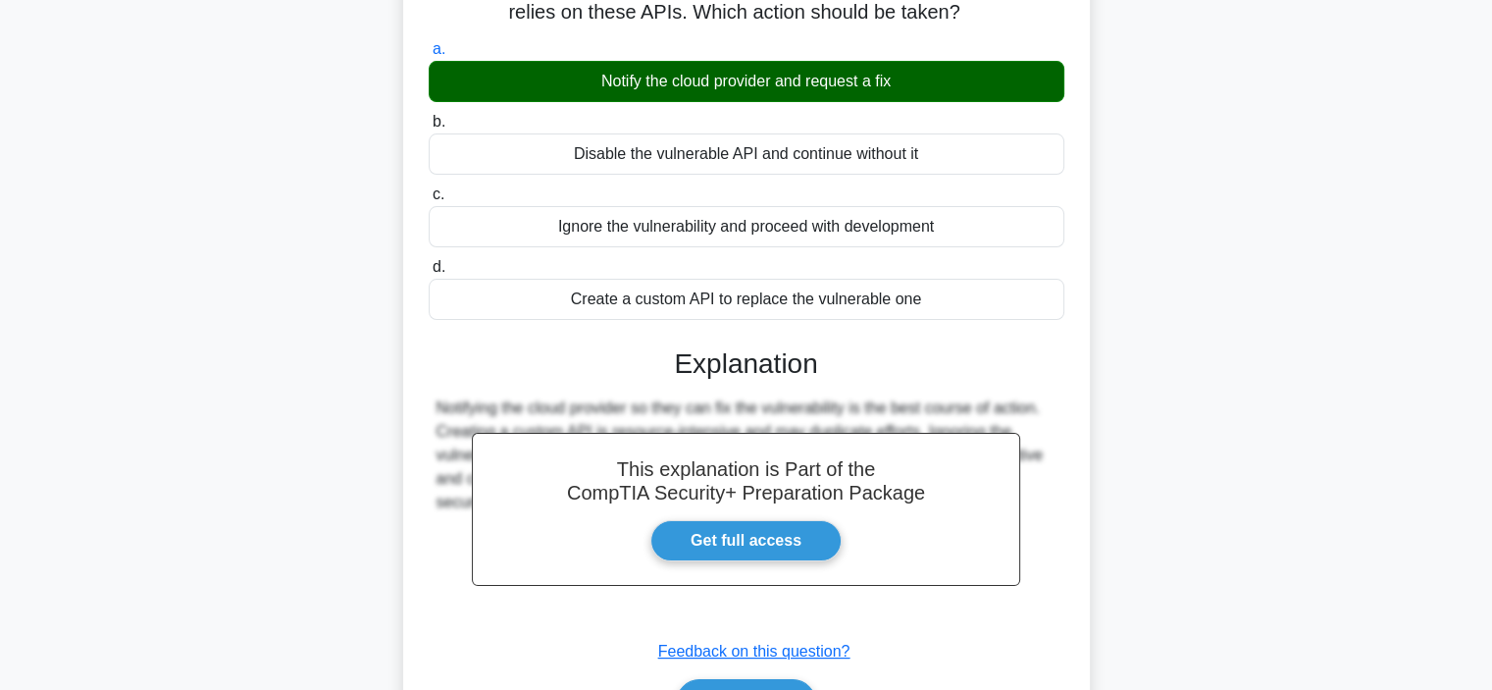
scroll to position [275, 0]
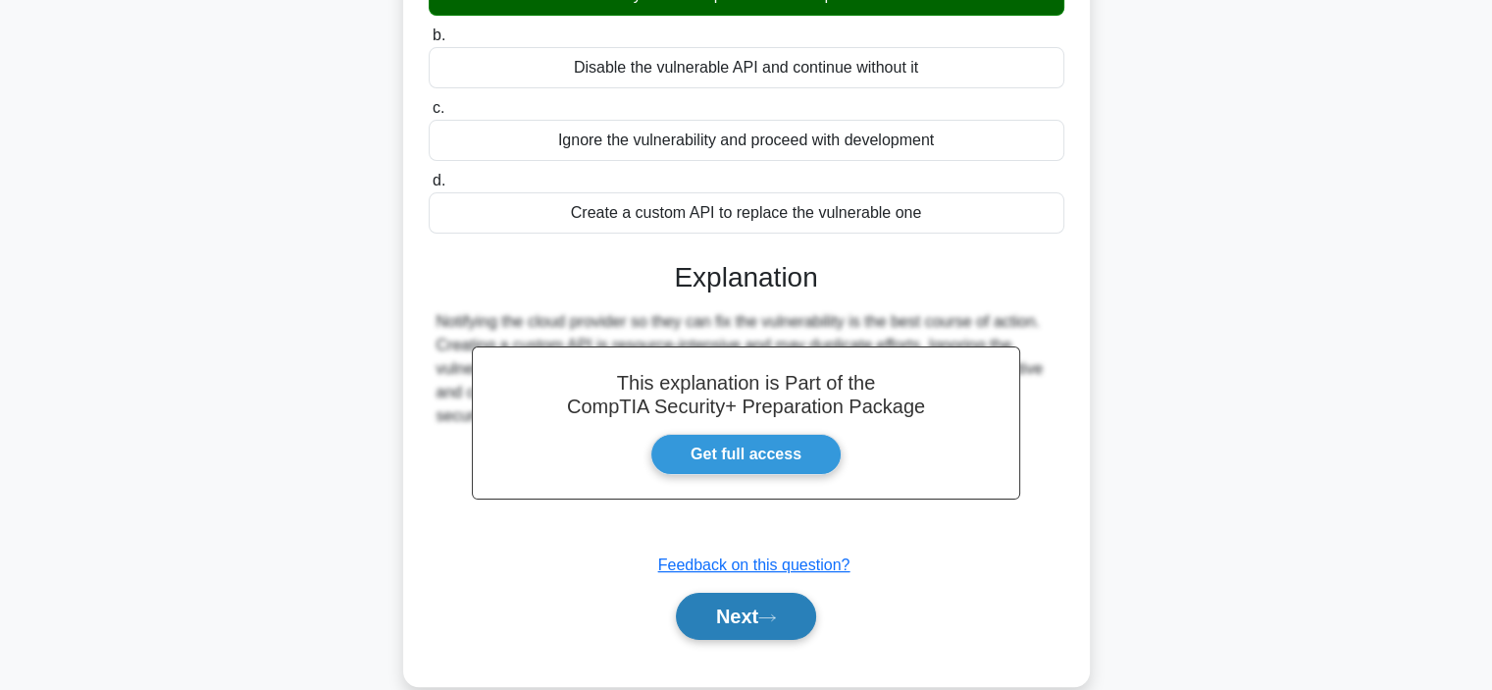
click at [770, 621] on icon at bounding box center [767, 617] width 18 height 11
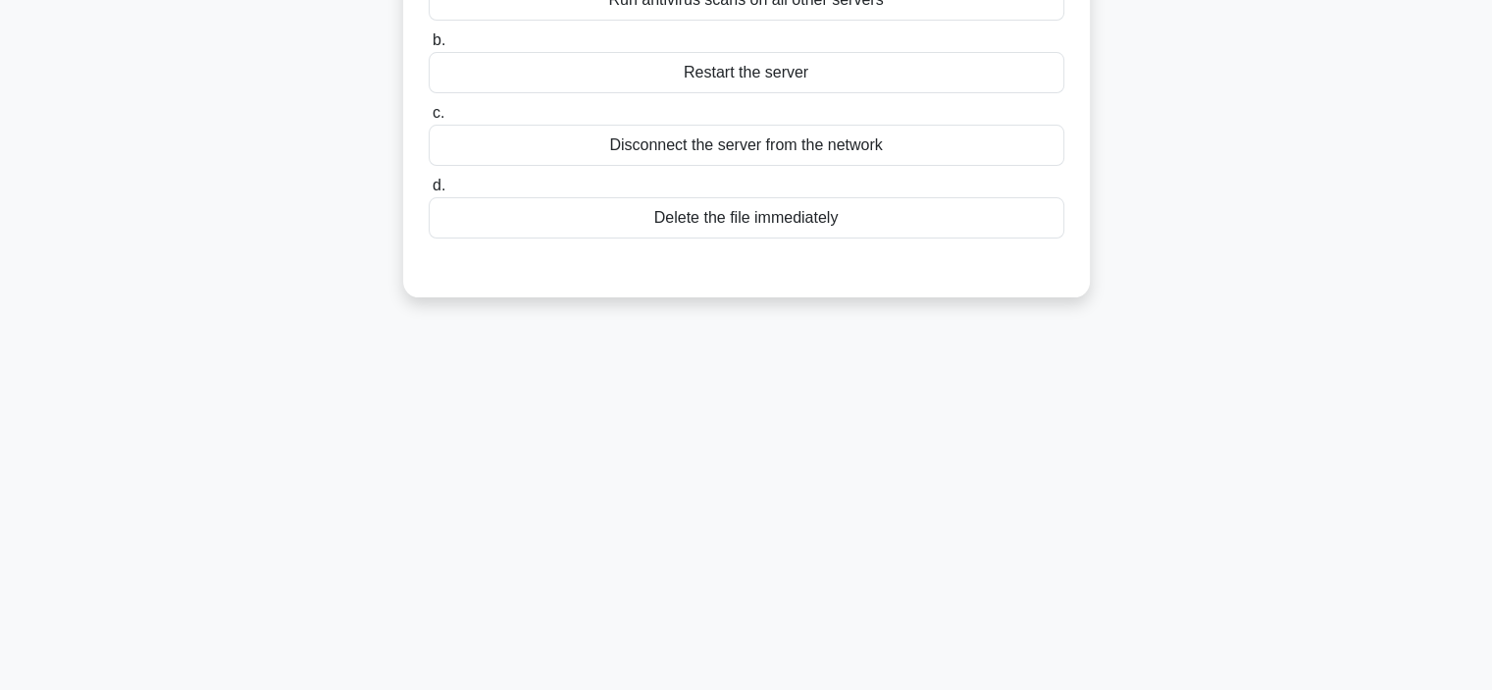
click at [1221, 488] on div "7:37 Stop CompTIA Security+ Intermediate 5/10 A network administrator discovere…" at bounding box center [746, 286] width 1295 height 981
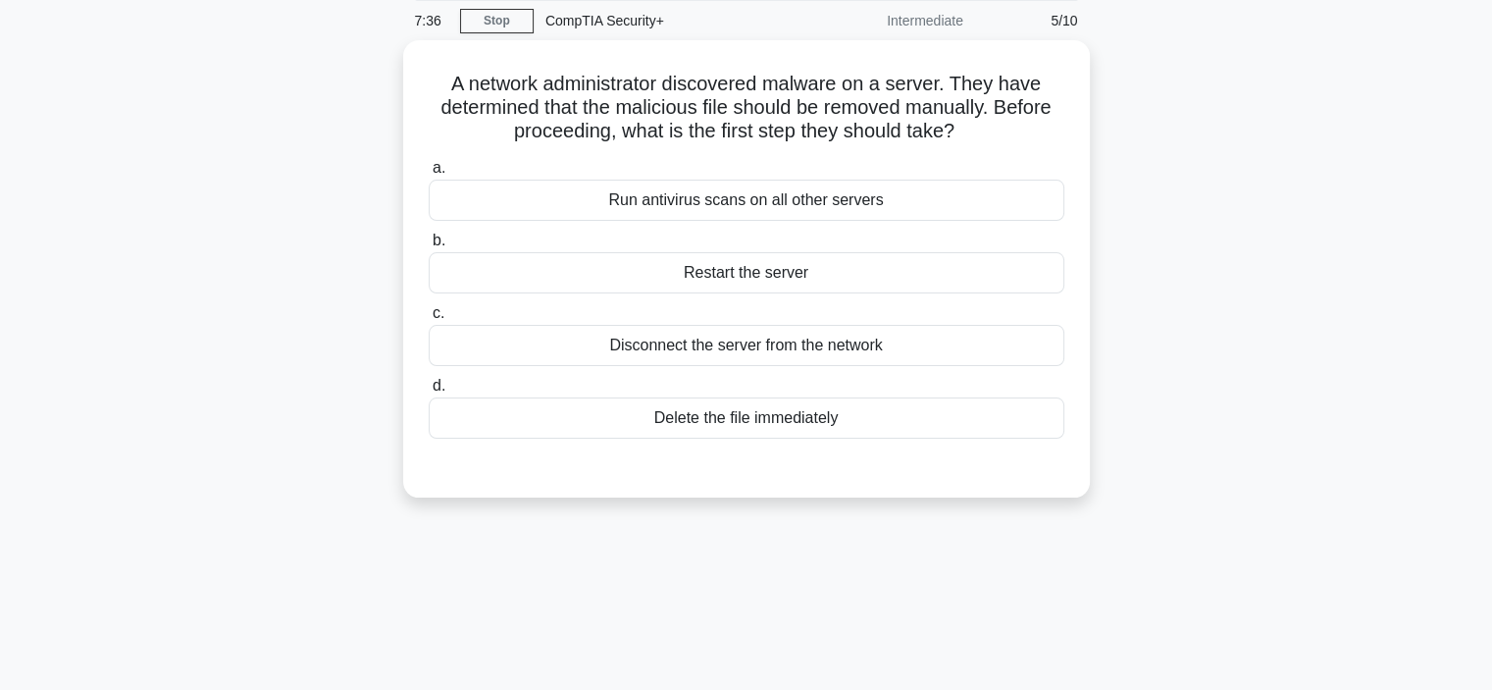
scroll to position [39, 0]
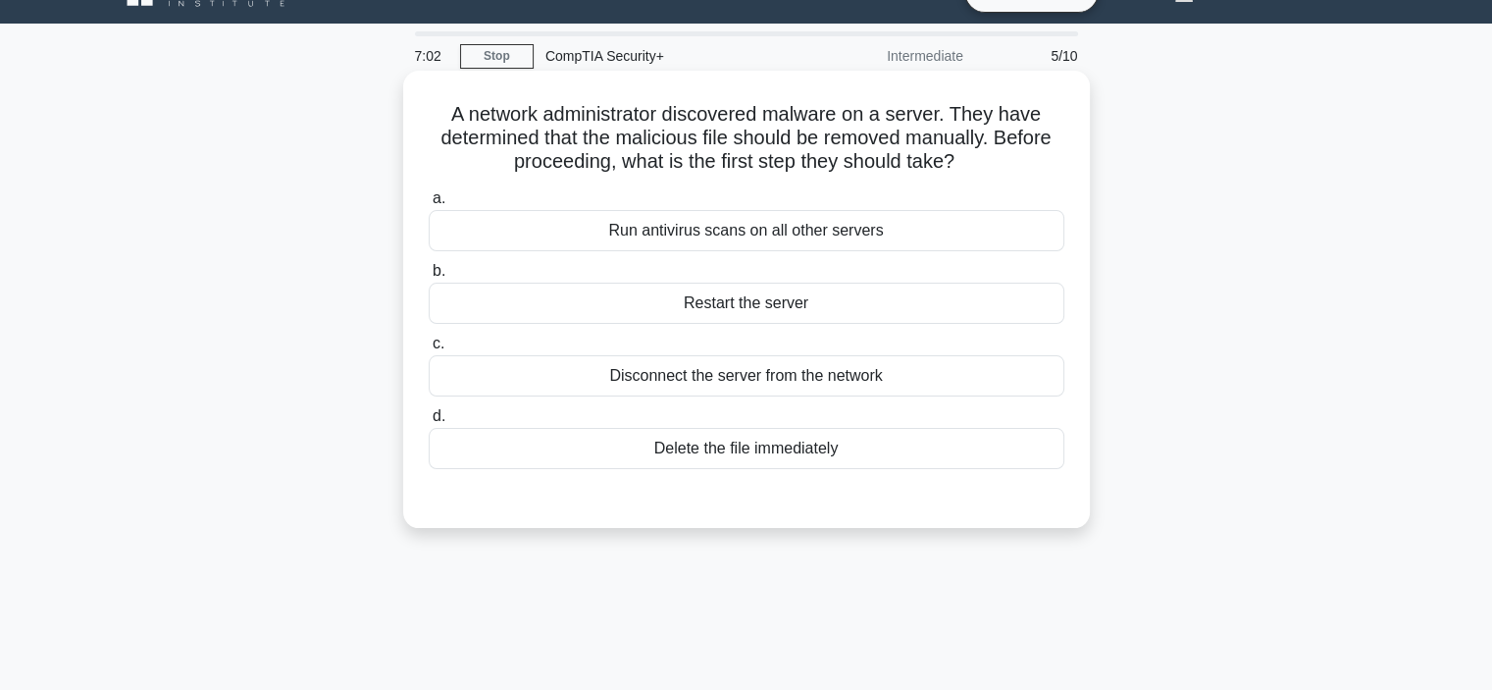
click at [887, 239] on div "Run antivirus scans on all other servers" at bounding box center [747, 230] width 636 height 41
click at [429, 205] on input "a. Run antivirus scans on all other servers" at bounding box center [429, 198] width 0 height 13
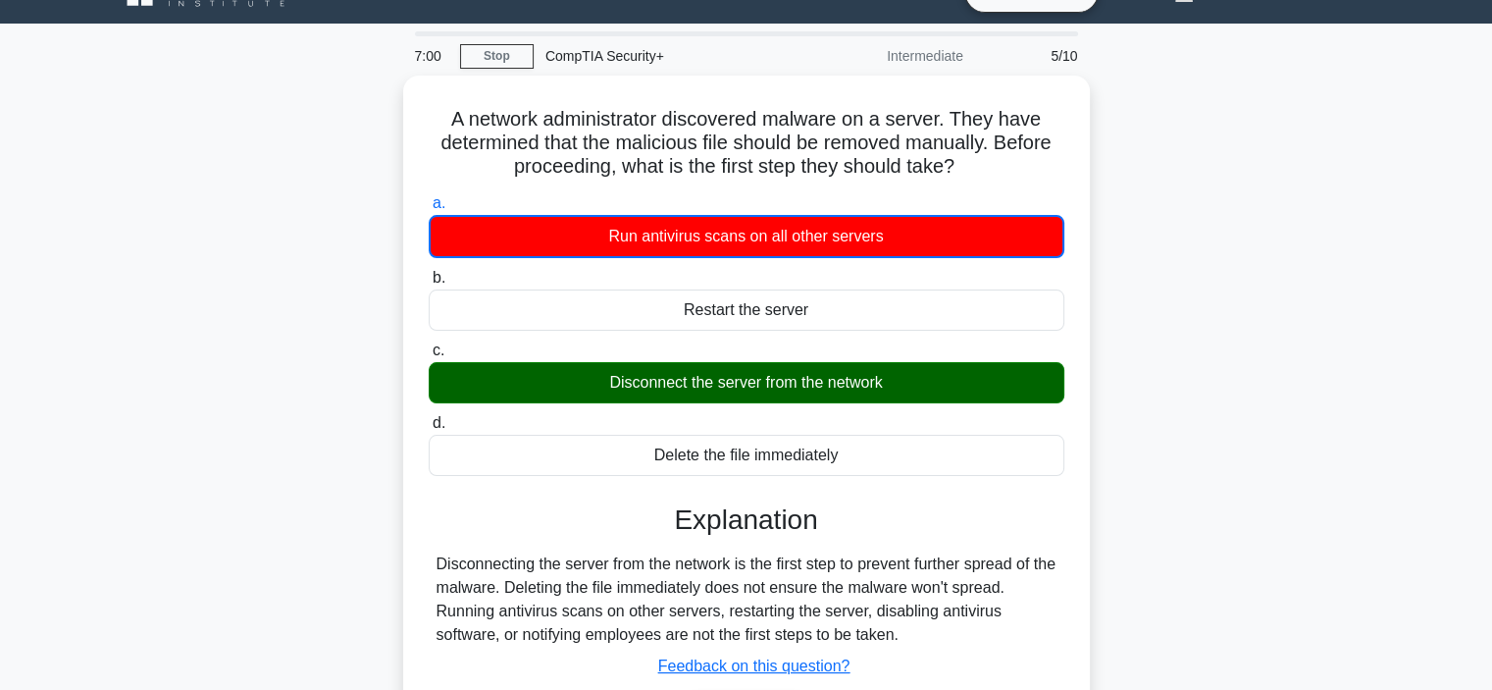
click at [1294, 419] on div "A network administrator discovered malware on a server. They have determined th…" at bounding box center [746, 443] width 1295 height 735
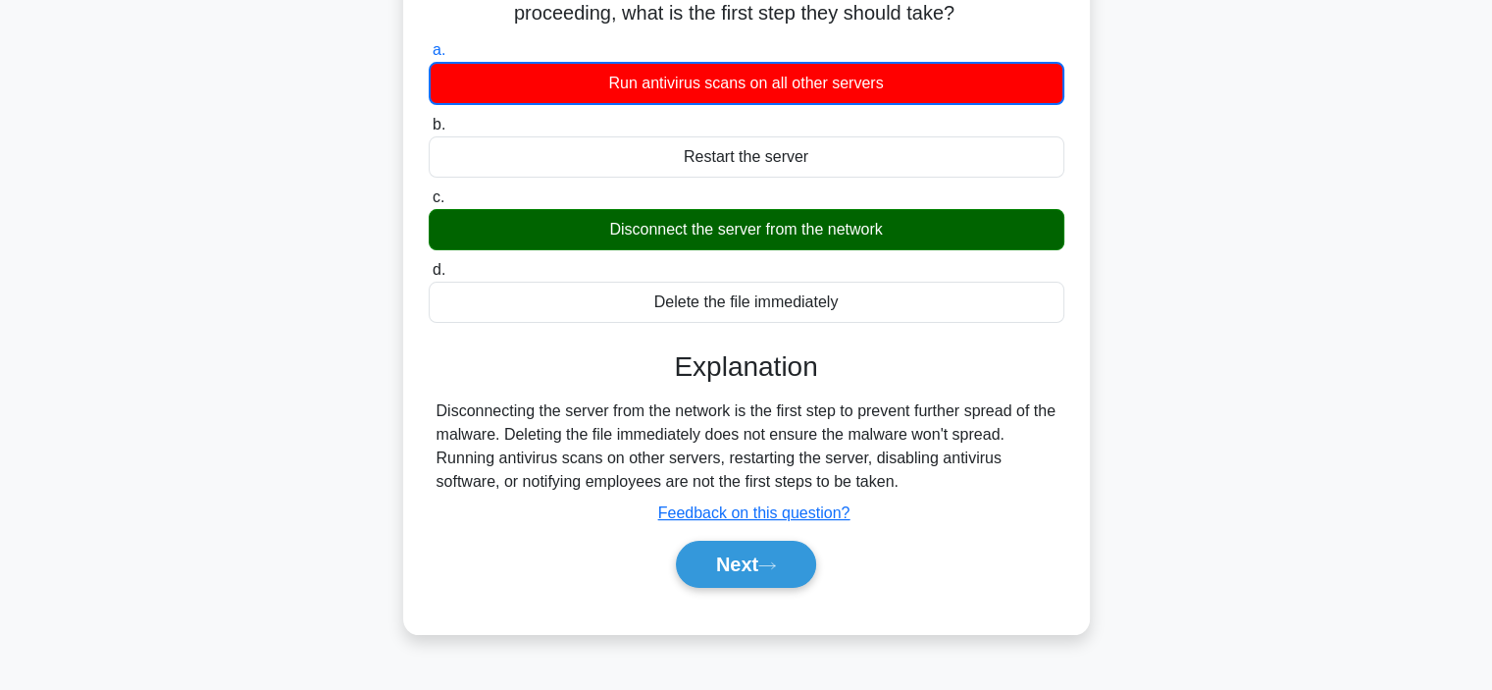
scroll to position [196, 0]
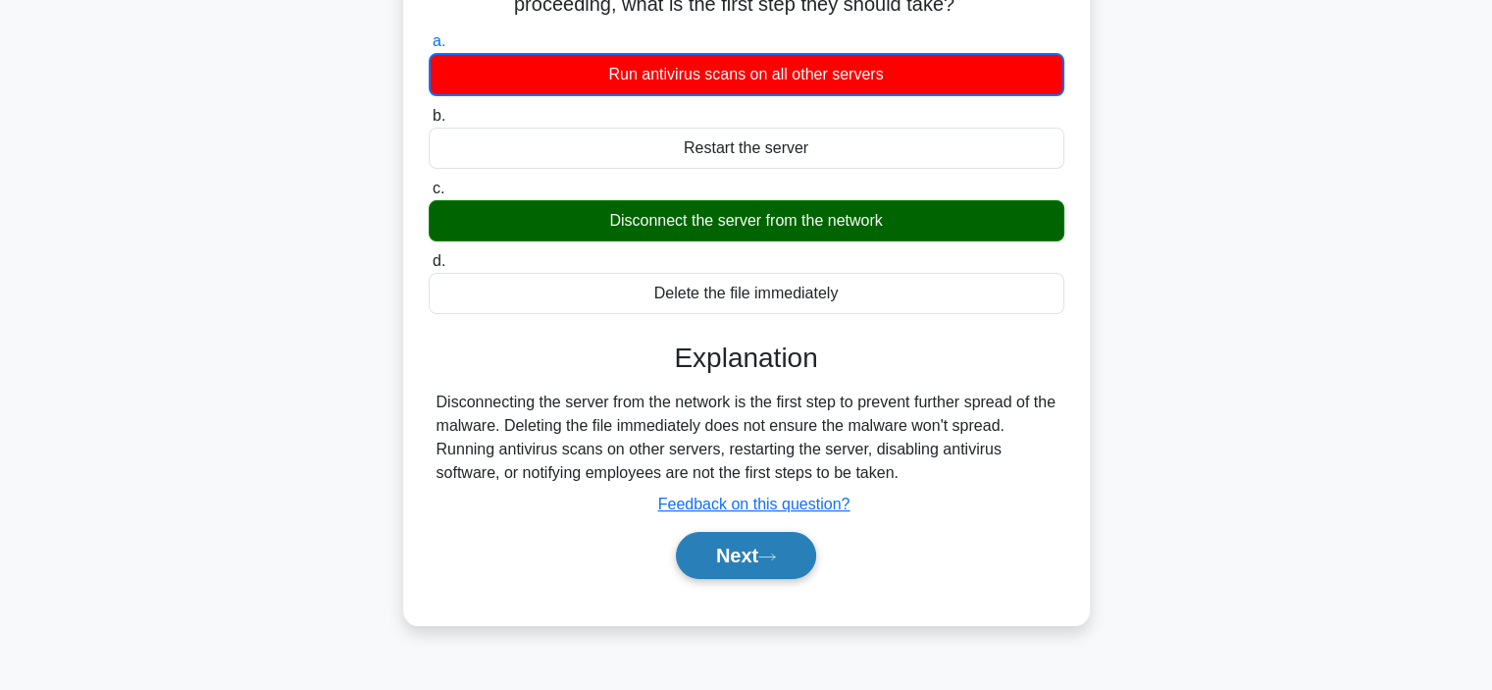
click at [795, 545] on button "Next" at bounding box center [746, 555] width 140 height 47
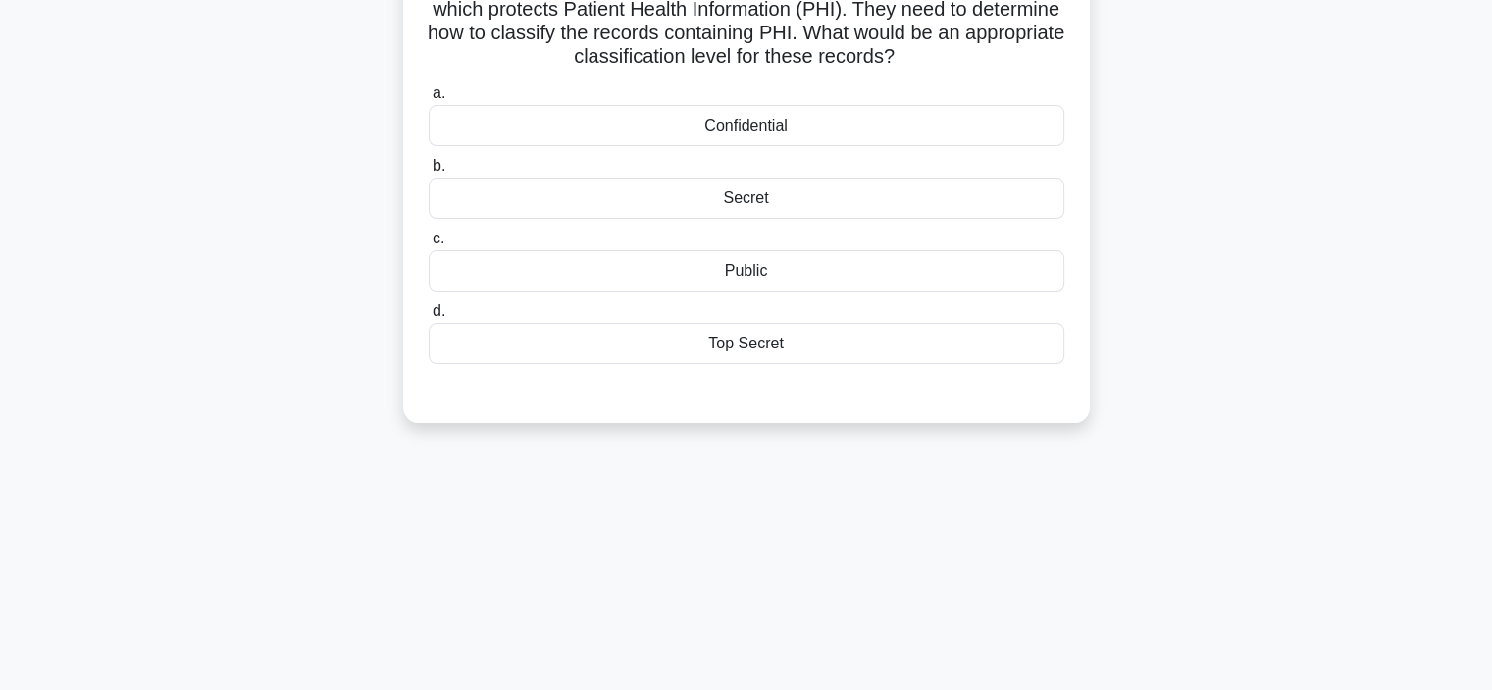
click at [1220, 395] on div "Medical Group X is organizing its records and they must comply with the Health …" at bounding box center [746, 183] width 1295 height 528
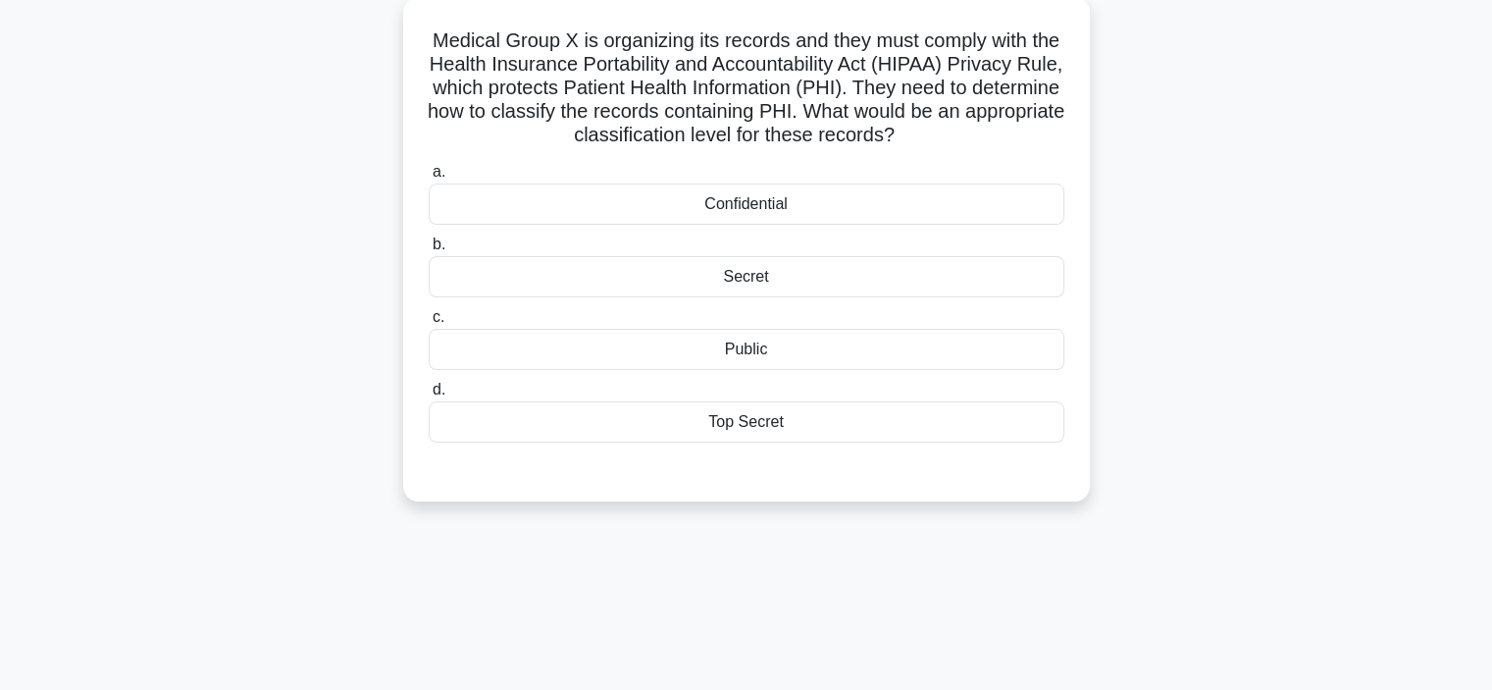
scroll to position [78, 0]
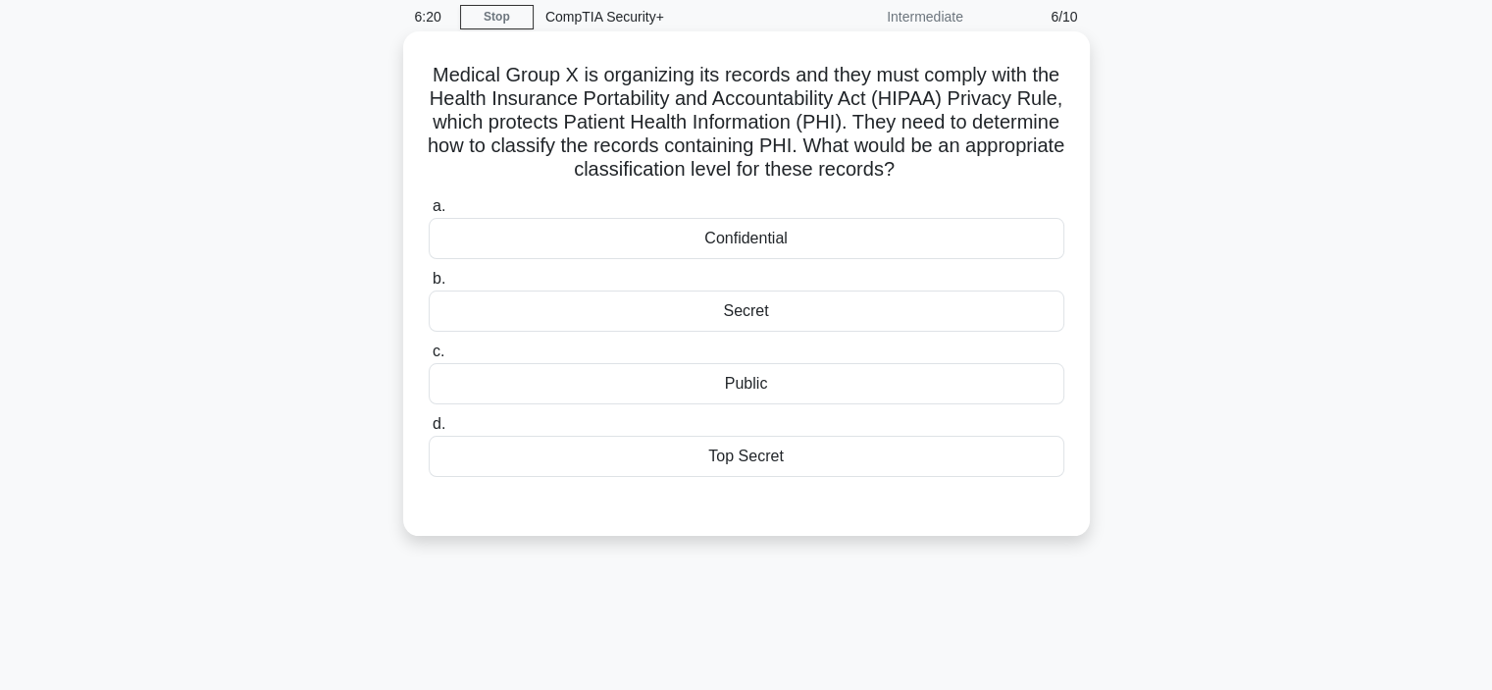
click at [944, 389] on div "Public" at bounding box center [747, 383] width 636 height 41
click at [429, 358] on input "c. Public" at bounding box center [429, 351] width 0 height 13
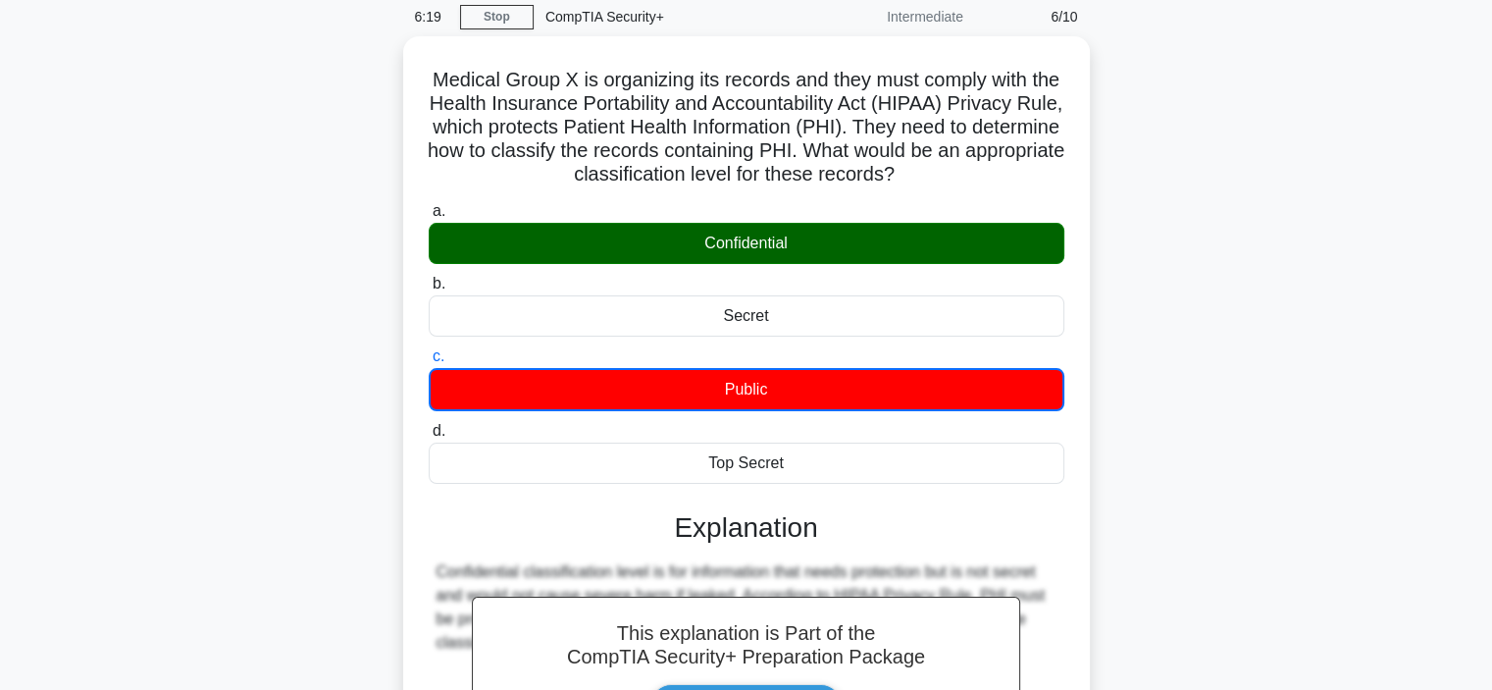
click at [1293, 356] on div "Medical Group X is organizing its records and they must comply with the Health …" at bounding box center [746, 497] width 1295 height 923
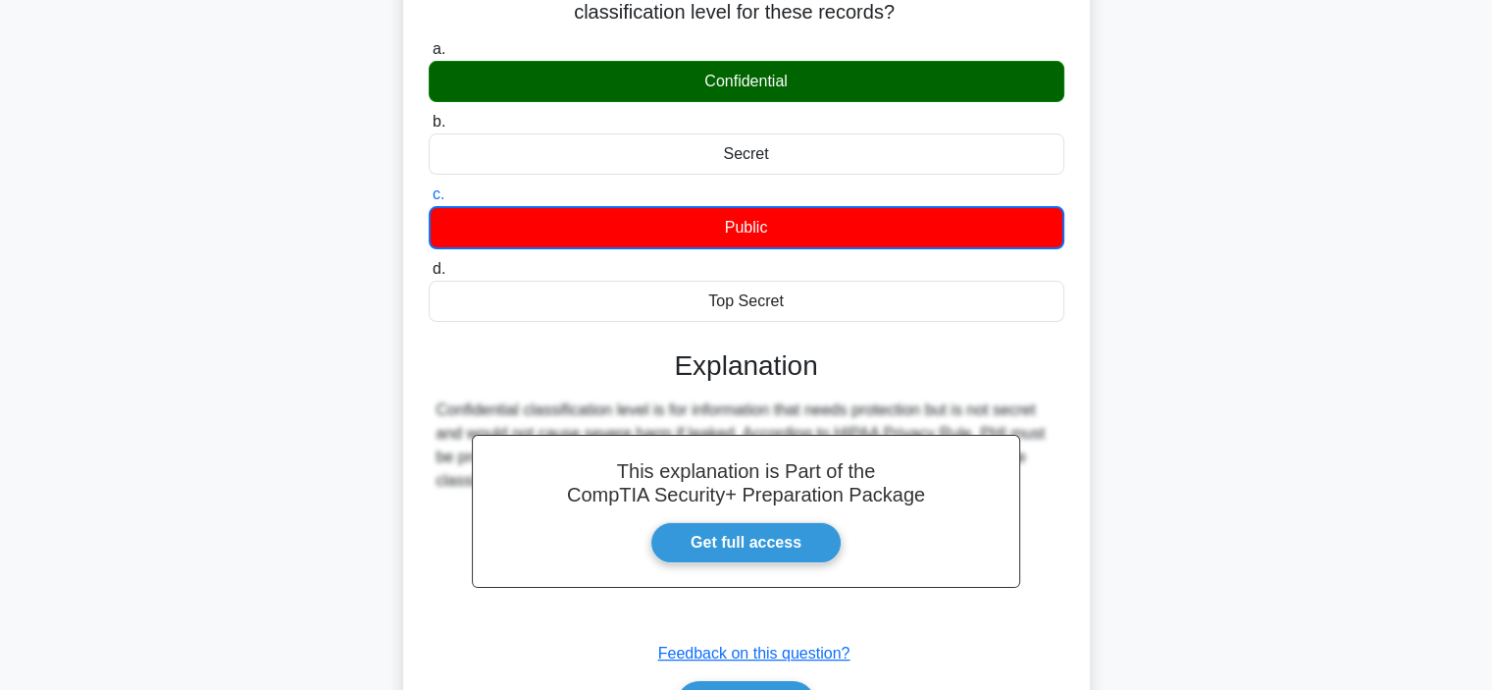
scroll to position [353, 0]
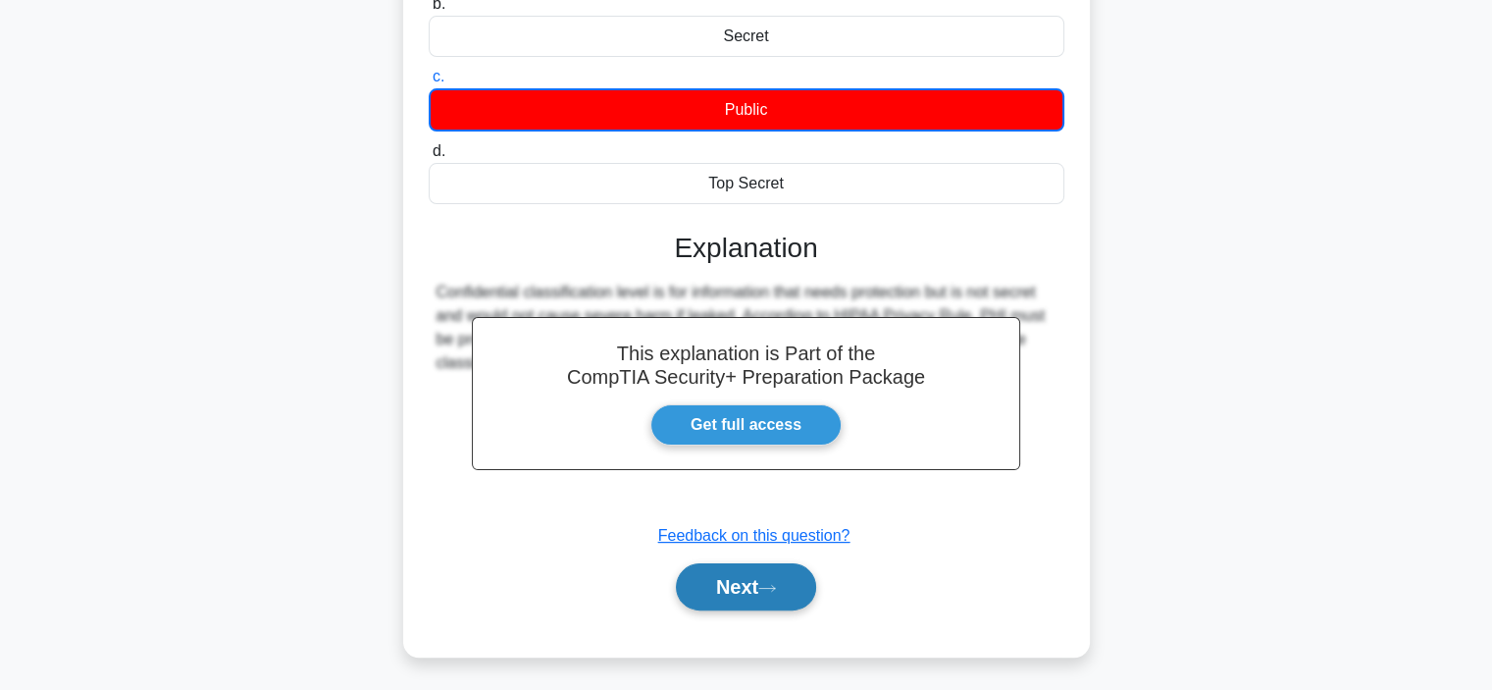
click at [775, 585] on icon at bounding box center [767, 588] width 16 height 6
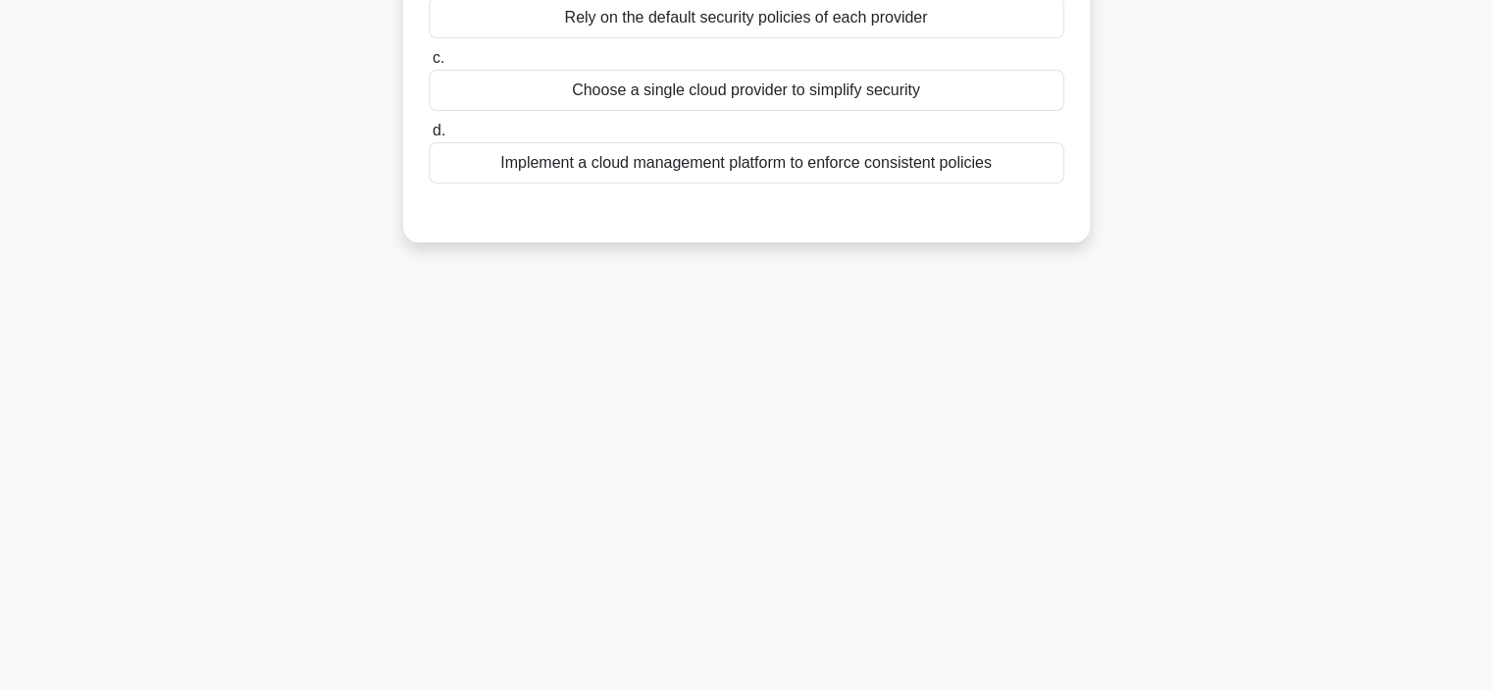
click at [1232, 453] on div "6:17 Stop CompTIA Security+ Intermediate 7/10 Your company recently adopted a m…" at bounding box center [746, 207] width 1295 height 981
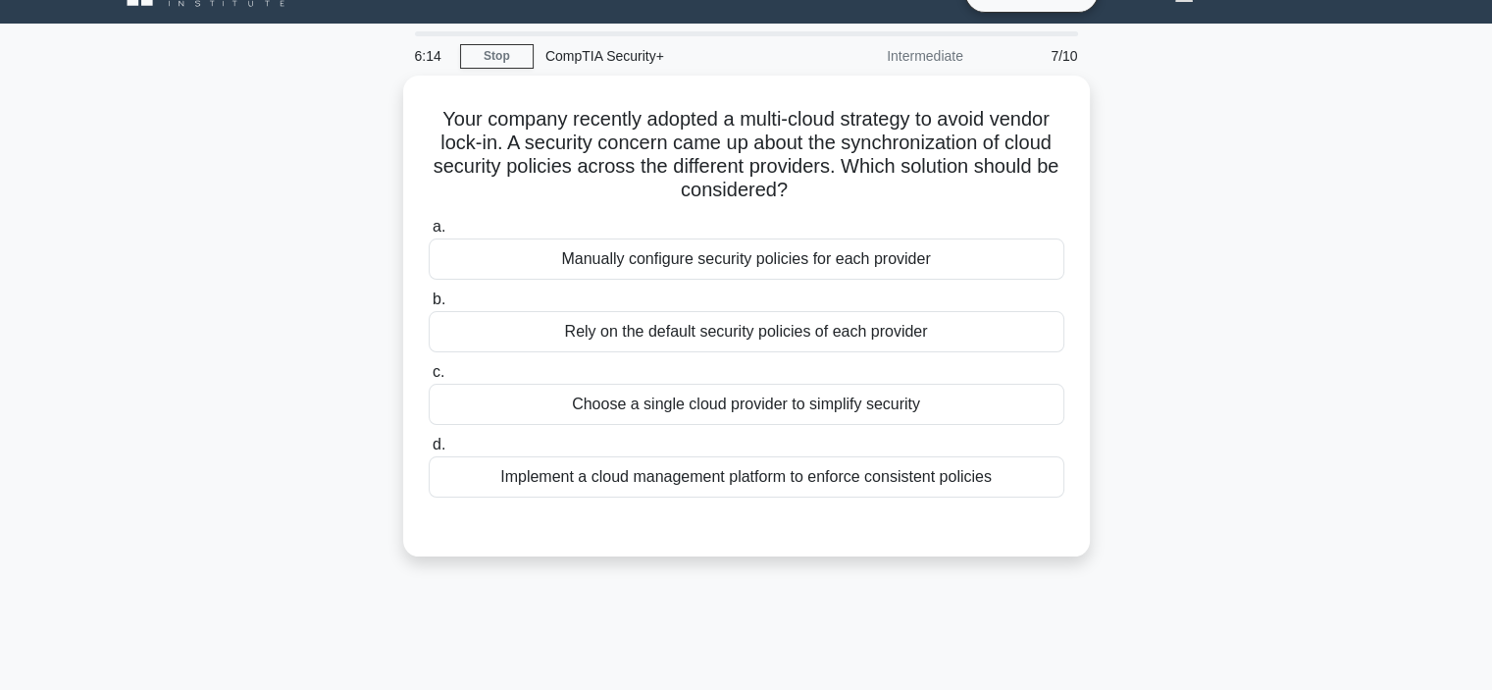
scroll to position [39, 0]
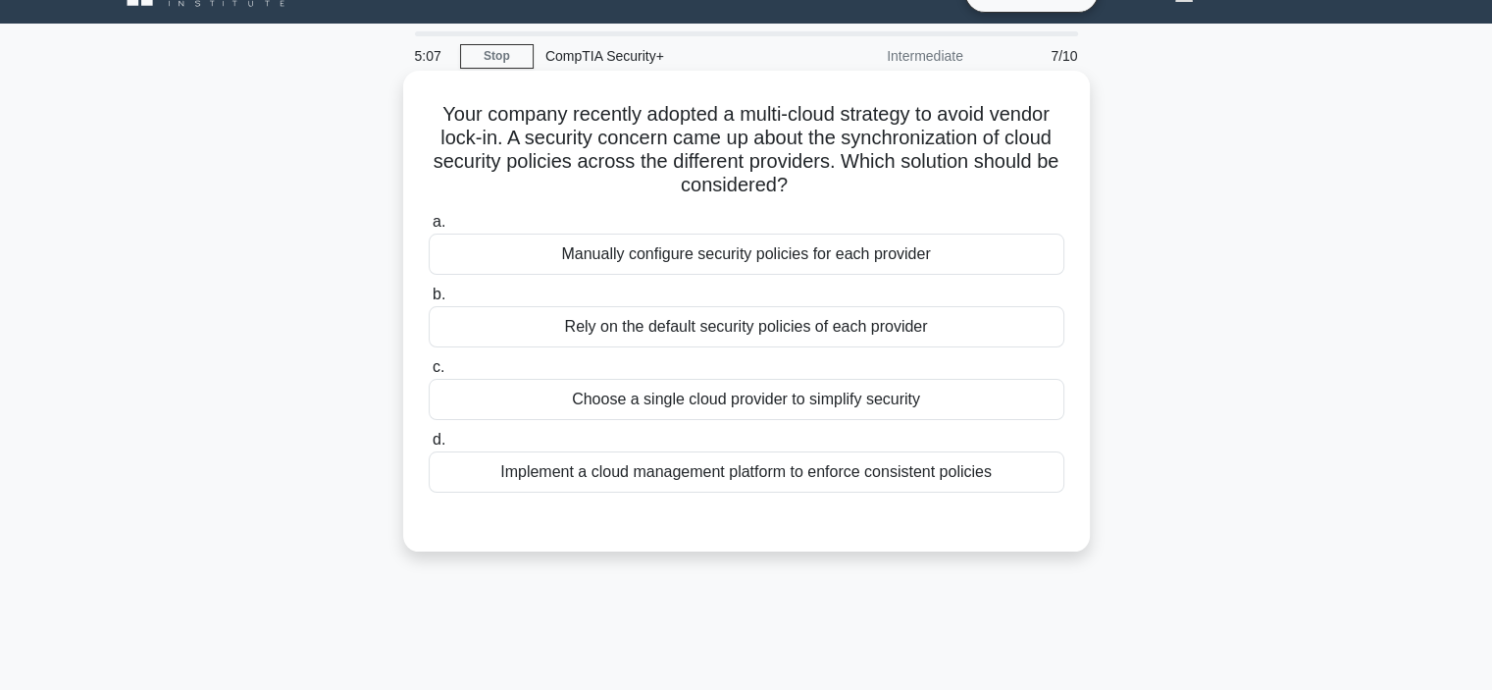
click at [954, 486] on div "Implement a cloud management platform to enforce consistent policies" at bounding box center [747, 471] width 636 height 41
click at [429, 446] on input "d. Implement a cloud management platform to enforce consistent policies" at bounding box center [429, 440] width 0 height 13
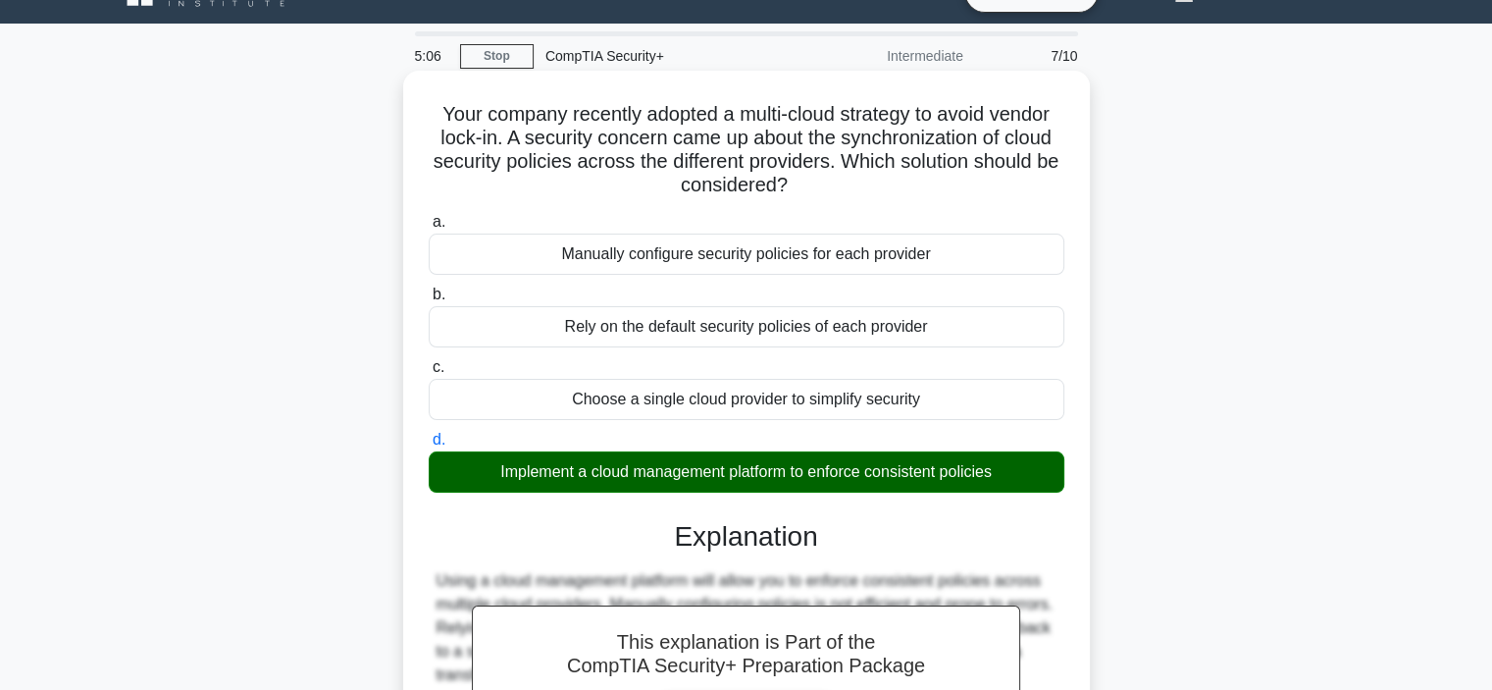
click at [429, 216] on input "a. Manually configure security policies for each provider" at bounding box center [429, 222] width 0 height 13
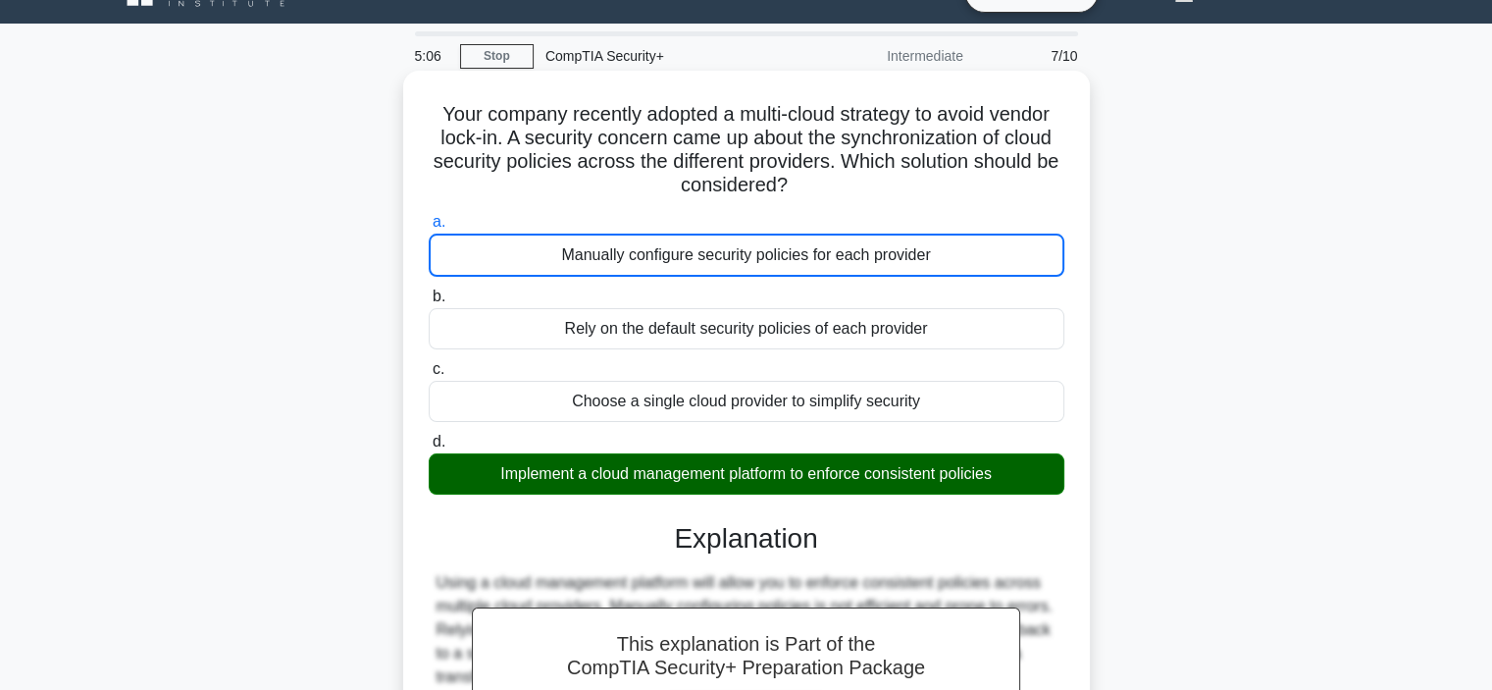
click at [429, 290] on input "b. Rely on the default security policies of each provider" at bounding box center [429, 296] width 0 height 13
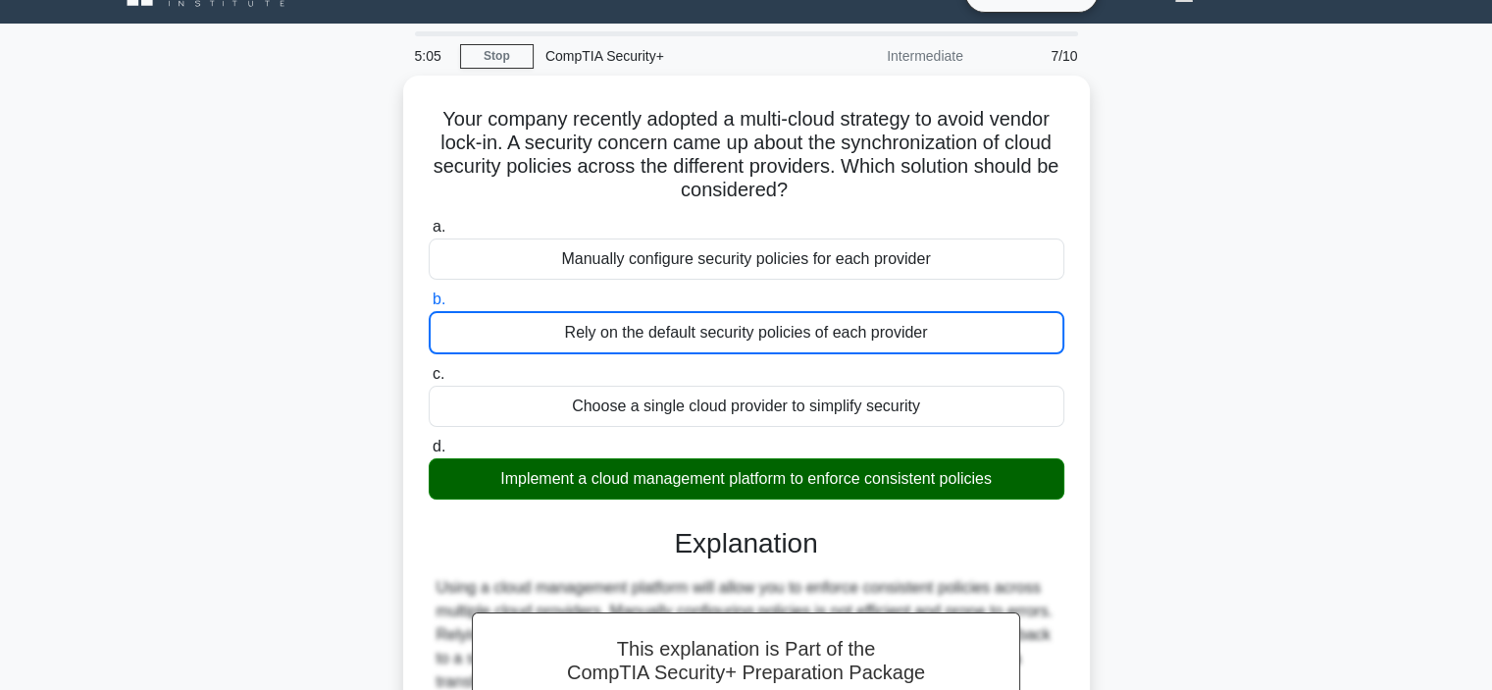
click at [1216, 512] on div "Your company recently adopted a multi-cloud strategy to avoid vendor lock-in. A…" at bounding box center [746, 526] width 1295 height 900
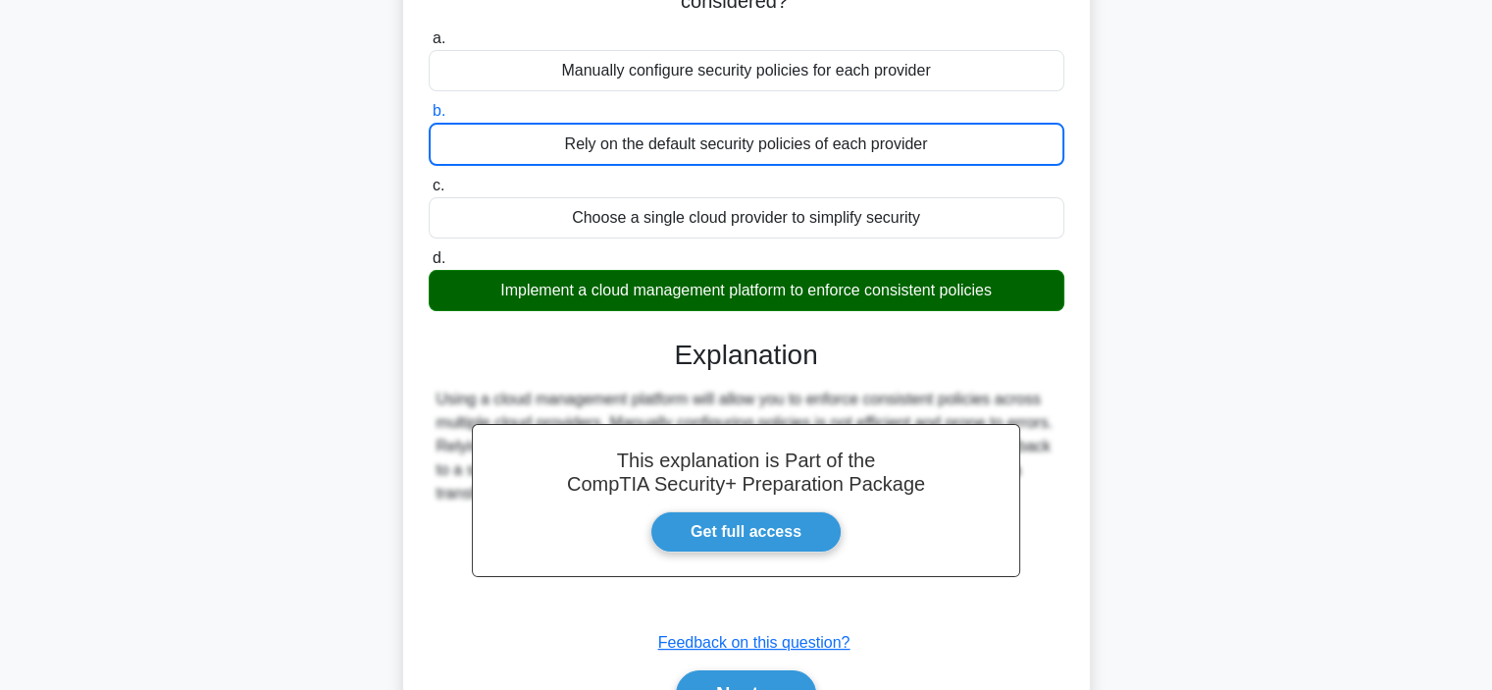
scroll to position [235, 0]
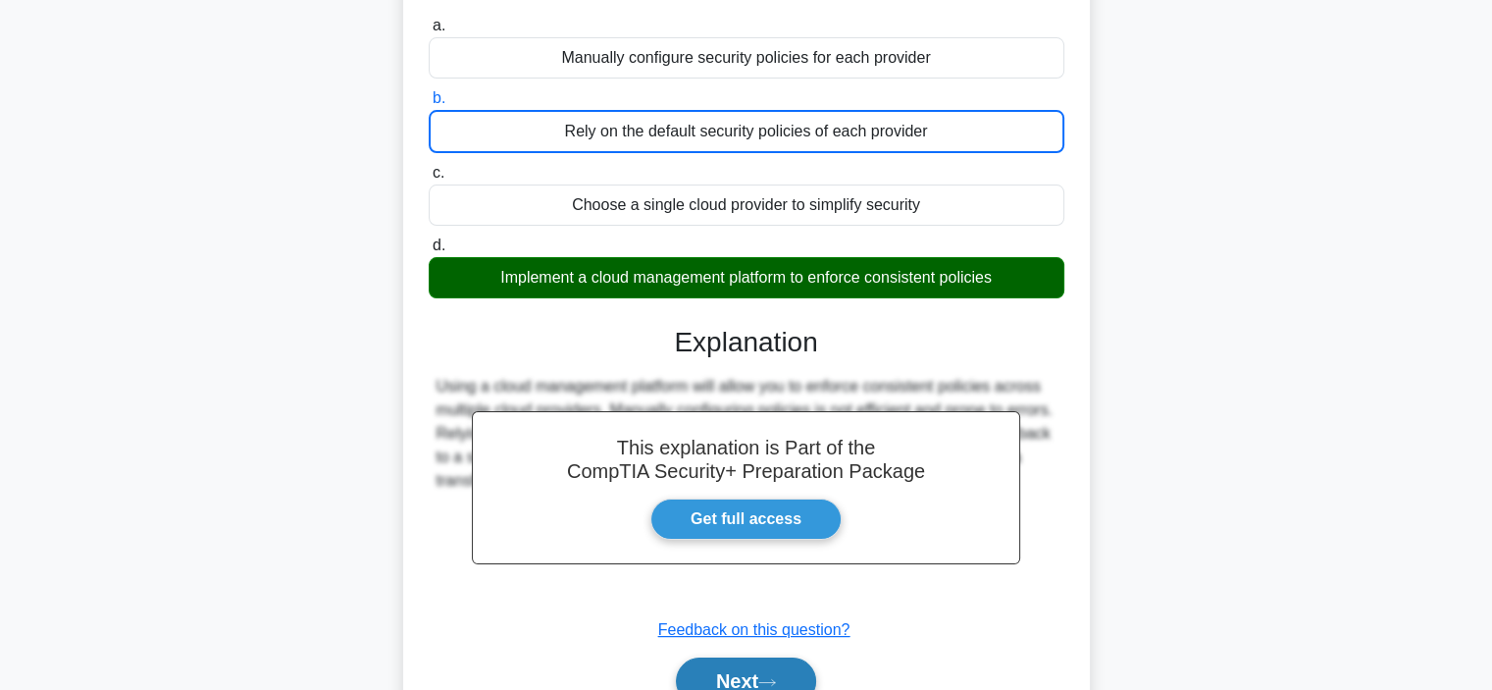
click at [758, 667] on button "Next" at bounding box center [746, 680] width 140 height 47
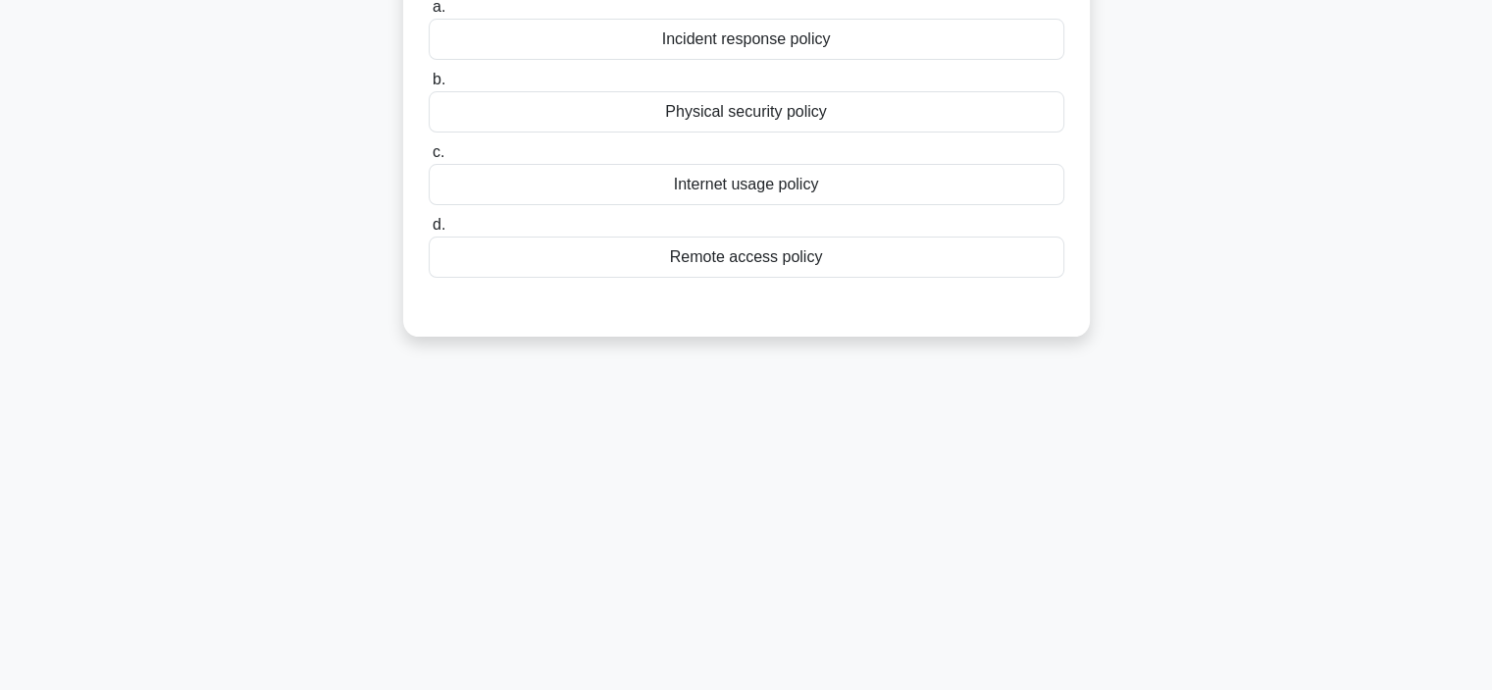
click at [1240, 464] on div "5:02 Stop CompTIA Security+ Intermediate 8/10 Scenario 2: A manufacturing compa…" at bounding box center [746, 325] width 1295 height 981
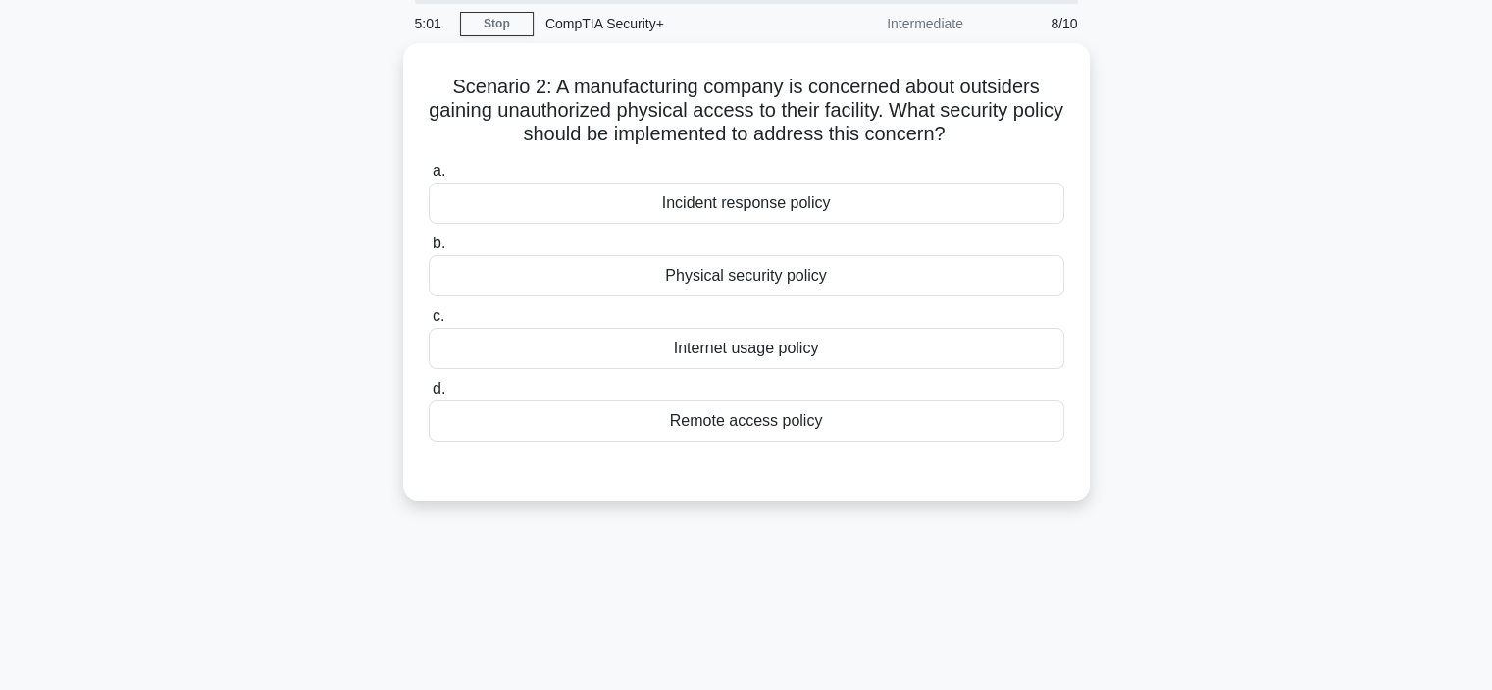
scroll to position [39, 0]
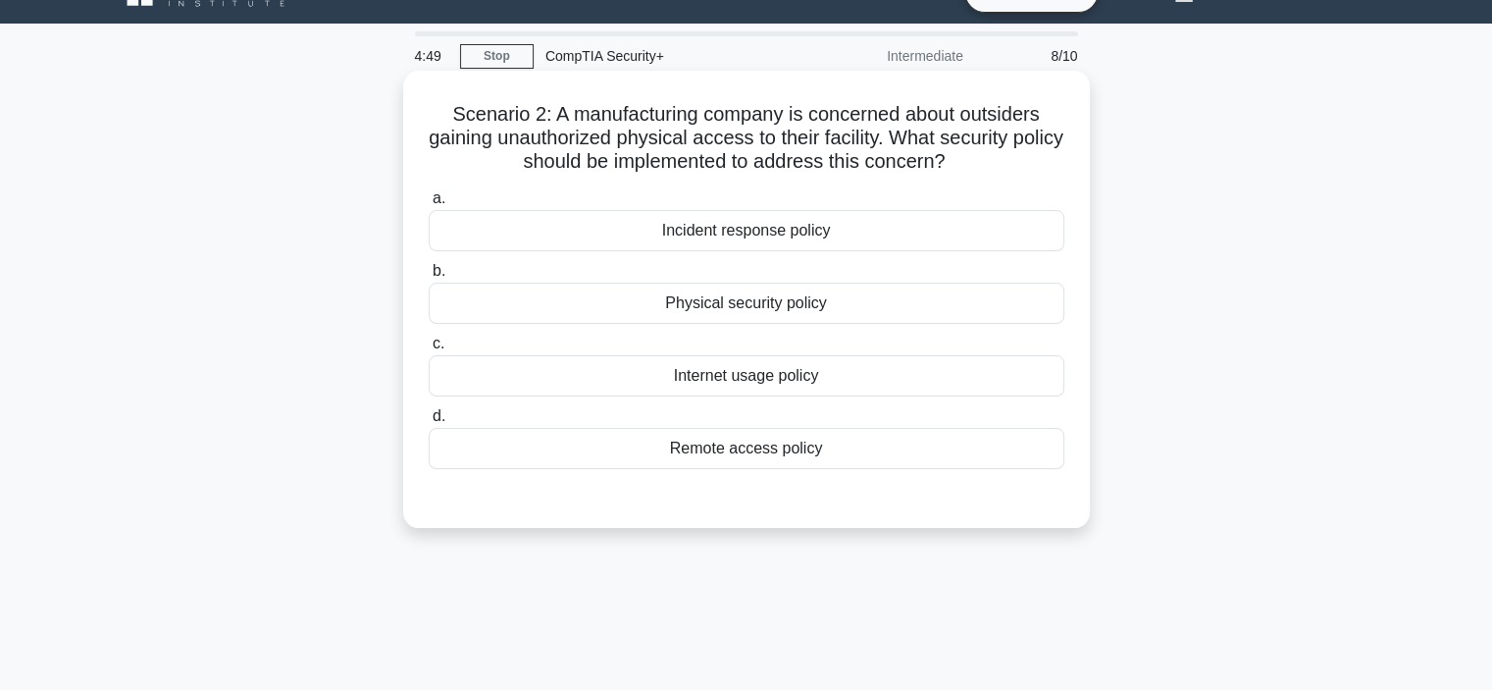
click at [883, 304] on div "Physical security policy" at bounding box center [747, 303] width 636 height 41
click at [429, 278] on input "b. Physical security policy" at bounding box center [429, 271] width 0 height 13
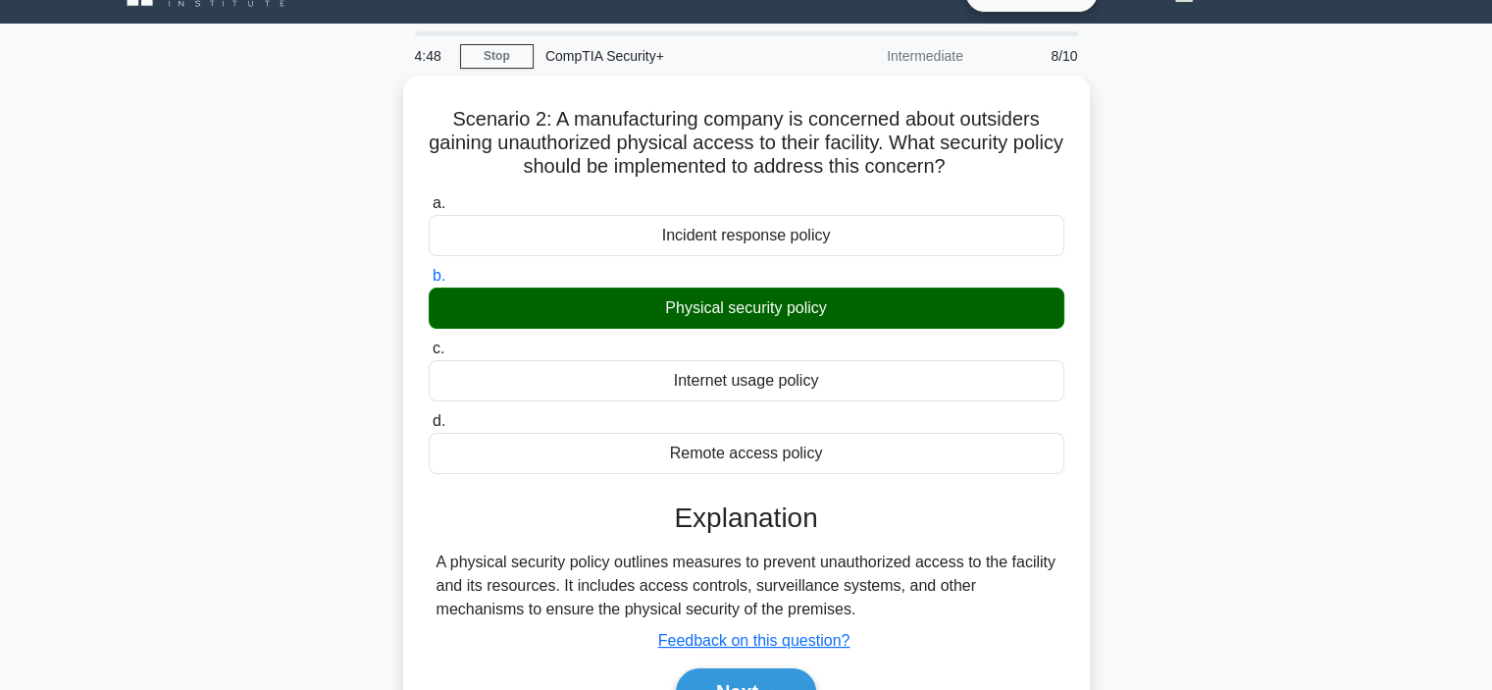
click at [1182, 420] on div "Scenario 2: A manufacturing company is concerned about outsiders gaining unauth…" at bounding box center [746, 430] width 1295 height 709
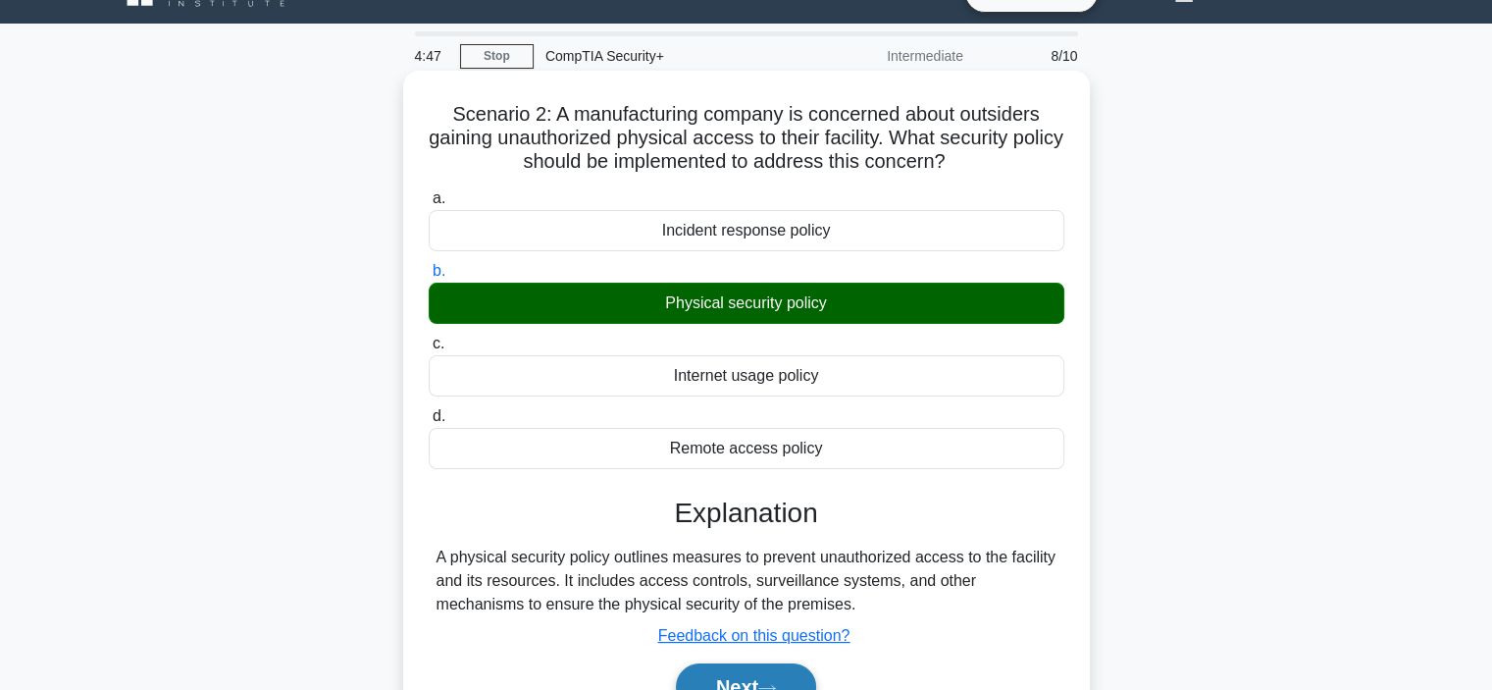
click at [804, 670] on button "Next" at bounding box center [746, 686] width 140 height 47
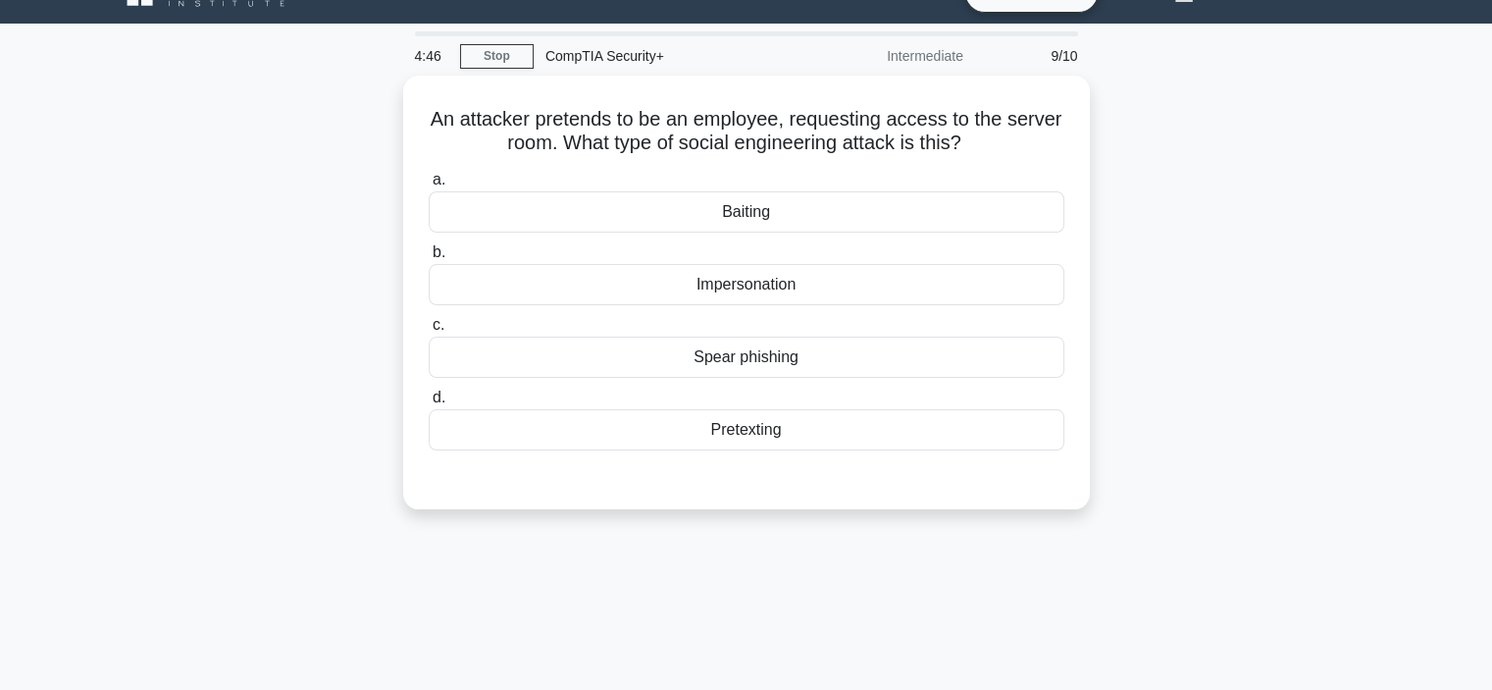
click at [1276, 435] on div "An attacker pretends to be an employee, requesting access to the server room. W…" at bounding box center [746, 304] width 1295 height 457
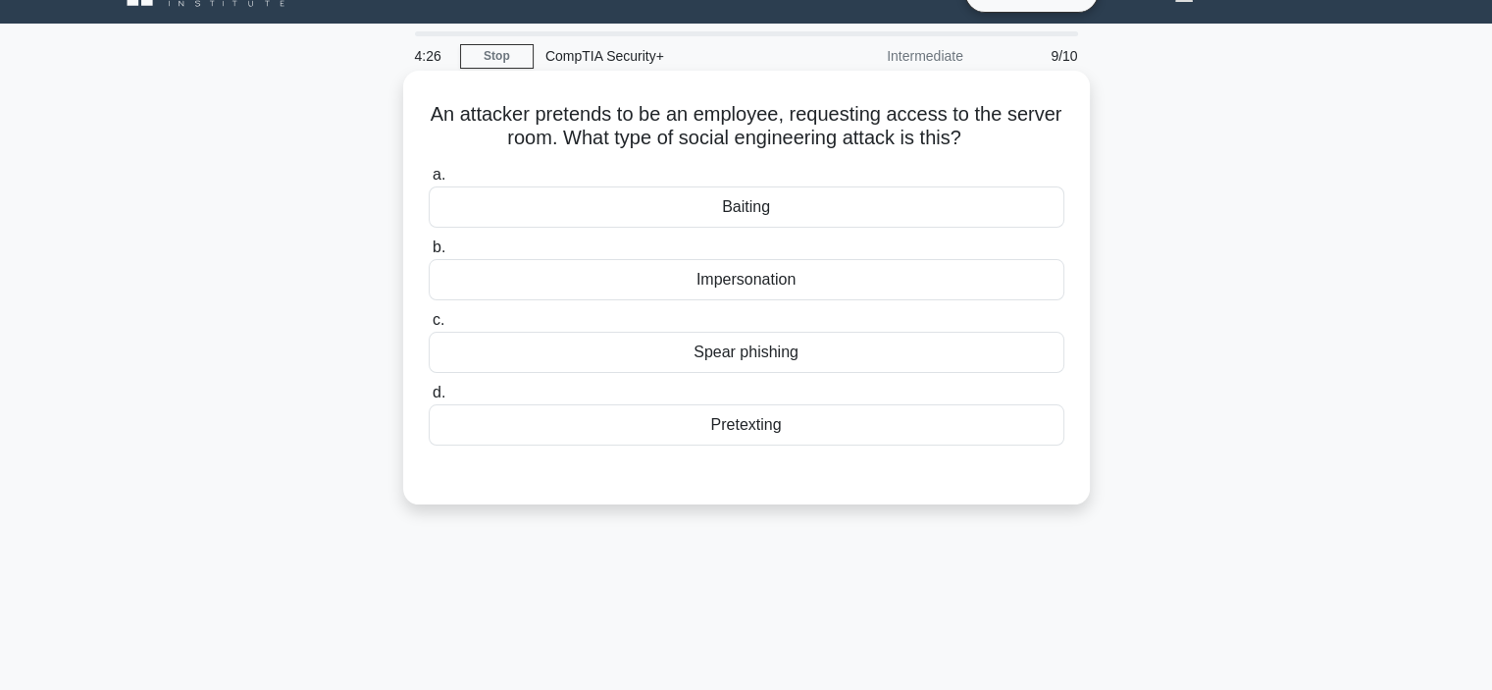
click at [954, 282] on div "Impersonation" at bounding box center [747, 279] width 636 height 41
click at [429, 254] on input "b. Impersonation" at bounding box center [429, 247] width 0 height 13
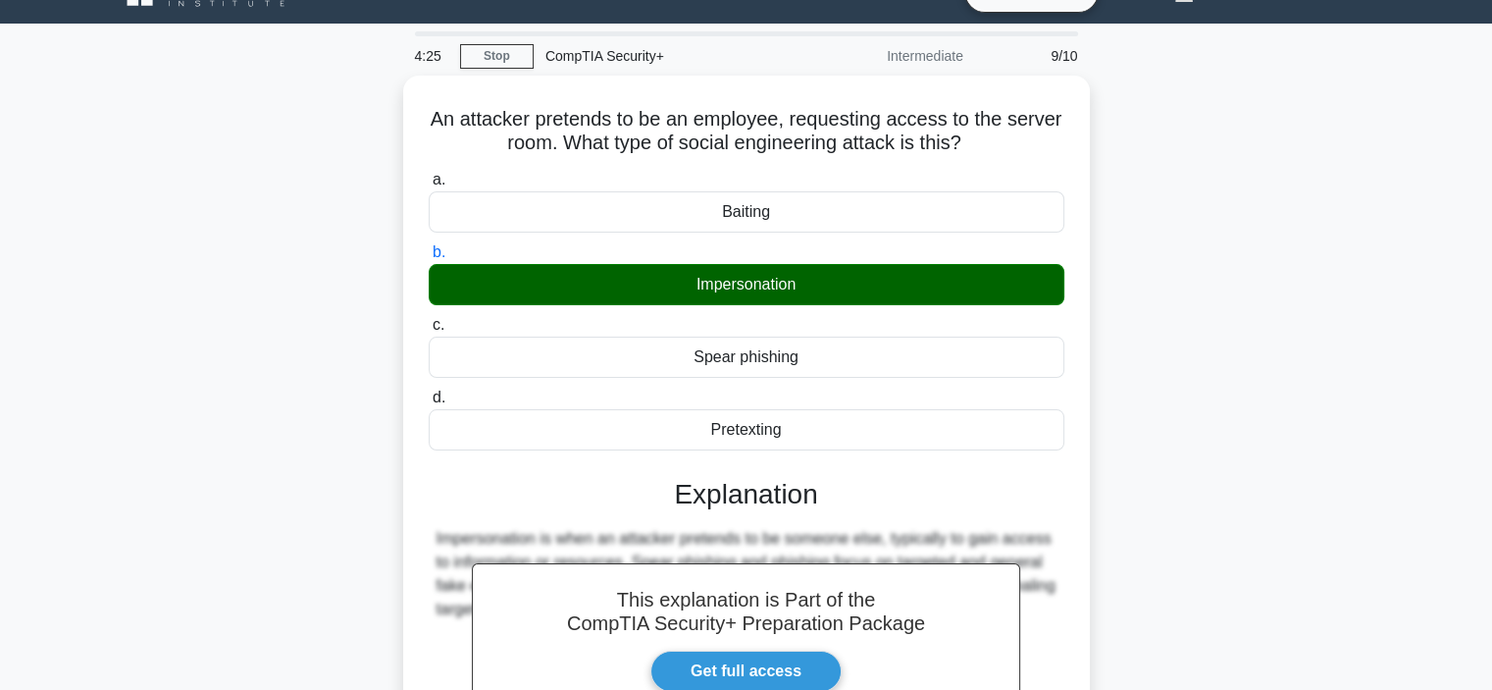
click at [1198, 383] on div "An attacker pretends to be an employee, requesting access to the server room. W…" at bounding box center [746, 501] width 1295 height 851
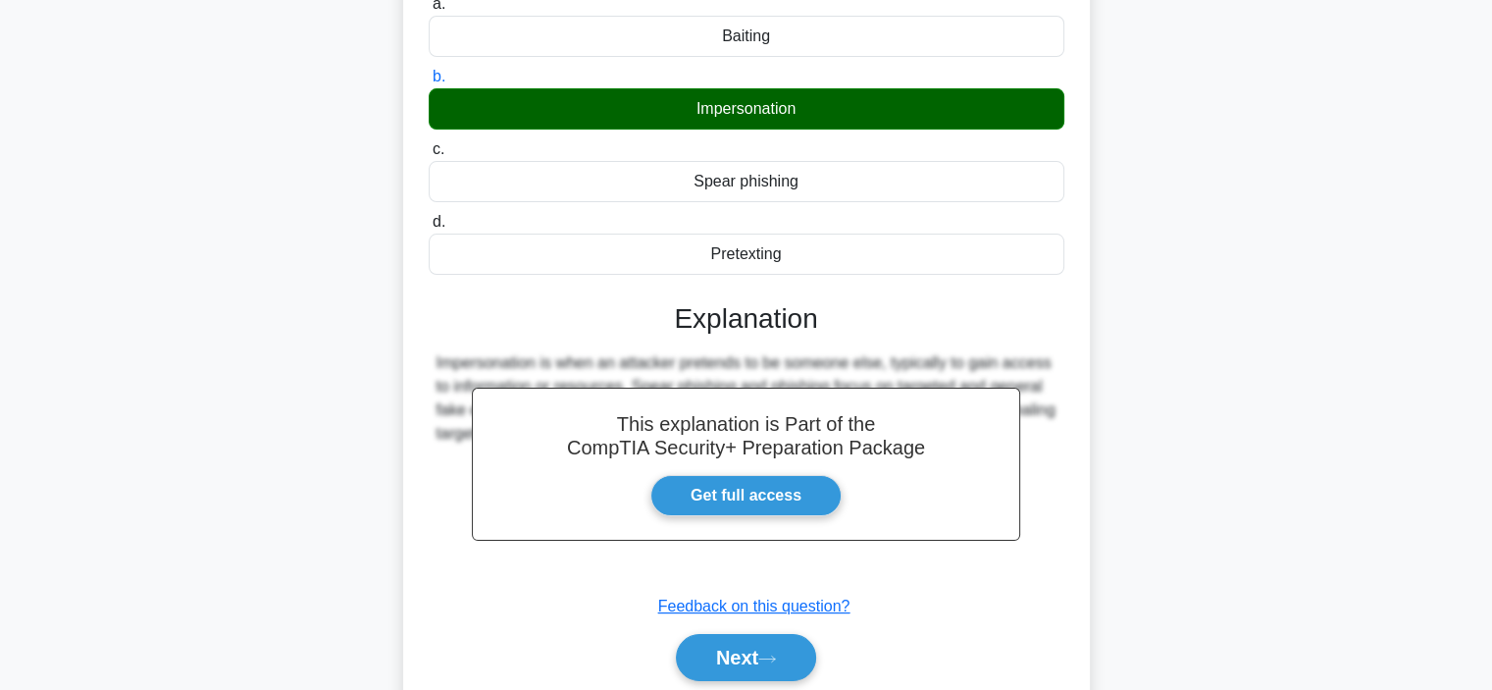
scroll to position [314, 0]
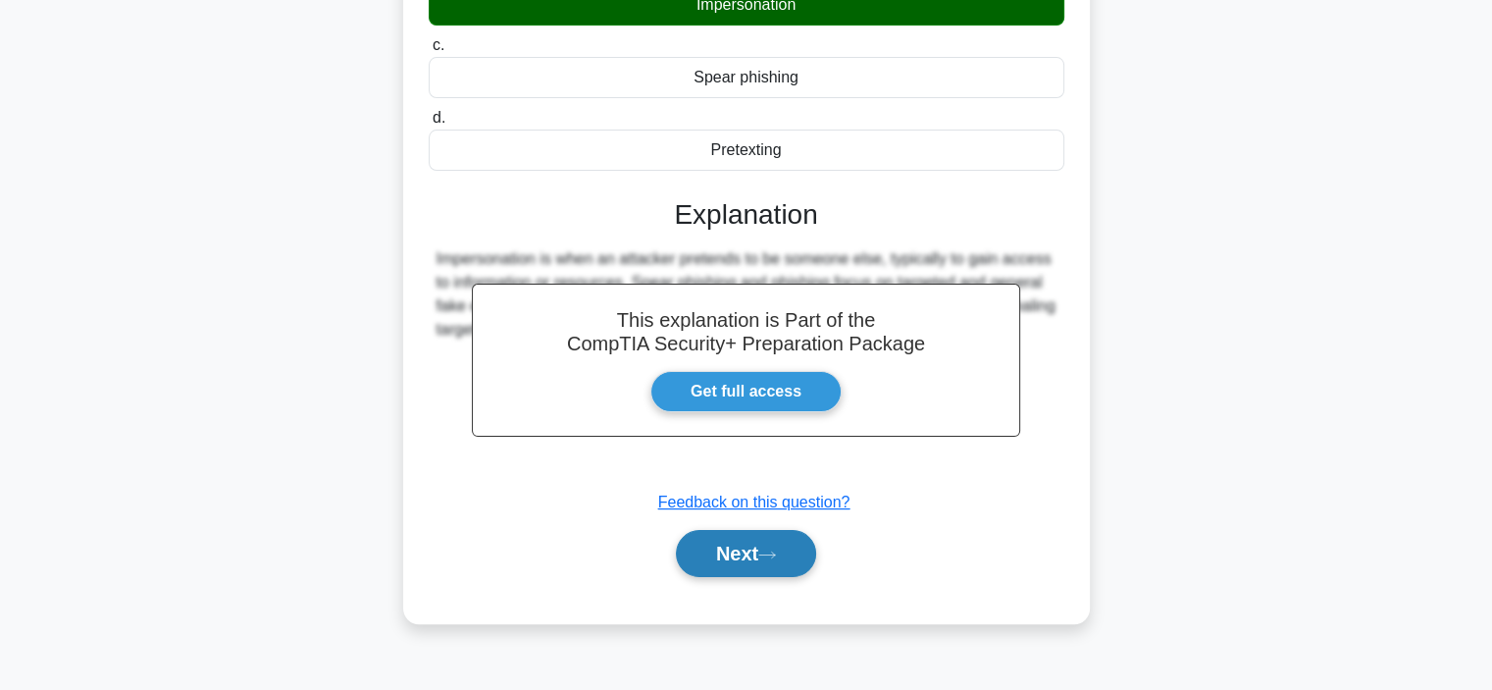
click at [769, 552] on icon at bounding box center [767, 554] width 18 height 11
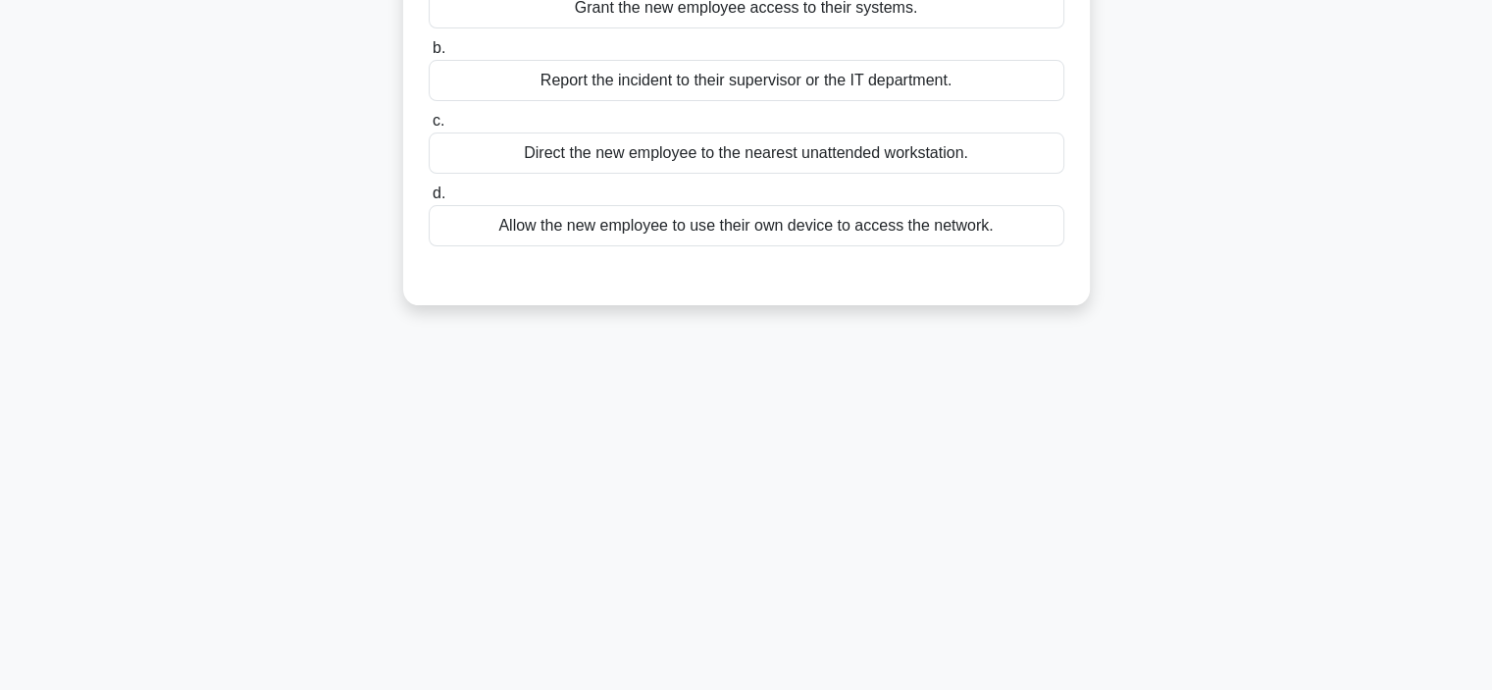
click at [1307, 398] on div "4:23 Stop CompTIA Security+ Intermediate 10/10 An organization hires a new empl…" at bounding box center [746, 247] width 1295 height 981
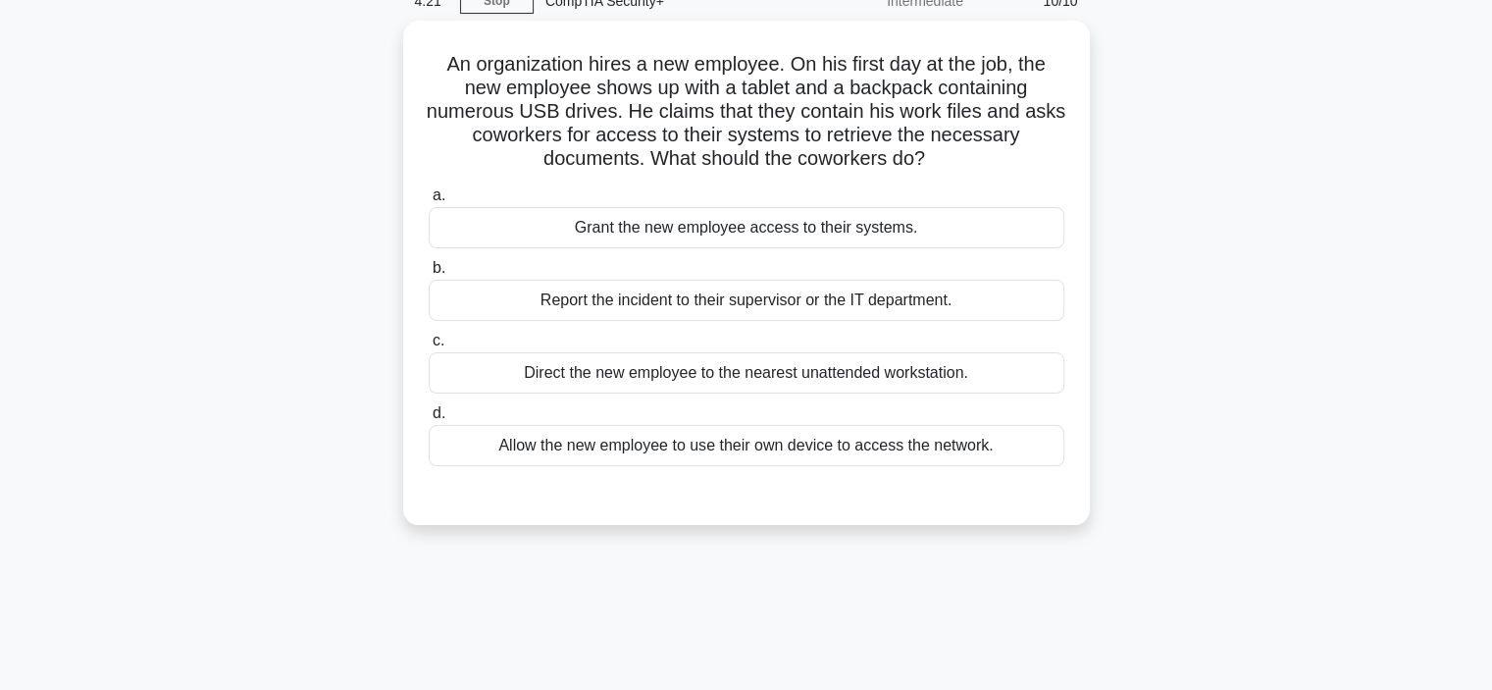
scroll to position [78, 0]
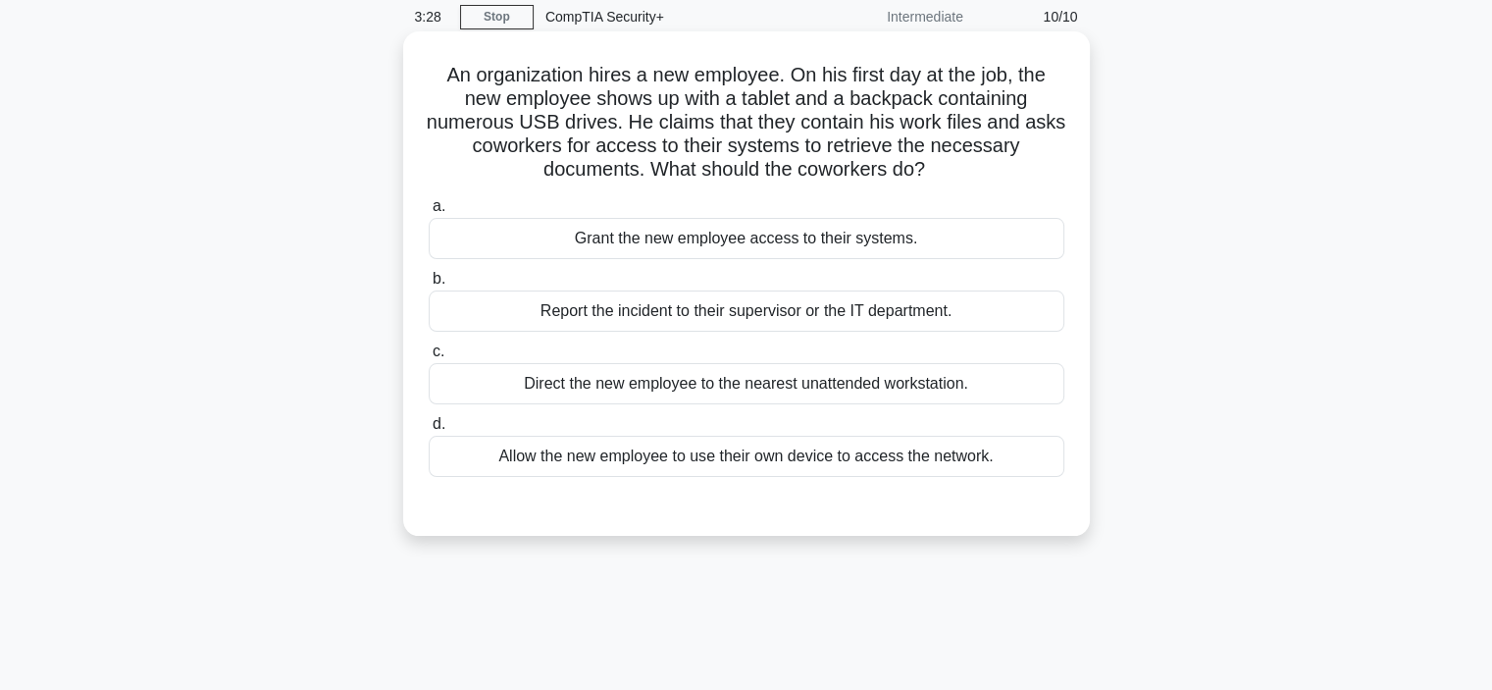
click at [969, 313] on div "Report the incident to their supervisor or the IT department." at bounding box center [747, 310] width 636 height 41
click at [429, 286] on input "b. Report the incident to their supervisor or the IT department." at bounding box center [429, 279] width 0 height 13
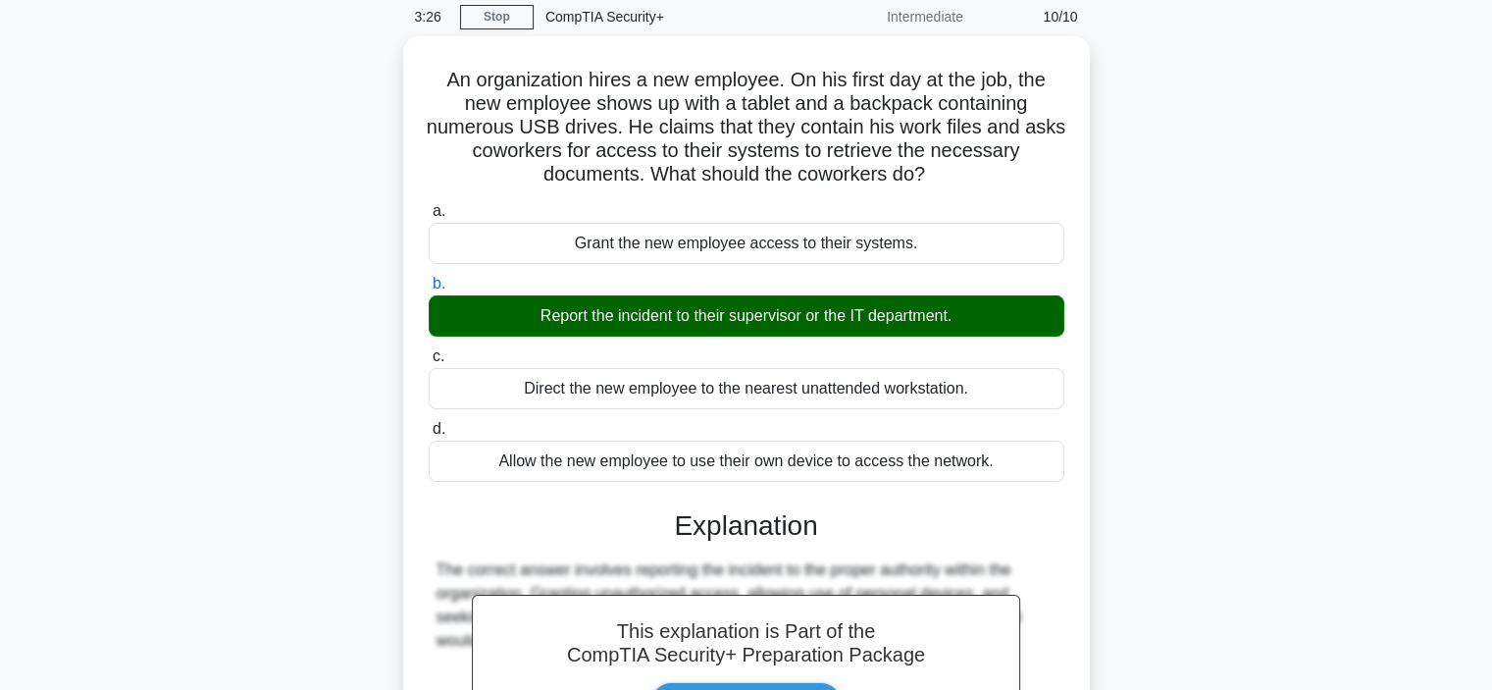
click at [1158, 478] on div "An organization hires a new employee. On his first day at the job, the new empl…" at bounding box center [746, 496] width 1295 height 921
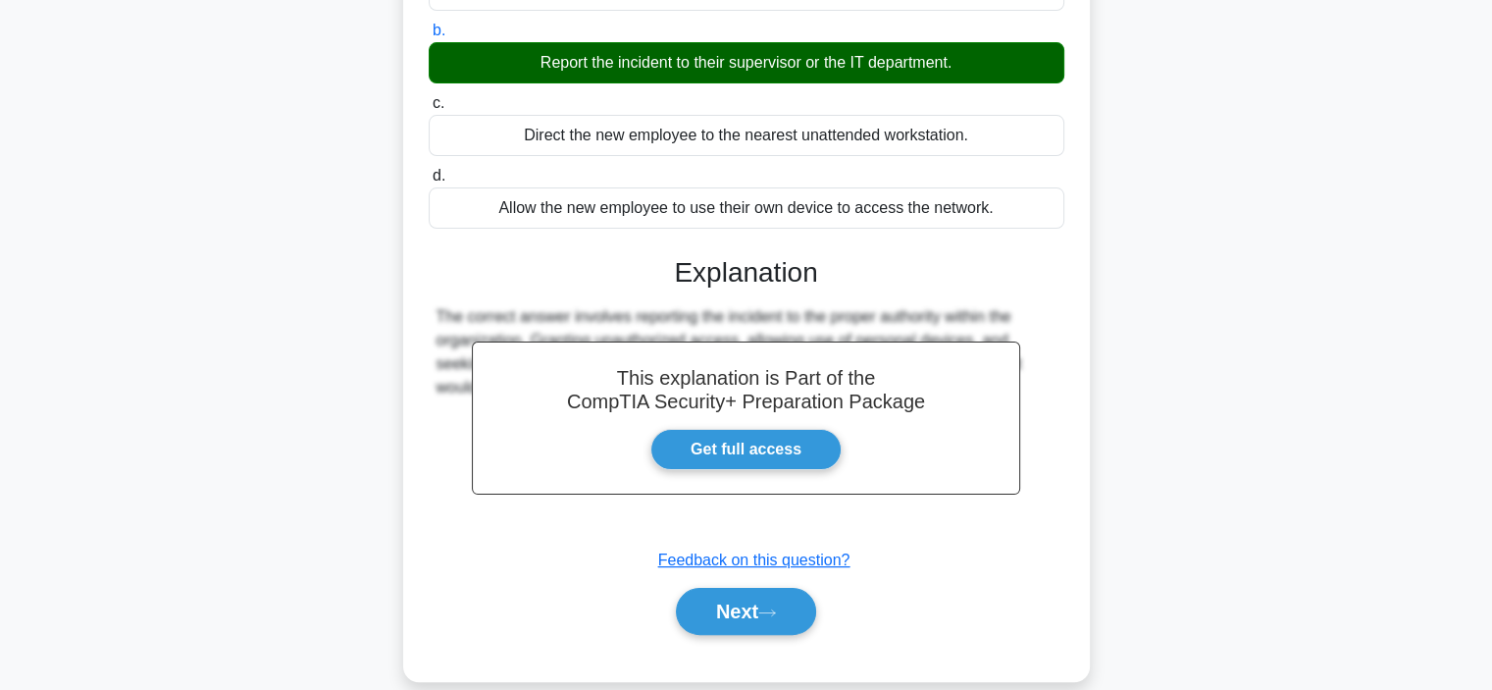
scroll to position [370, 0]
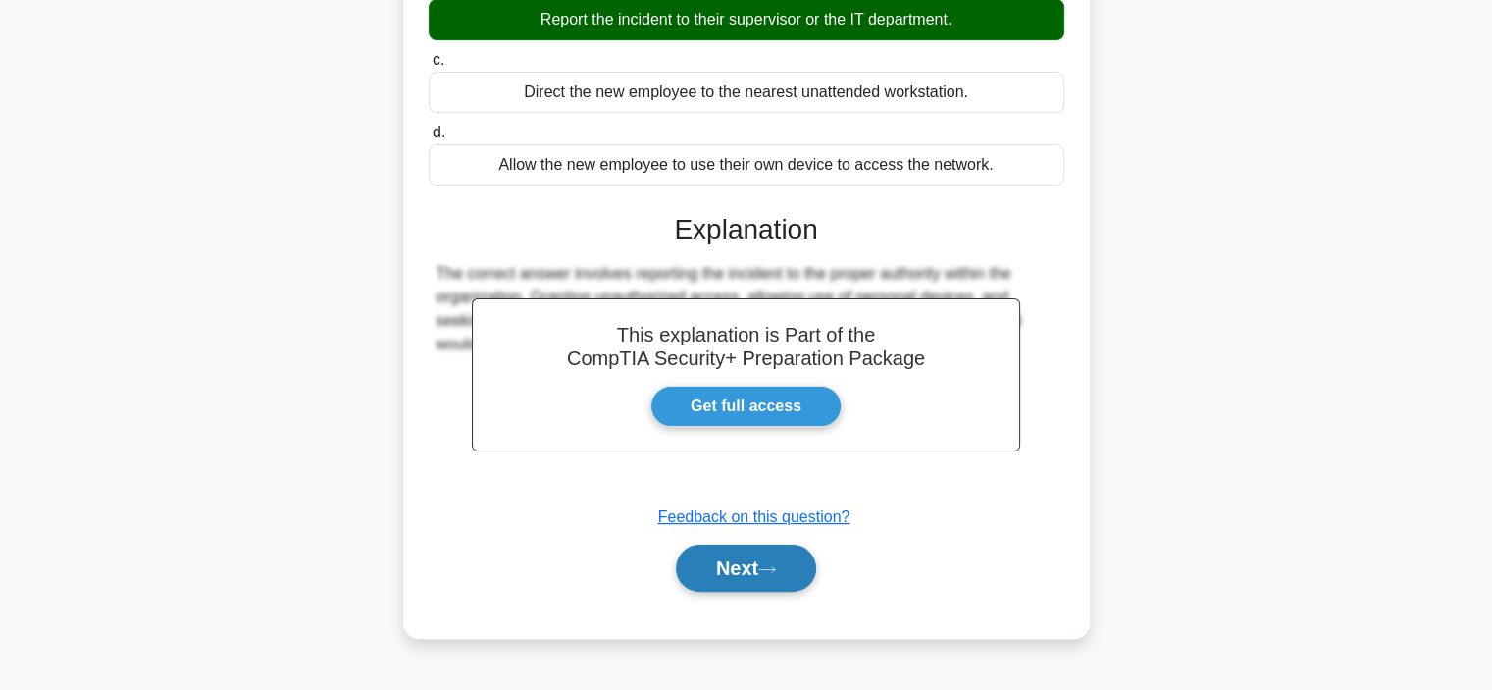
click at [794, 582] on button "Next" at bounding box center [746, 568] width 140 height 47
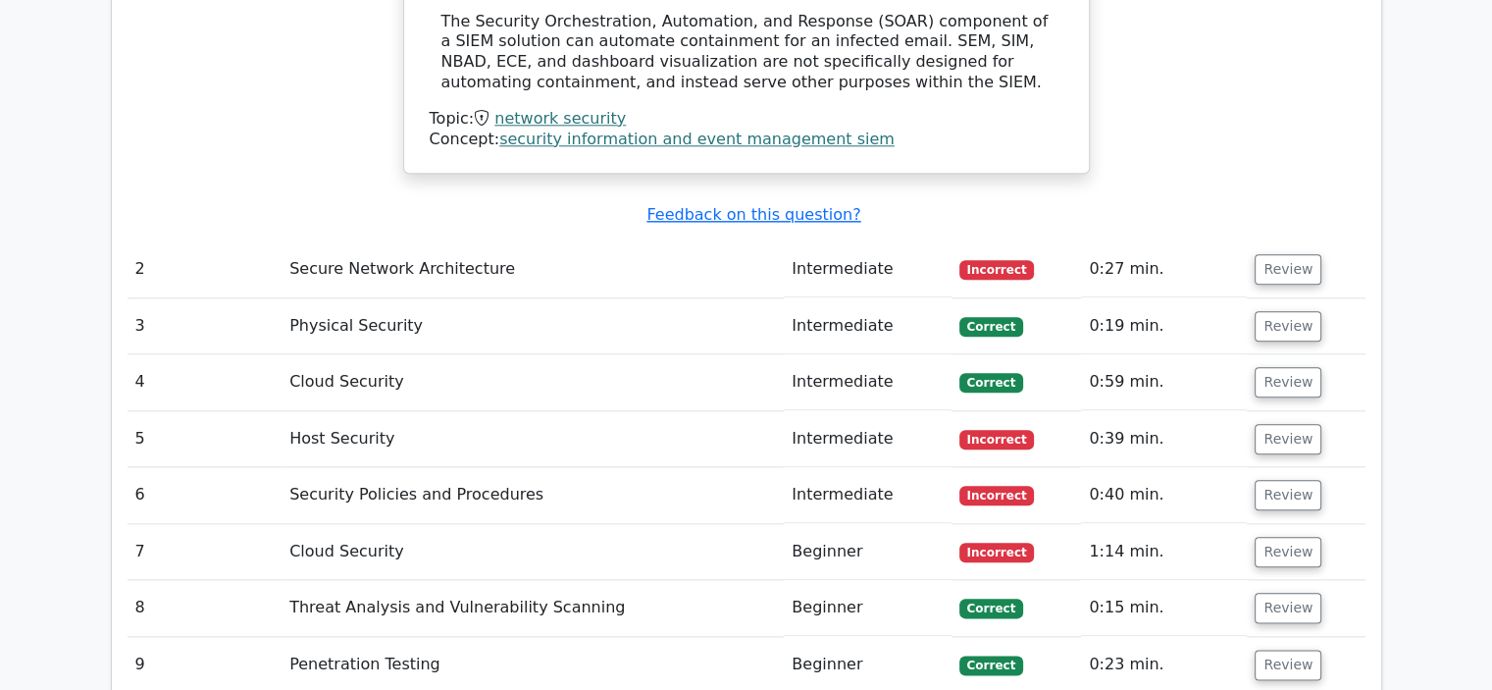
scroll to position [2276, 0]
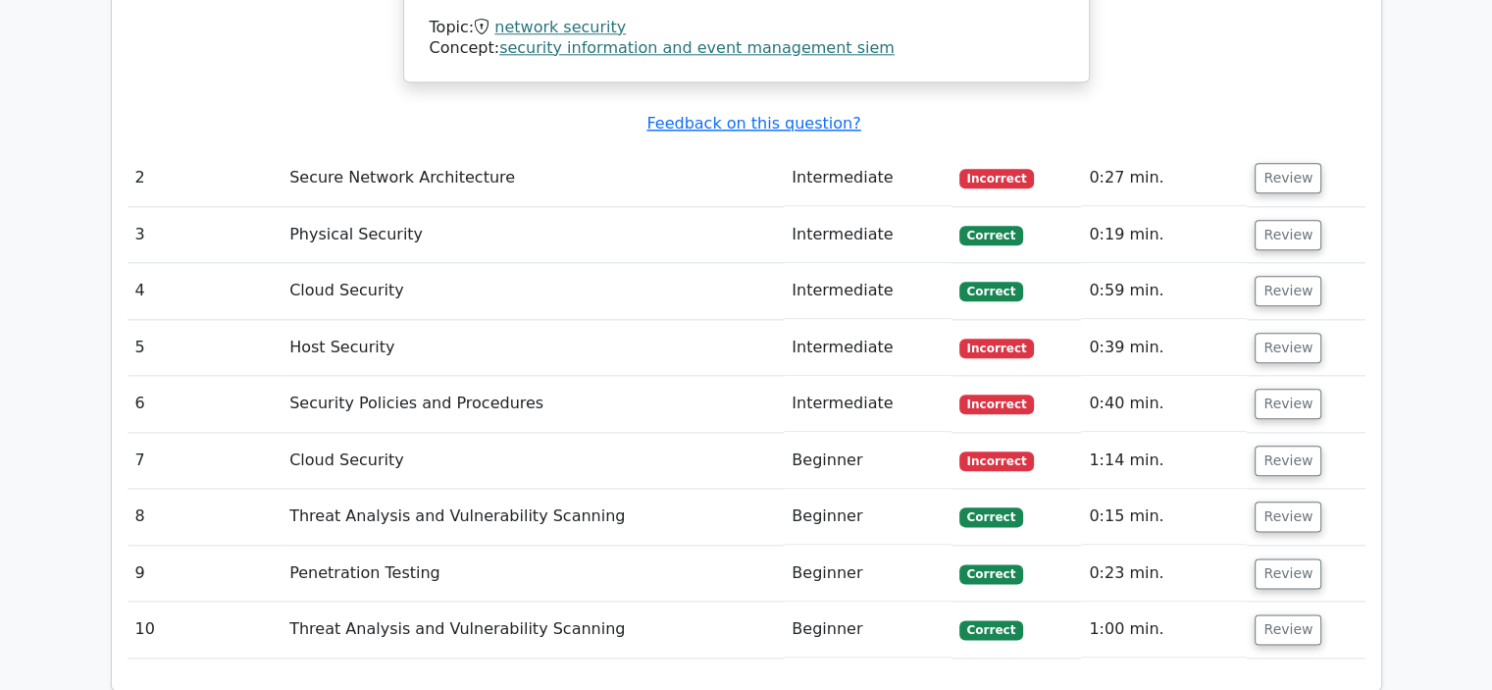
click at [1254, 433] on td "Review" at bounding box center [1306, 461] width 118 height 56
click at [1268, 445] on button "Review" at bounding box center [1288, 460] width 67 height 30
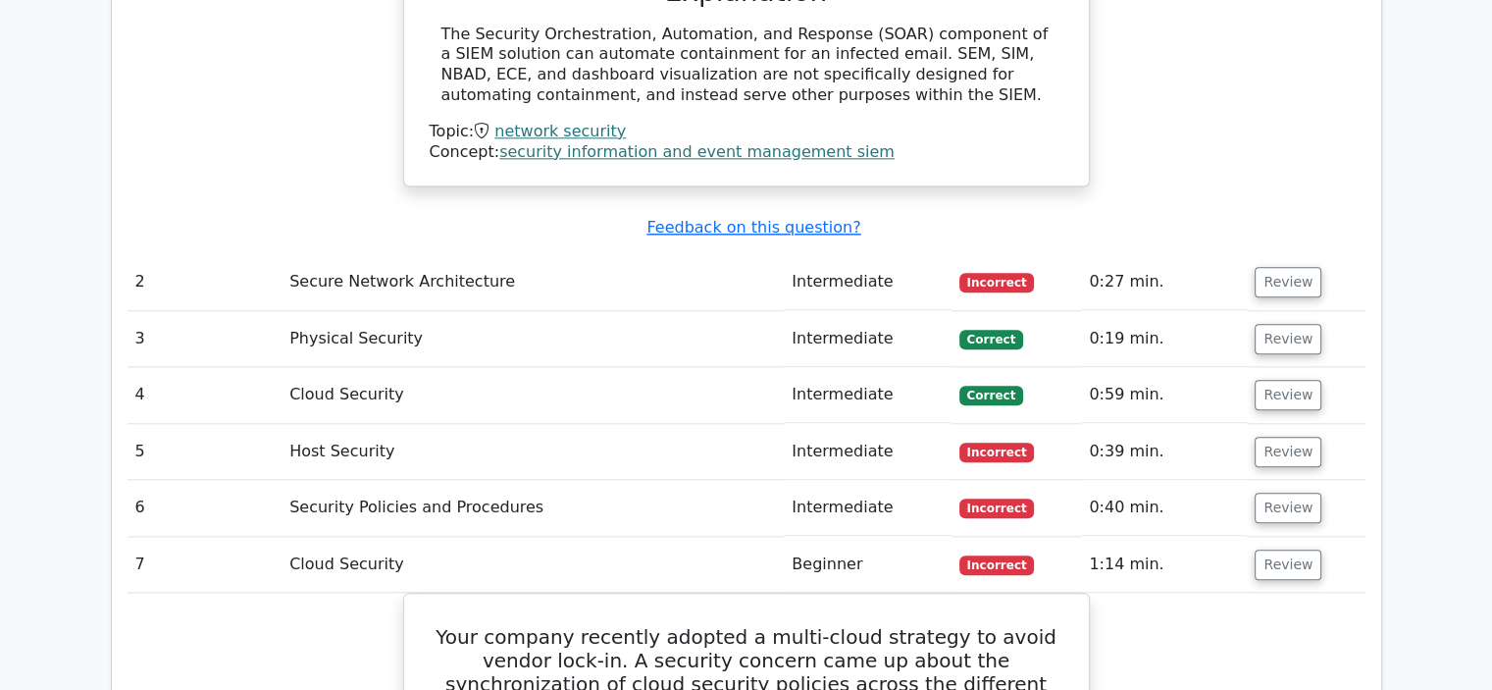
scroll to position [2158, 0]
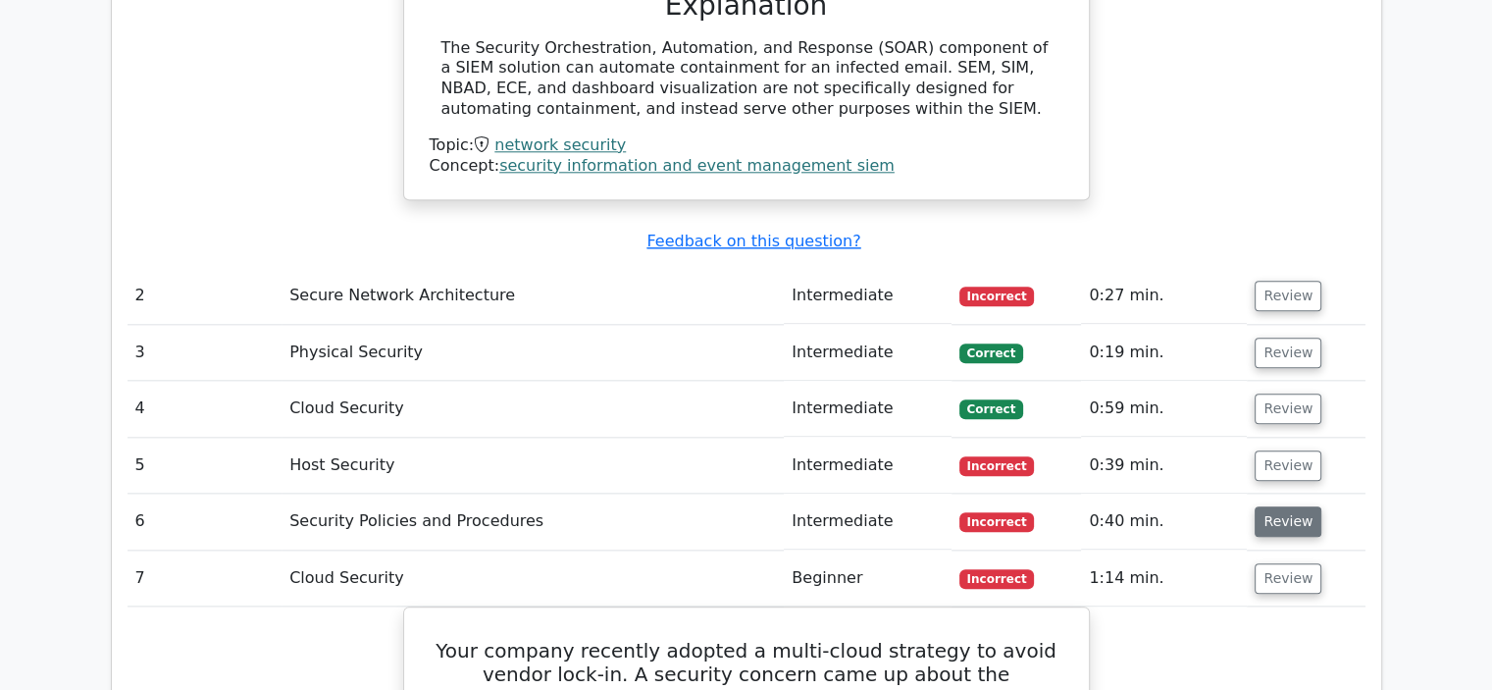
click at [1275, 506] on button "Review" at bounding box center [1288, 521] width 67 height 30
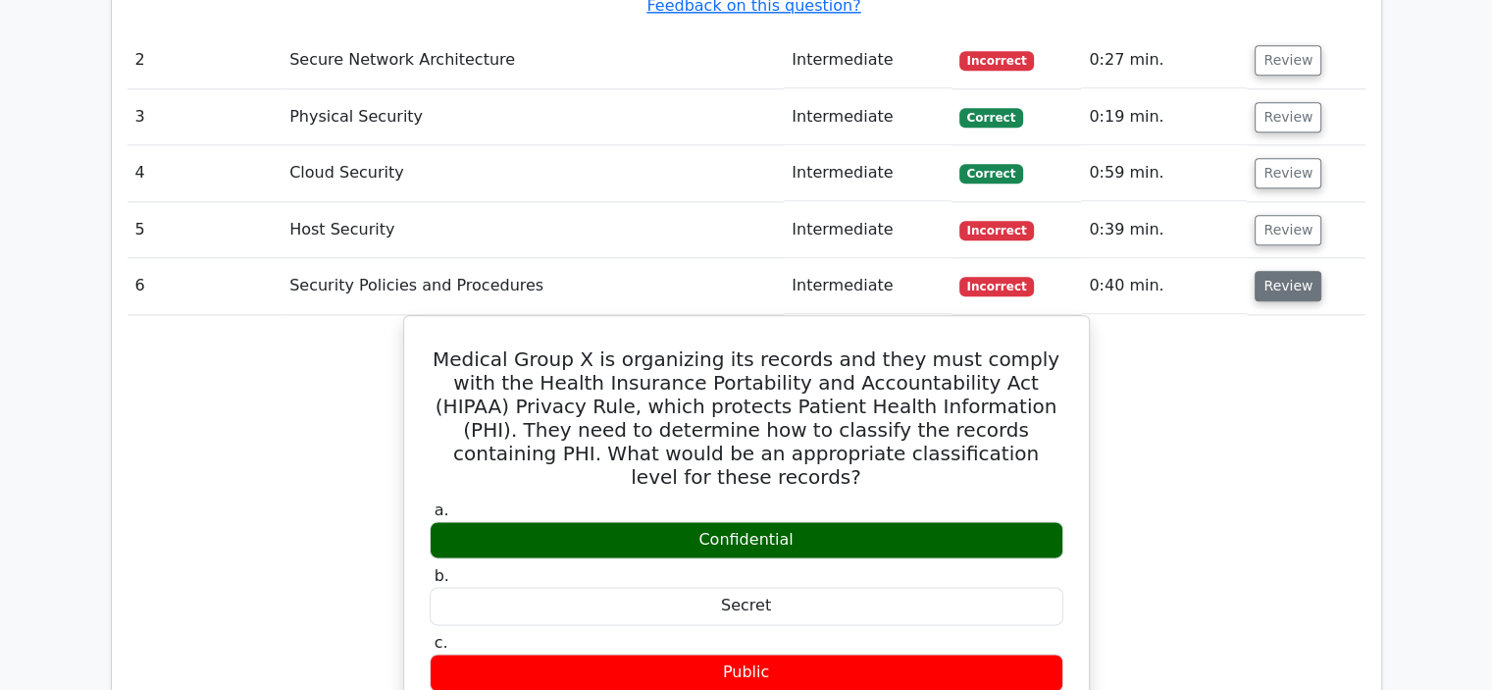
scroll to position [2355, 0]
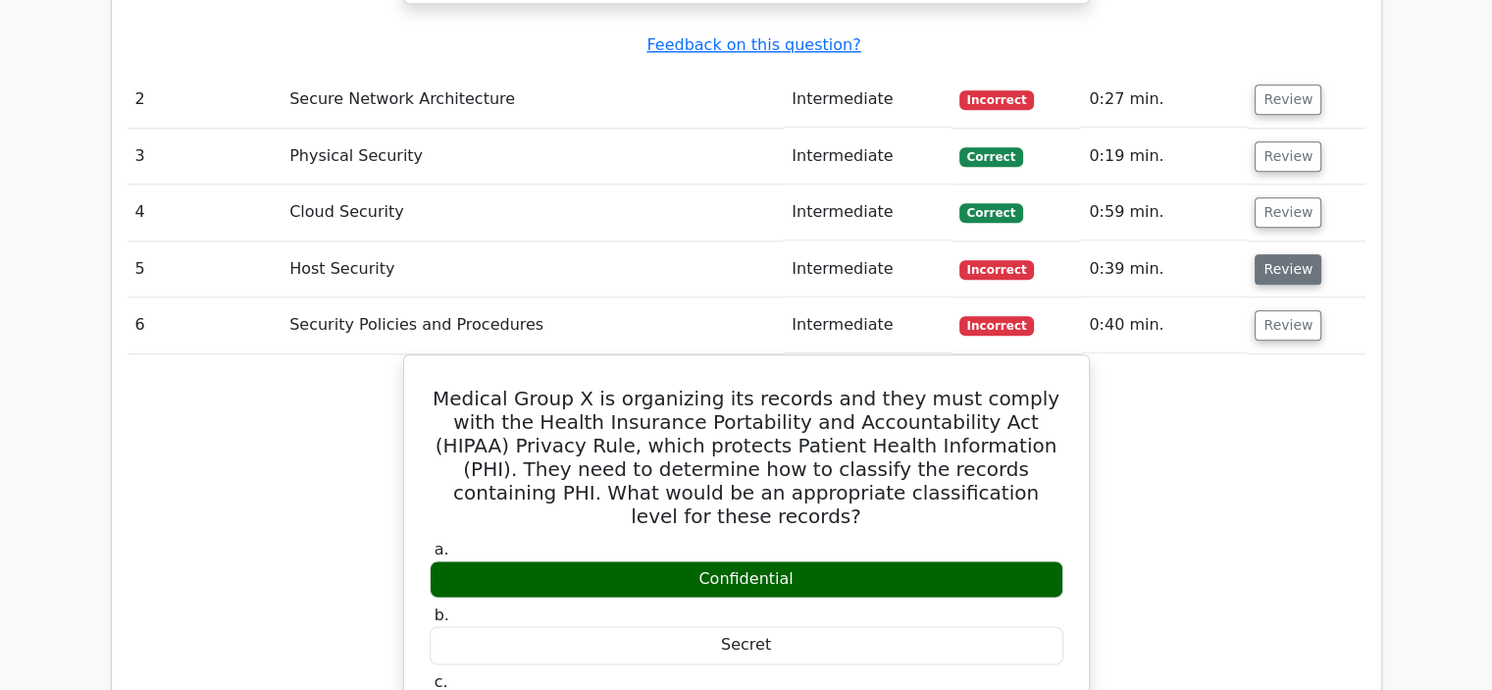
click at [1303, 254] on button "Review" at bounding box center [1288, 269] width 67 height 30
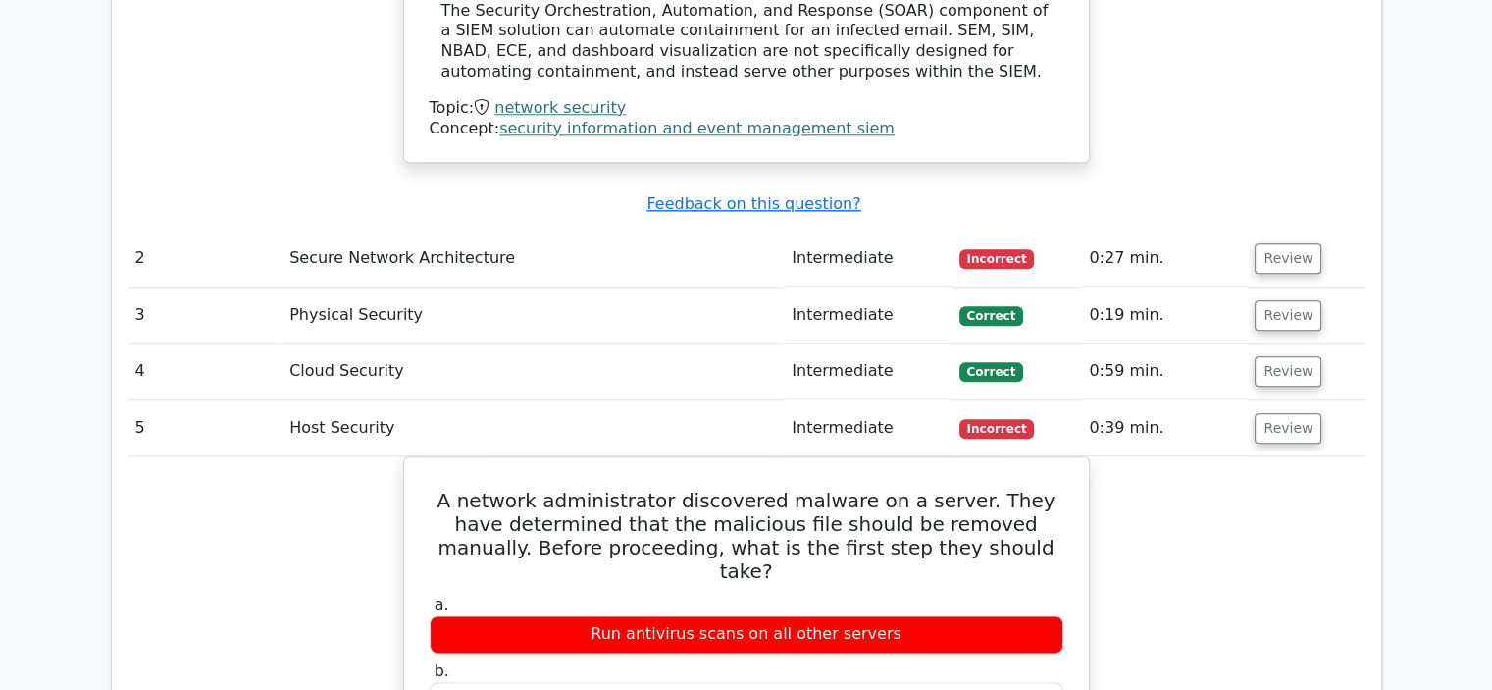
scroll to position [2080, 0]
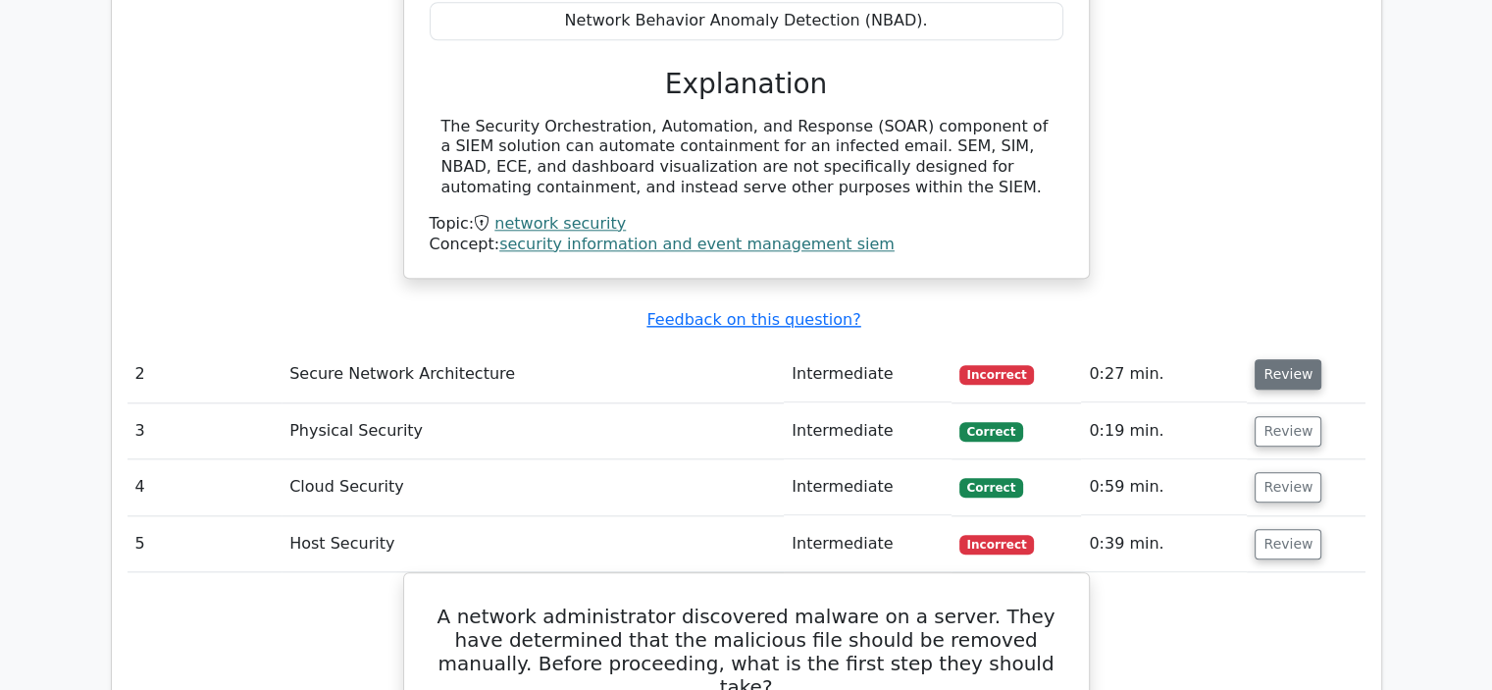
click at [1271, 359] on button "Review" at bounding box center [1288, 374] width 67 height 30
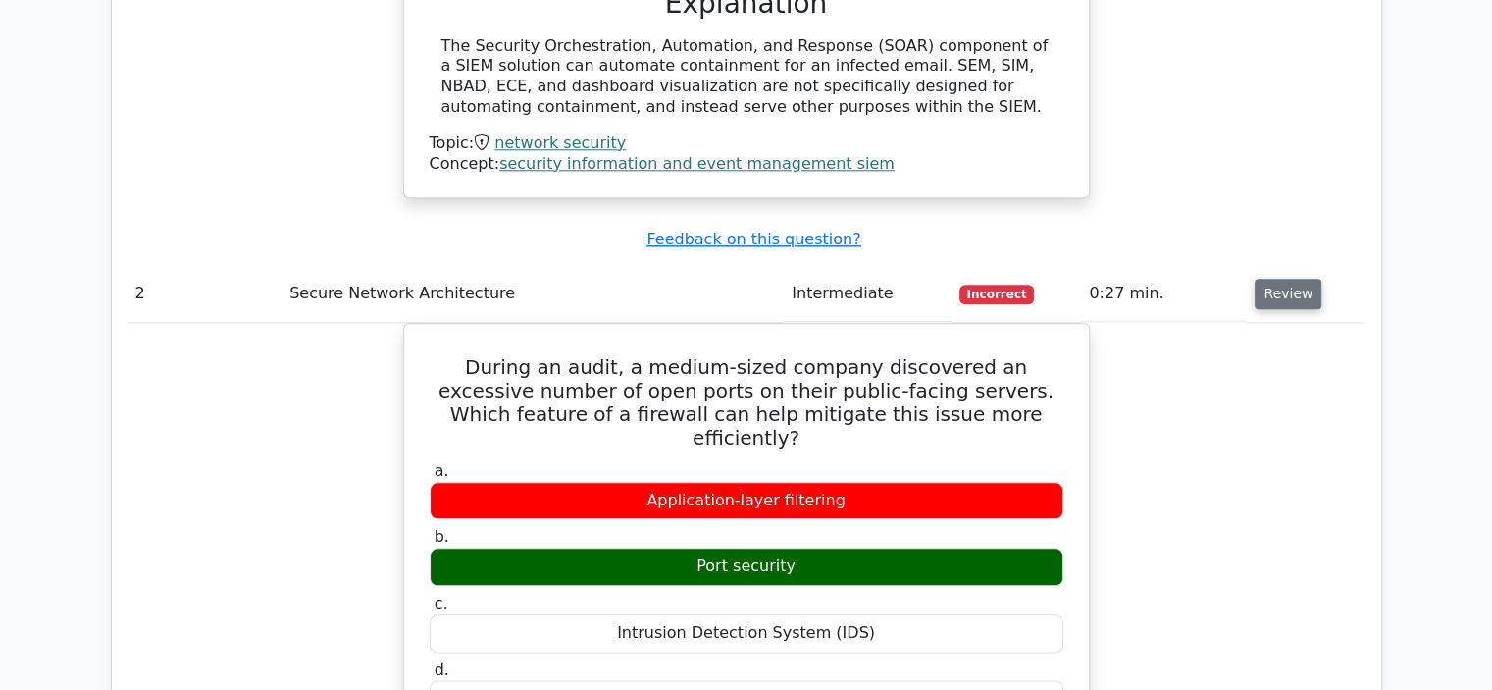
scroll to position [2198, 0]
